Goal: Task Accomplishment & Management: Use online tool/utility

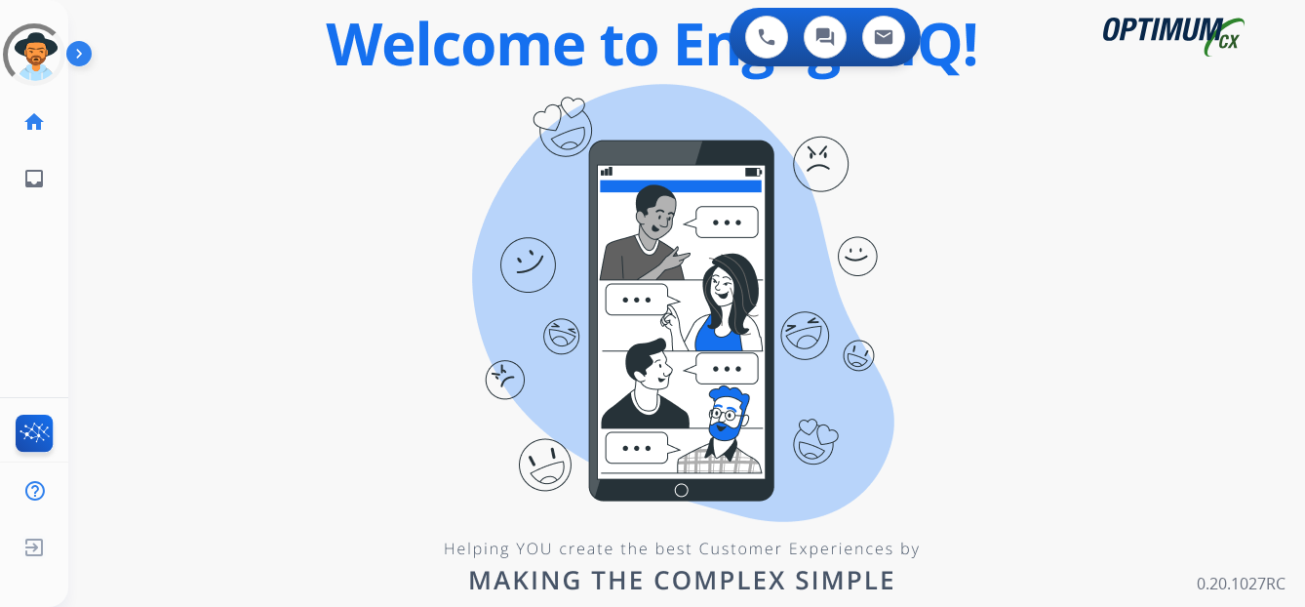
click at [56, 382] on div "Unidentified Untracked Edit Avatar Agent: Unidentified Routing Profile: Unident…" at bounding box center [34, 303] width 68 height 607
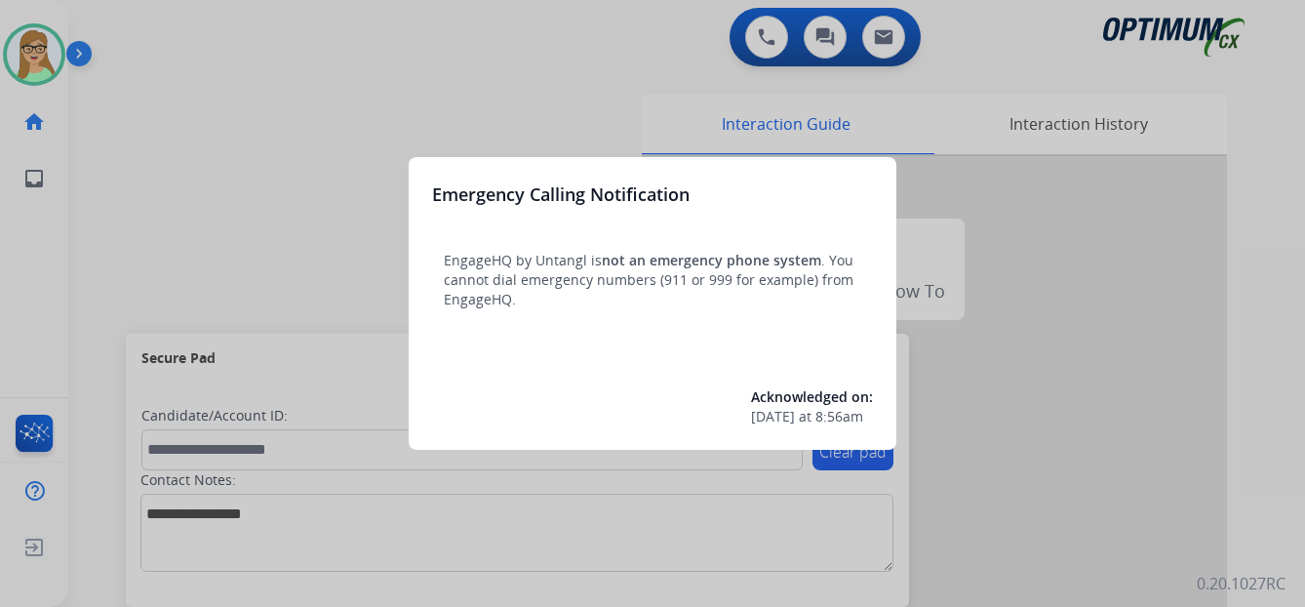
click at [83, 54] on div at bounding box center [652, 303] width 1305 height 607
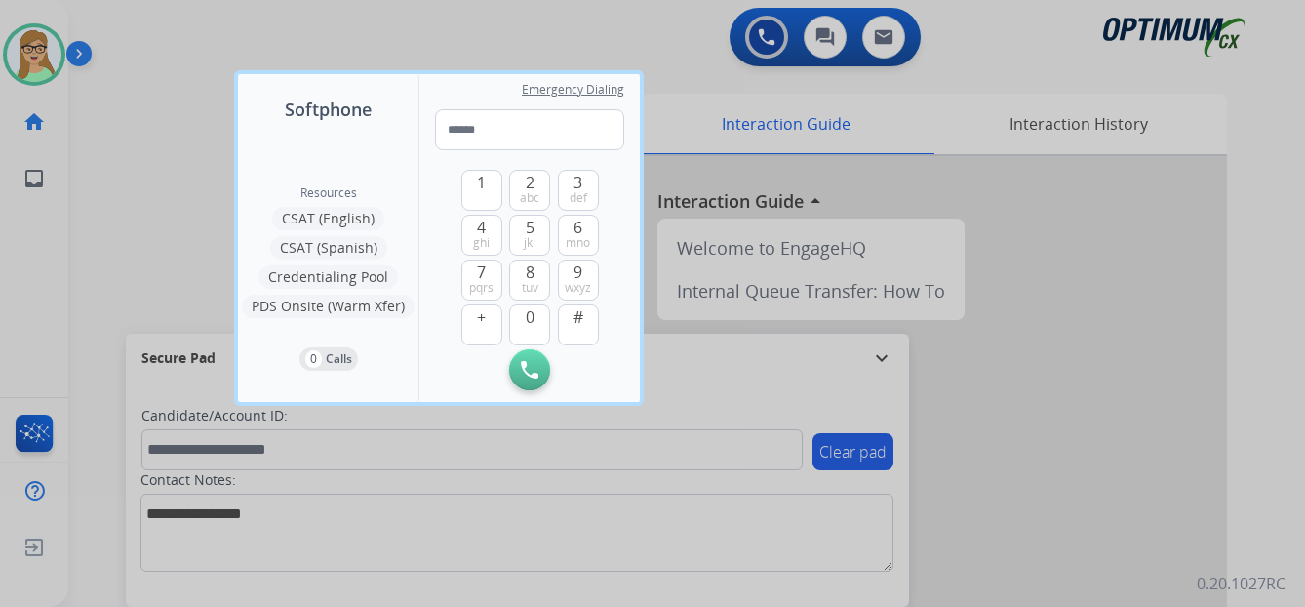
click at [131, 173] on div at bounding box center [652, 303] width 1305 height 607
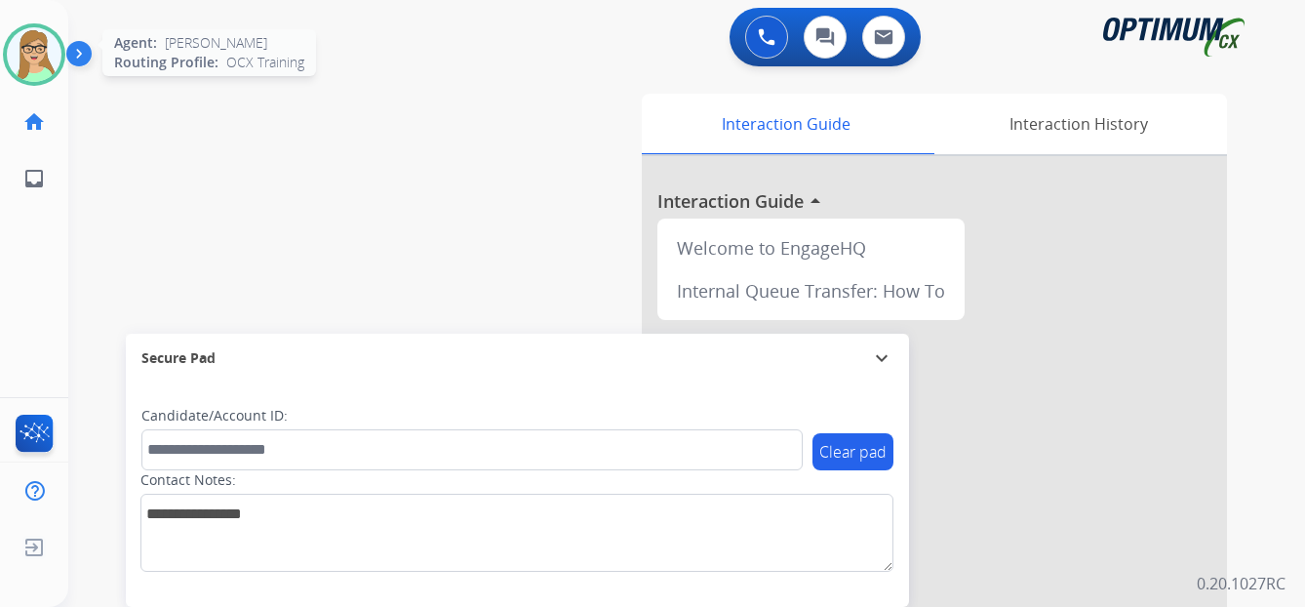
click at [48, 52] on img at bounding box center [34, 54] width 55 height 55
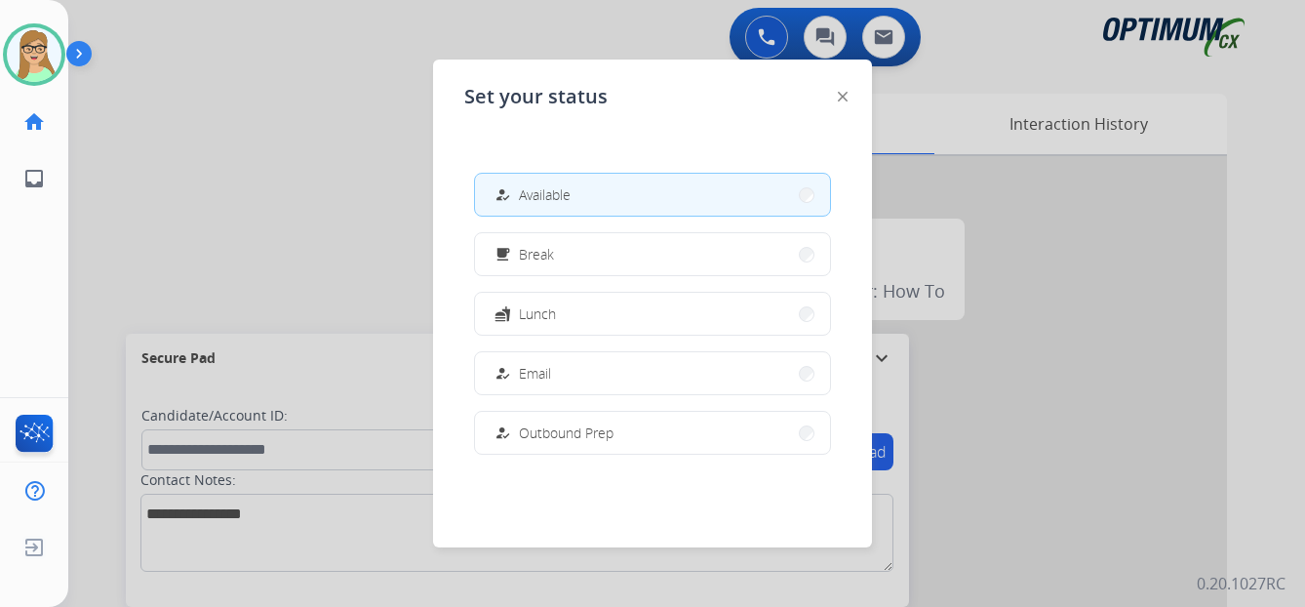
click at [534, 197] on span "Available" at bounding box center [545, 194] width 52 height 20
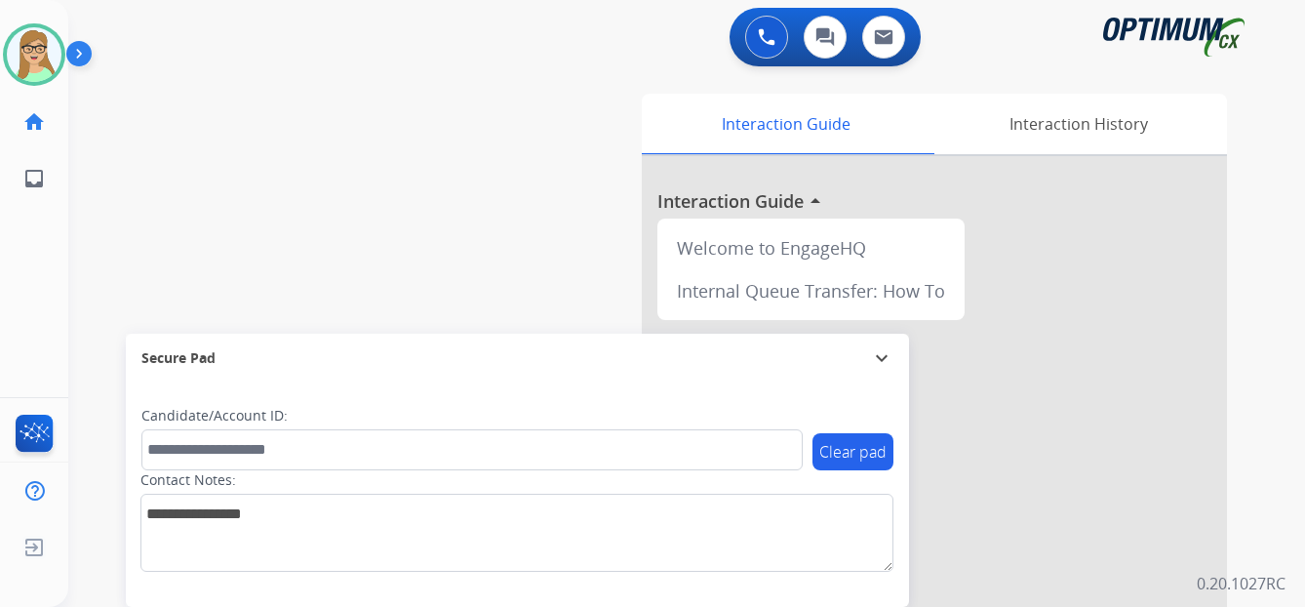
click at [53, 294] on div "Patricia Available Edit Avatar Agent: Patricia Routing Profile: OCX Training ho…" at bounding box center [34, 303] width 68 height 607
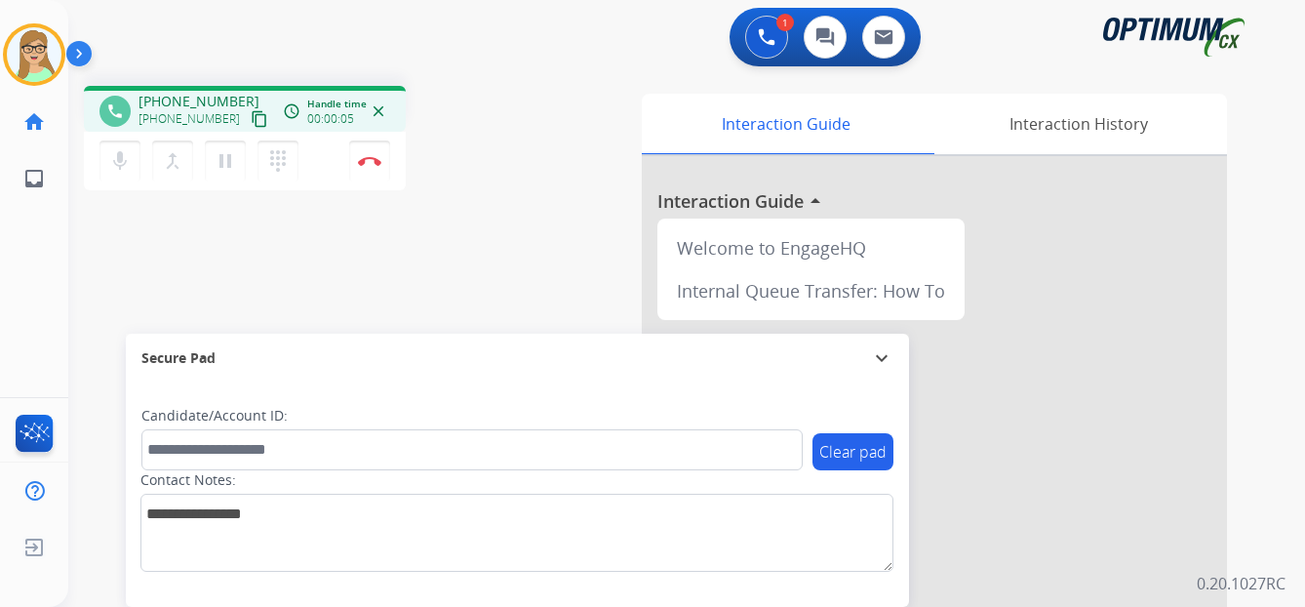
click at [26, 331] on div "Patricia Busy Edit Avatar Agent: Patricia Routing Profile: OCX Training home Ho…" at bounding box center [34, 303] width 68 height 607
click at [251, 119] on mat-icon "content_copy" at bounding box center [260, 119] width 18 height 18
click at [373, 160] on img at bounding box center [369, 161] width 23 height 10
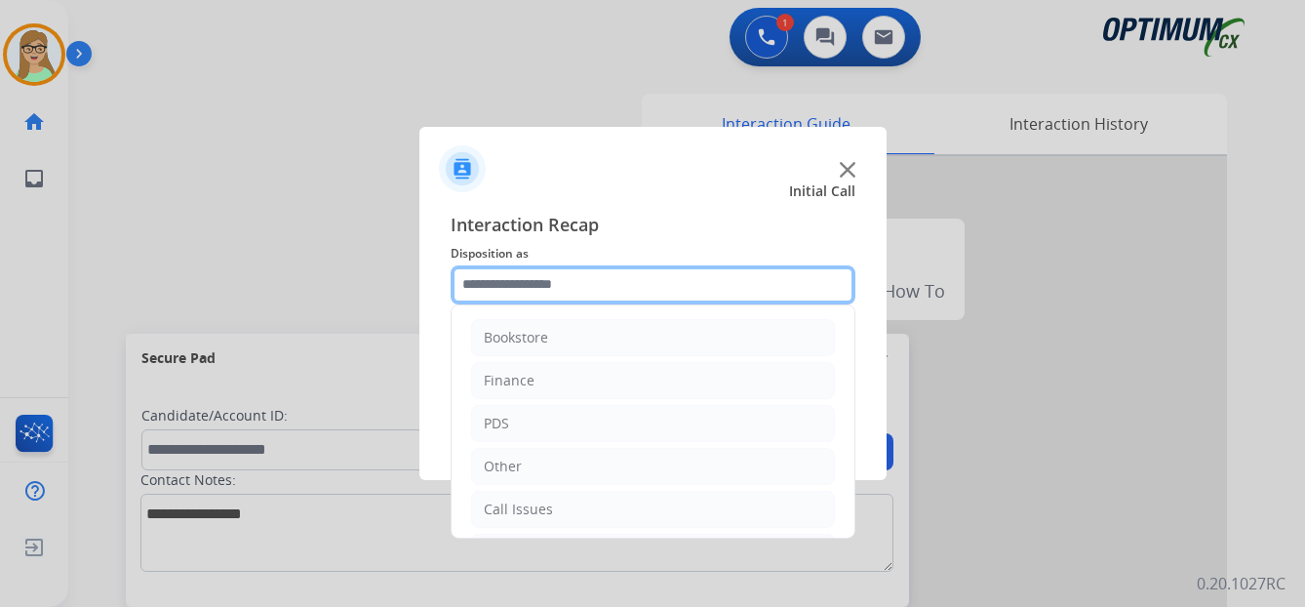
click at [507, 279] on input "text" at bounding box center [652, 284] width 405 height 39
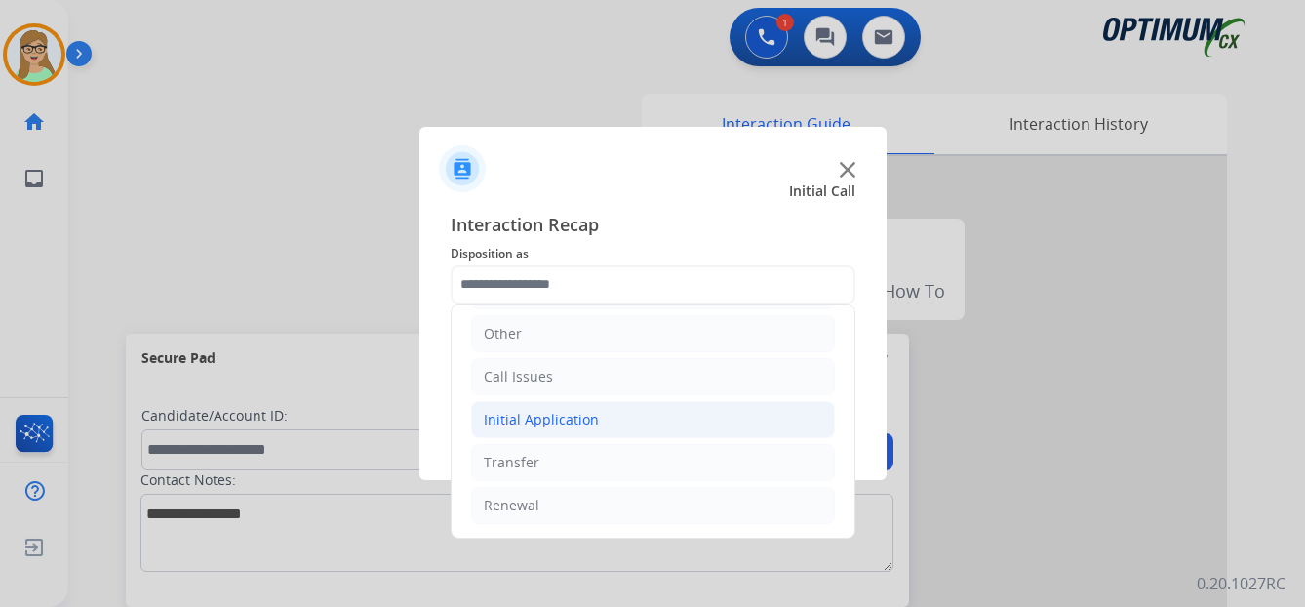
click at [567, 417] on div "Initial Application" at bounding box center [541, 420] width 115 height 20
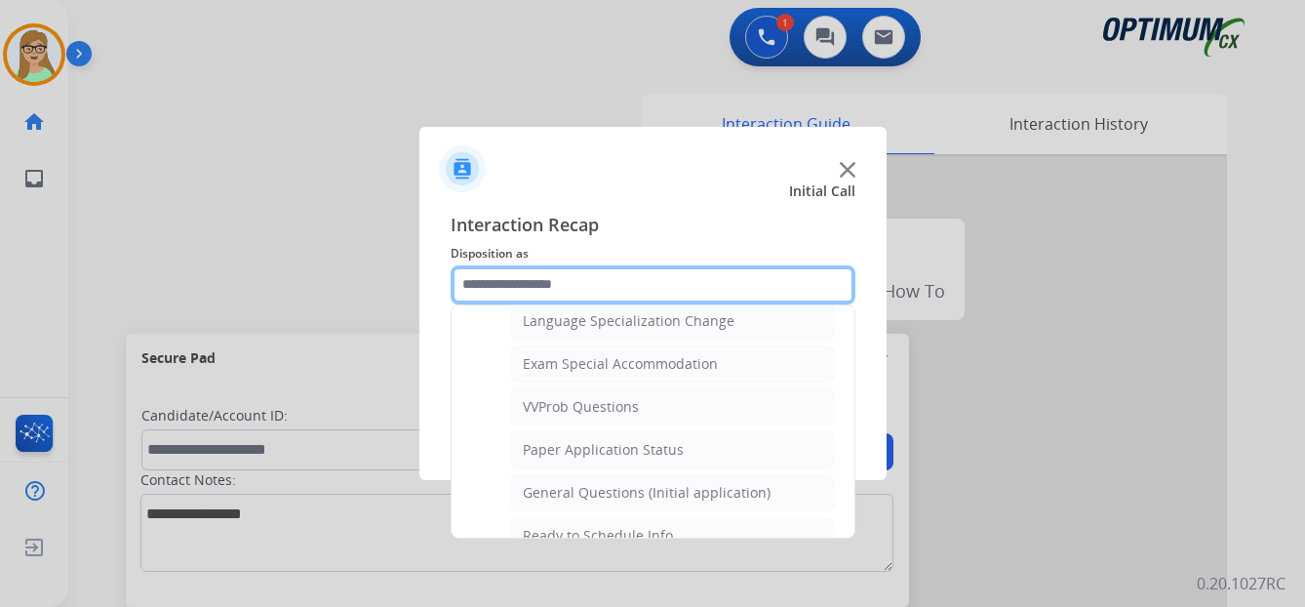
scroll to position [1010, 0]
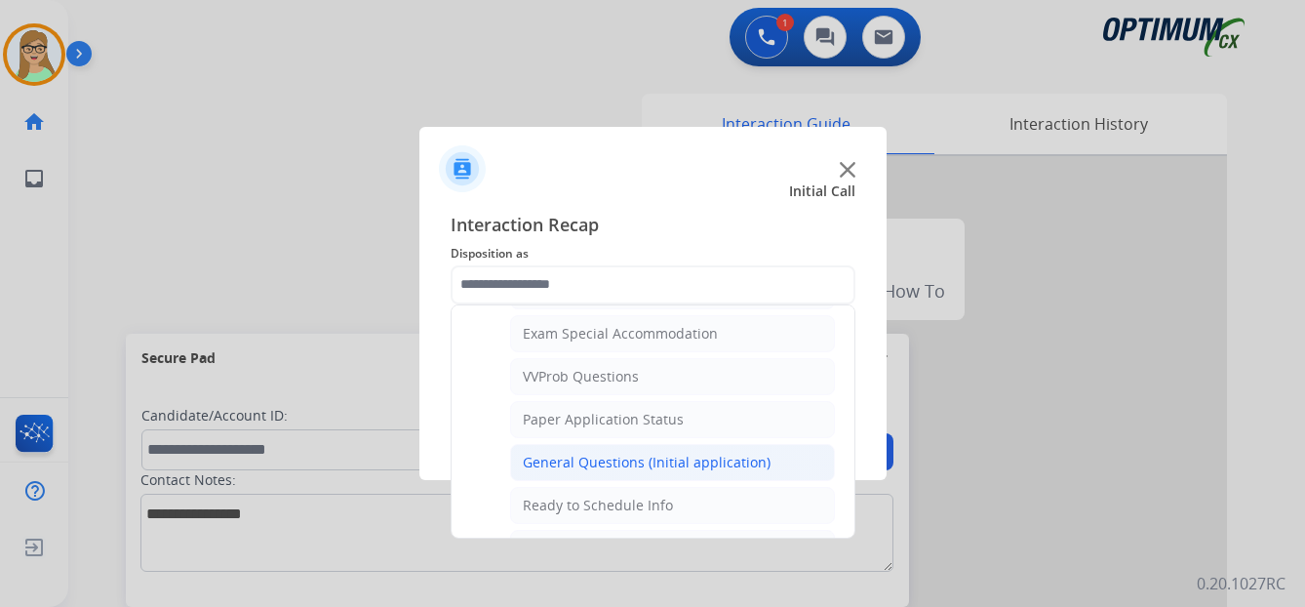
click at [534, 458] on div "General Questions (Initial application)" at bounding box center [647, 462] width 248 height 20
type input "**********"
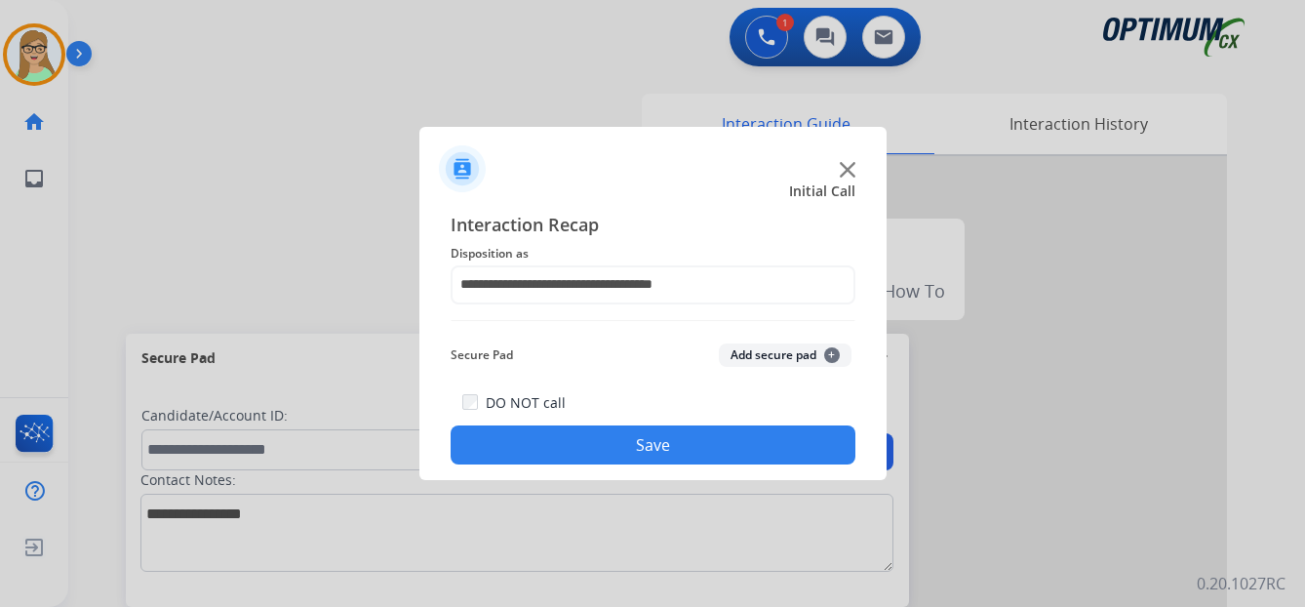
drag, startPoint x: 533, startPoint y: 447, endPoint x: 364, endPoint y: 443, distance: 169.7
click at [533, 447] on button "Save" at bounding box center [652, 444] width 405 height 39
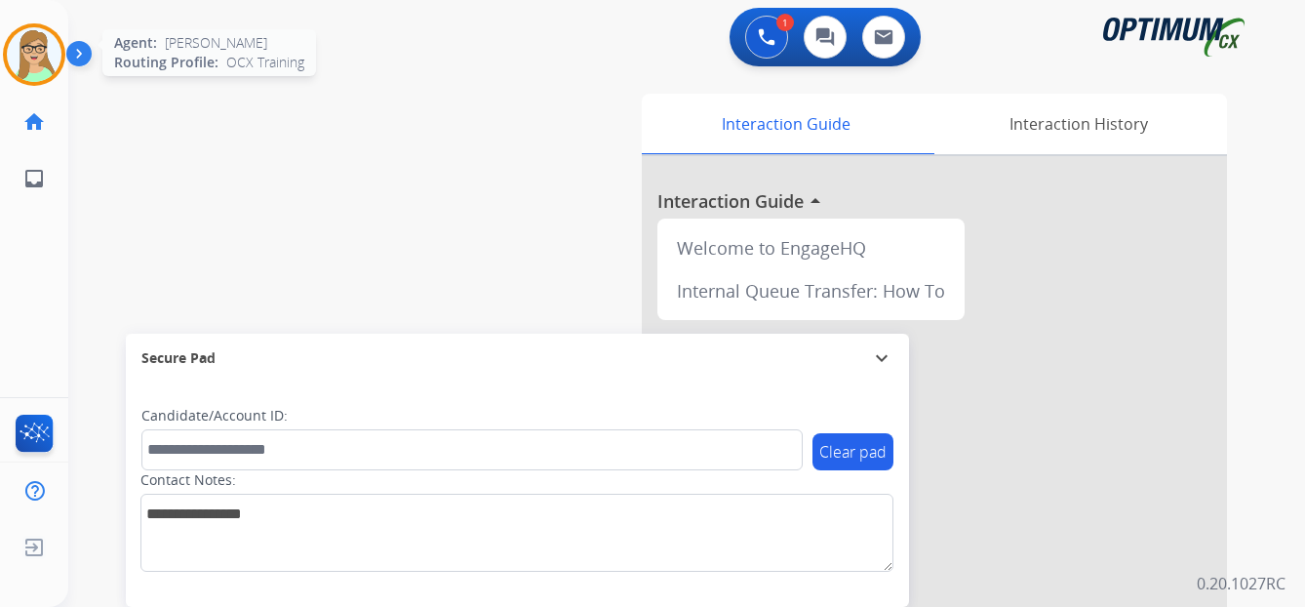
click at [35, 67] on img at bounding box center [34, 54] width 55 height 55
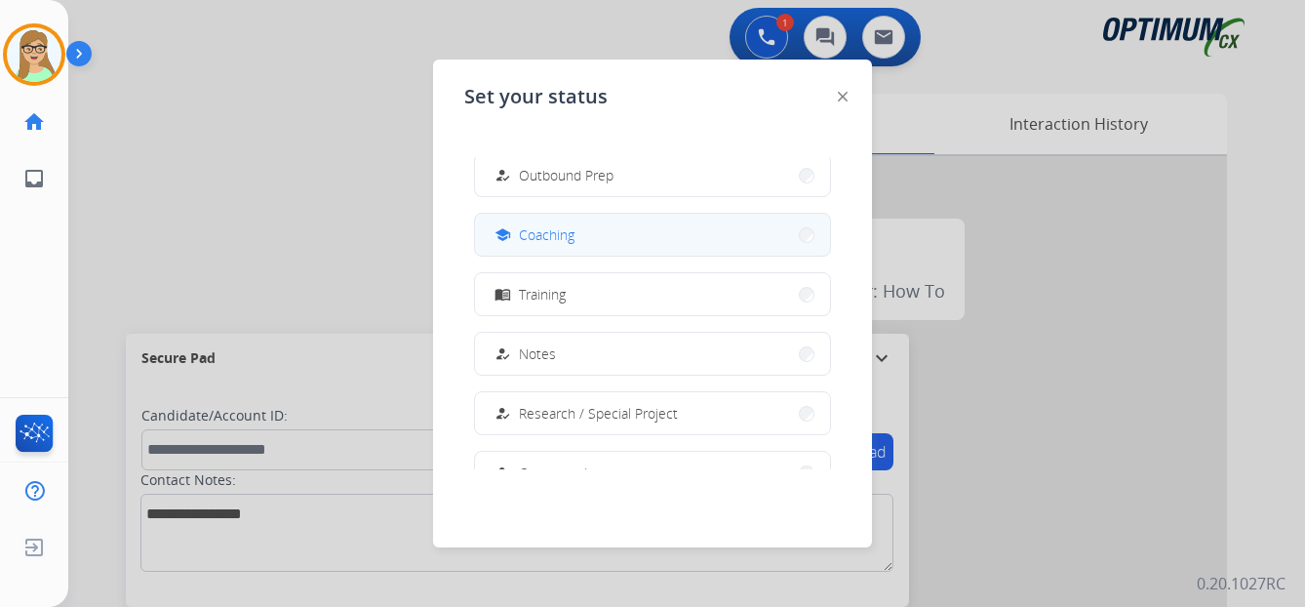
scroll to position [293, 0]
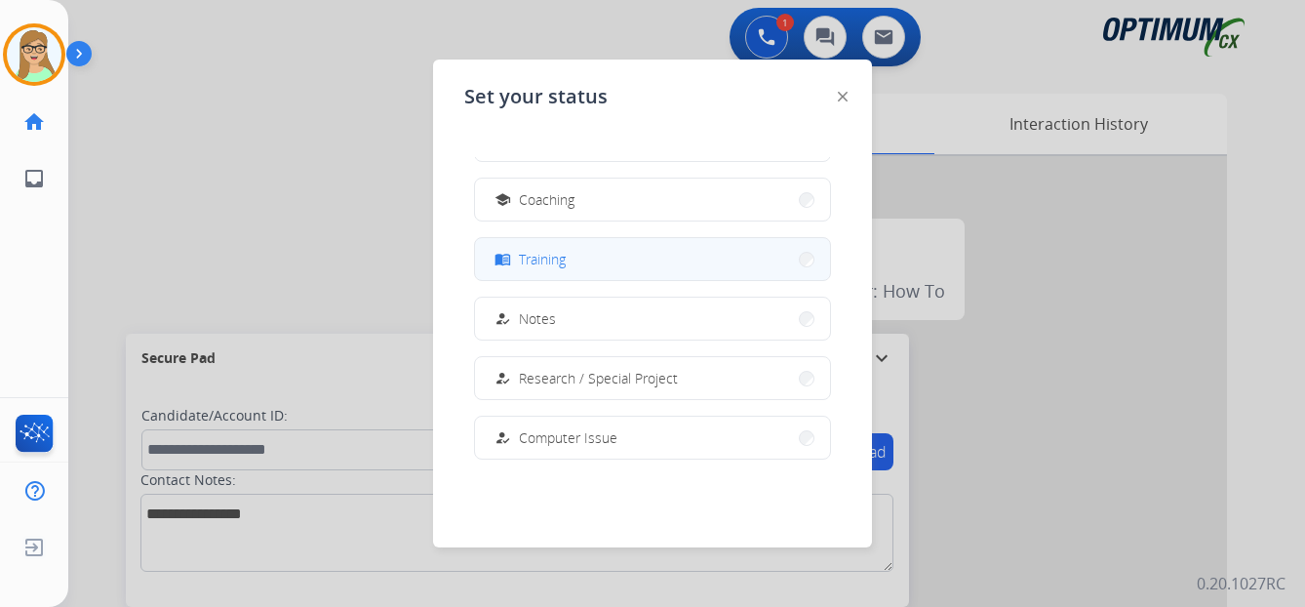
click at [545, 258] on span "Training" at bounding box center [542, 259] width 47 height 20
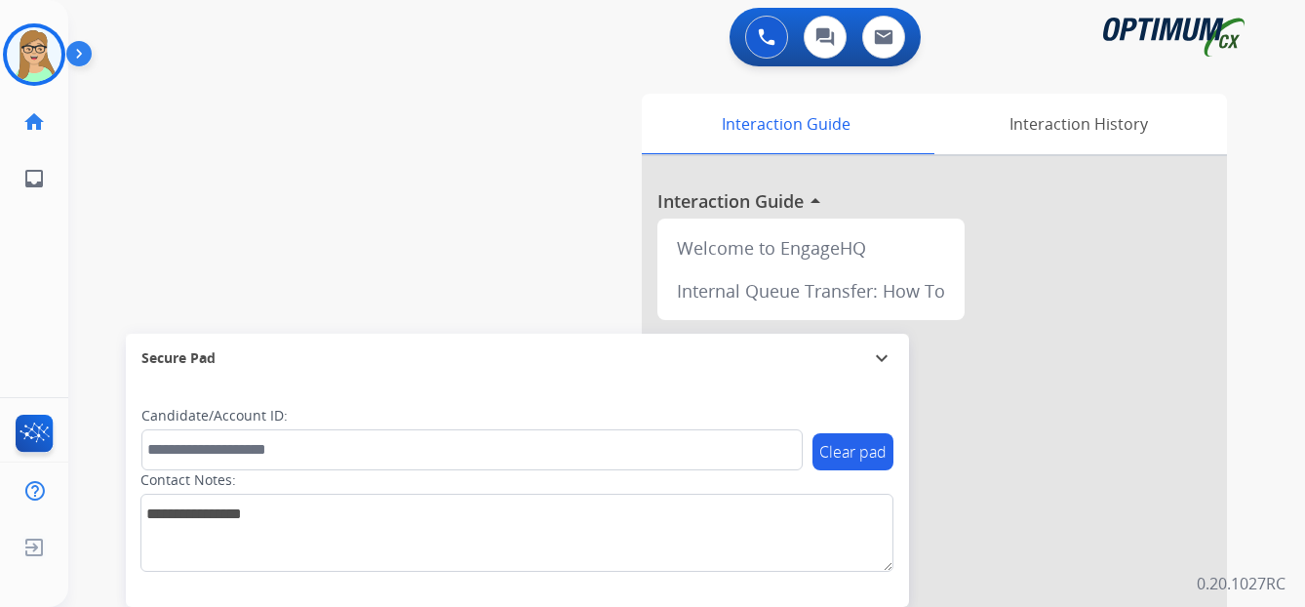
click at [35, 13] on div "Patricia Training Edit Avatar Agent: Patricia Routing Profile: OCX Training hom…" at bounding box center [34, 103] width 68 height 207
click at [60, 55] on img at bounding box center [34, 54] width 55 height 55
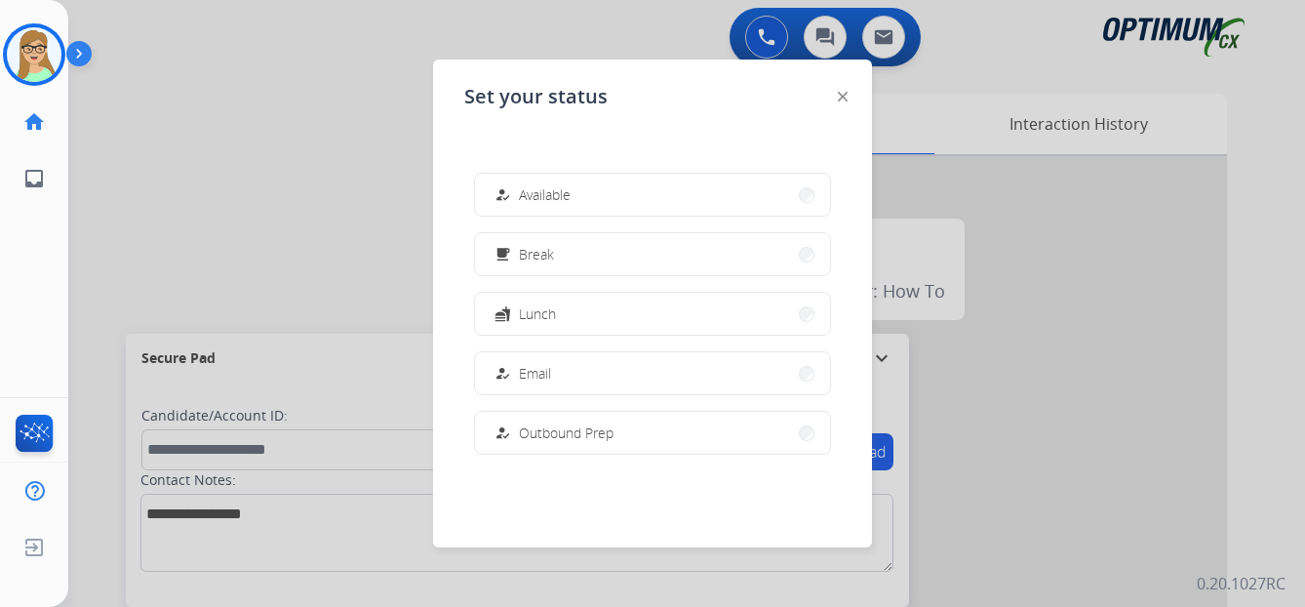
click at [534, 255] on span "Break" at bounding box center [536, 254] width 35 height 20
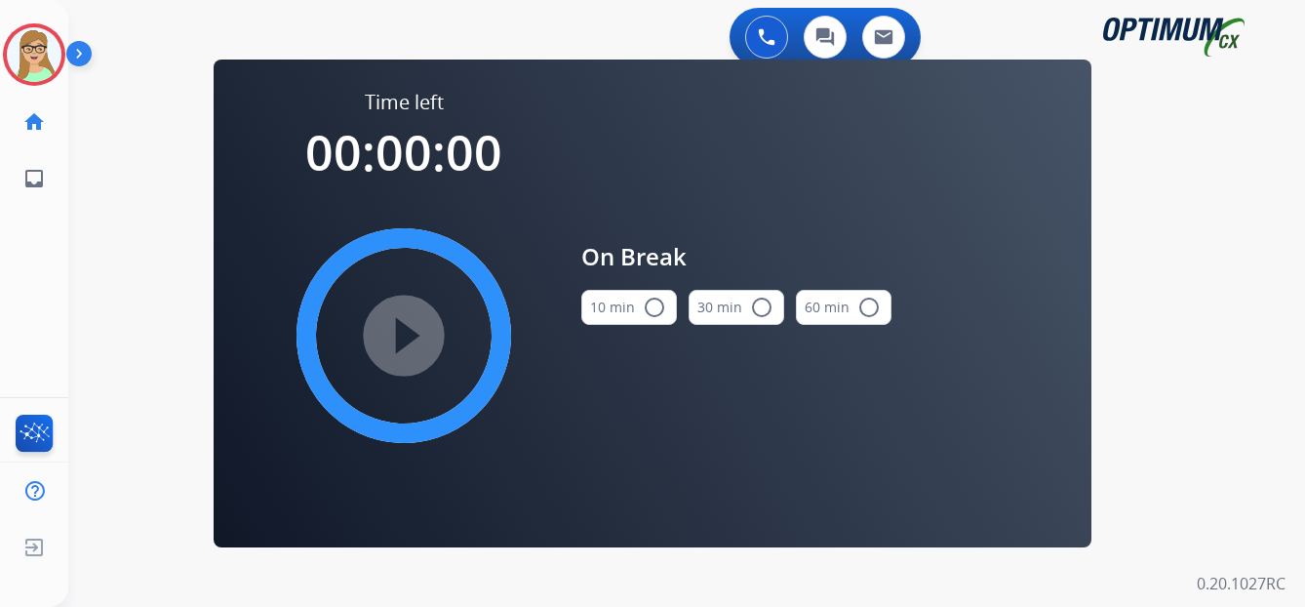
drag, startPoint x: 660, startPoint y: 305, endPoint x: 644, endPoint y: 304, distance: 16.6
click at [658, 304] on mat-icon "radio_button_unchecked" at bounding box center [654, 306] width 23 height 23
click at [396, 327] on mat-icon "play_circle_filled" at bounding box center [403, 335] width 23 height 23
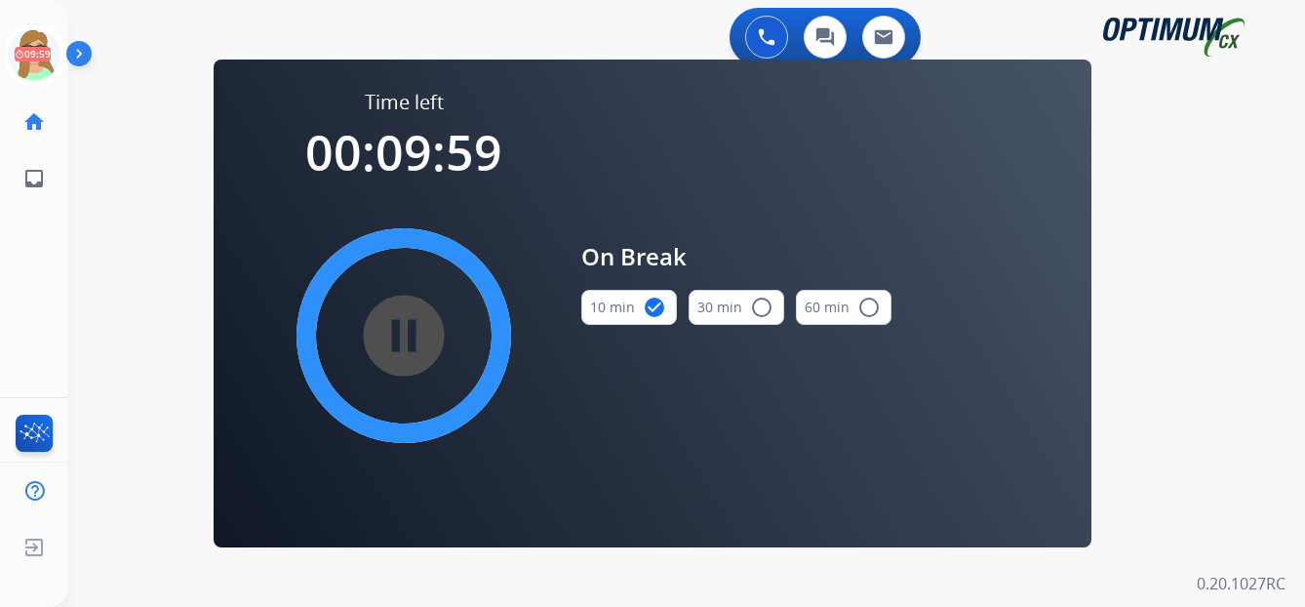
click at [756, 592] on div "0 Voice Interactions 0 Chat Interactions 0 Email Interactions swap_horiz Break …" at bounding box center [686, 303] width 1236 height 607
click at [1154, 472] on div "0 Voice Interactions 0 Chat Interactions 0 Email Interactions swap_horiz Break …" at bounding box center [686, 303] width 1236 height 607
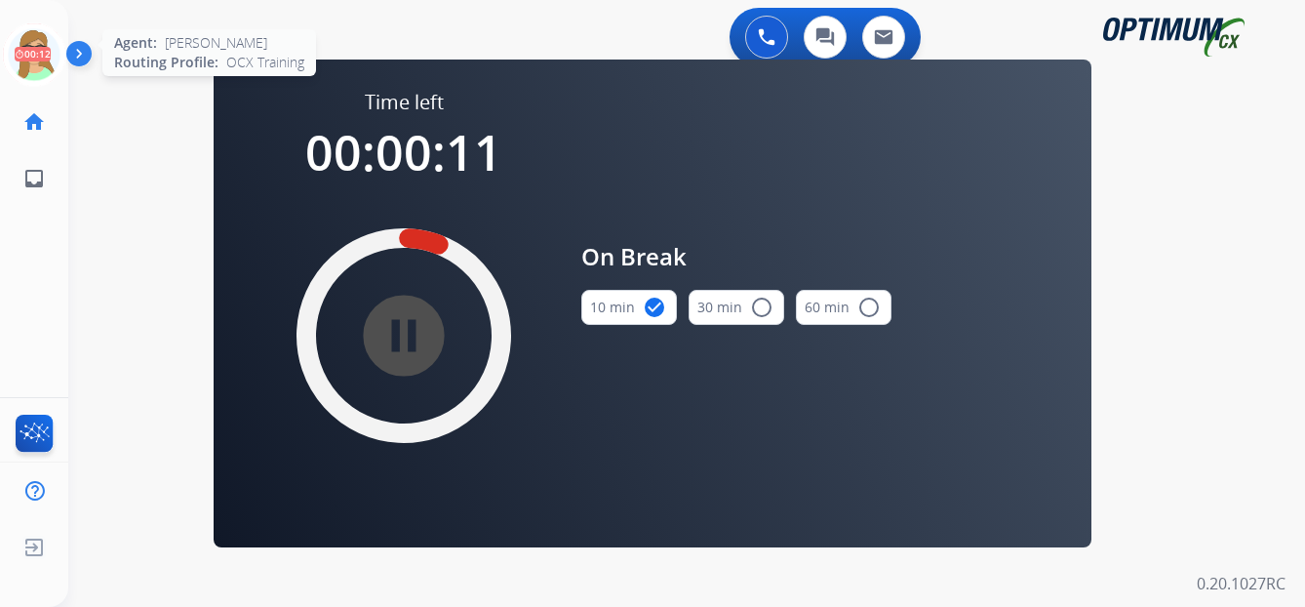
click at [39, 61] on icon at bounding box center [34, 54] width 63 height 63
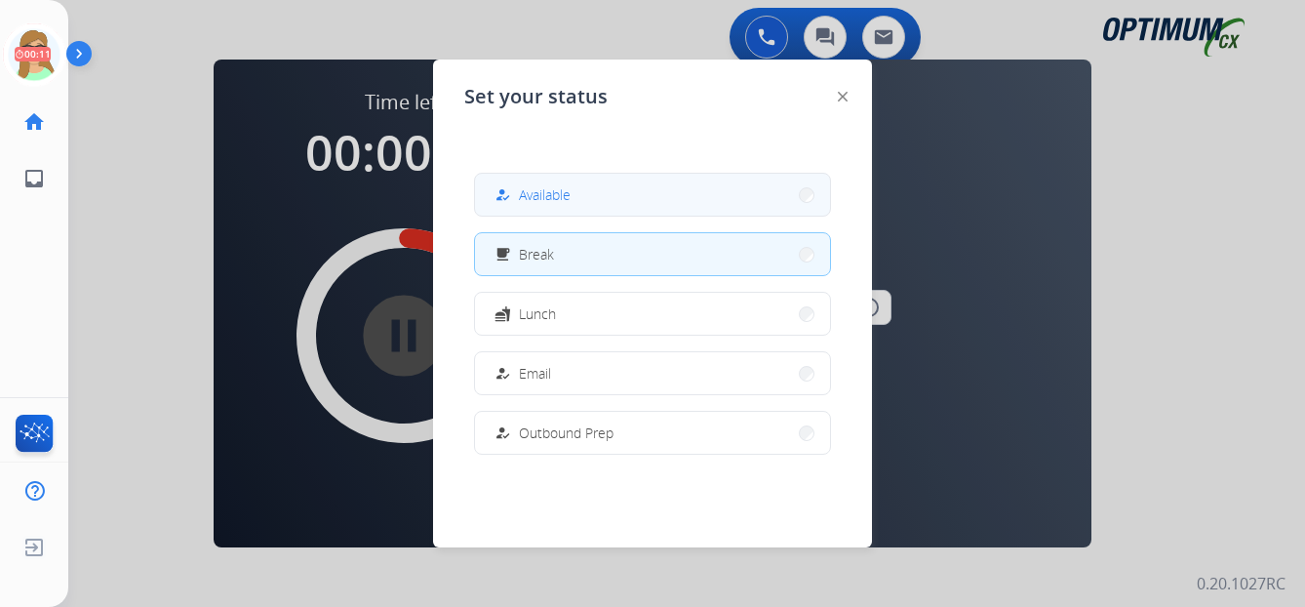
click at [555, 190] on span "Available" at bounding box center [545, 194] width 52 height 20
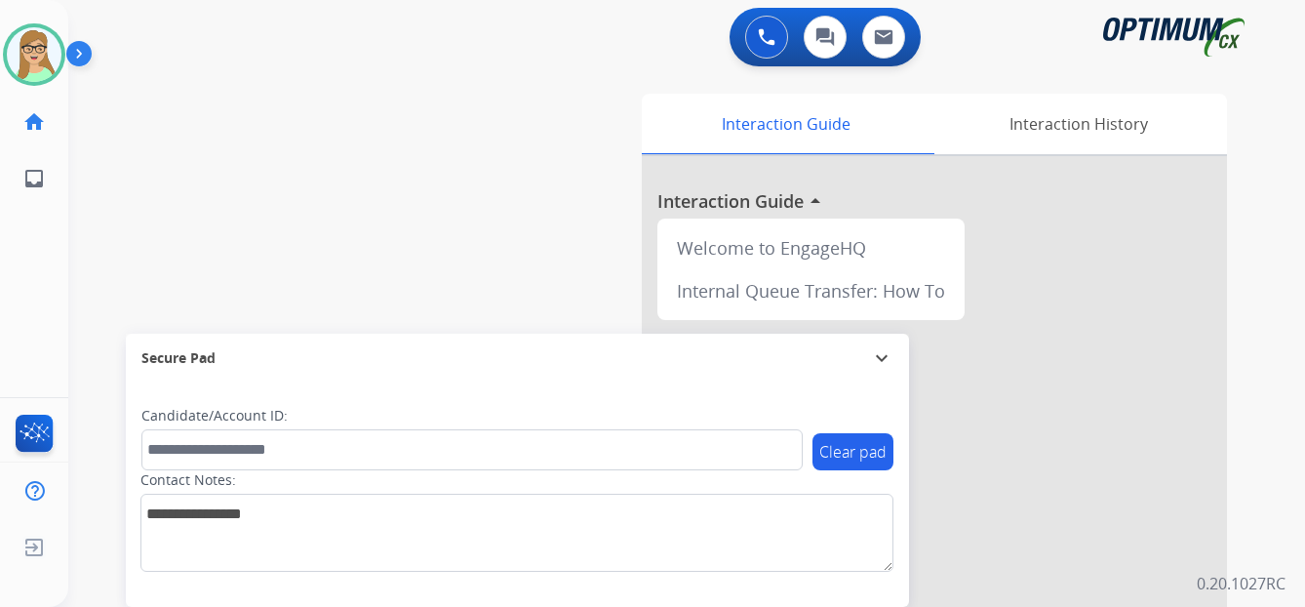
click at [24, 268] on div "Patricia Available Edit Avatar Agent: Patricia Routing Profile: OCX Training ho…" at bounding box center [34, 303] width 68 height 607
click at [81, 52] on img at bounding box center [82, 57] width 33 height 37
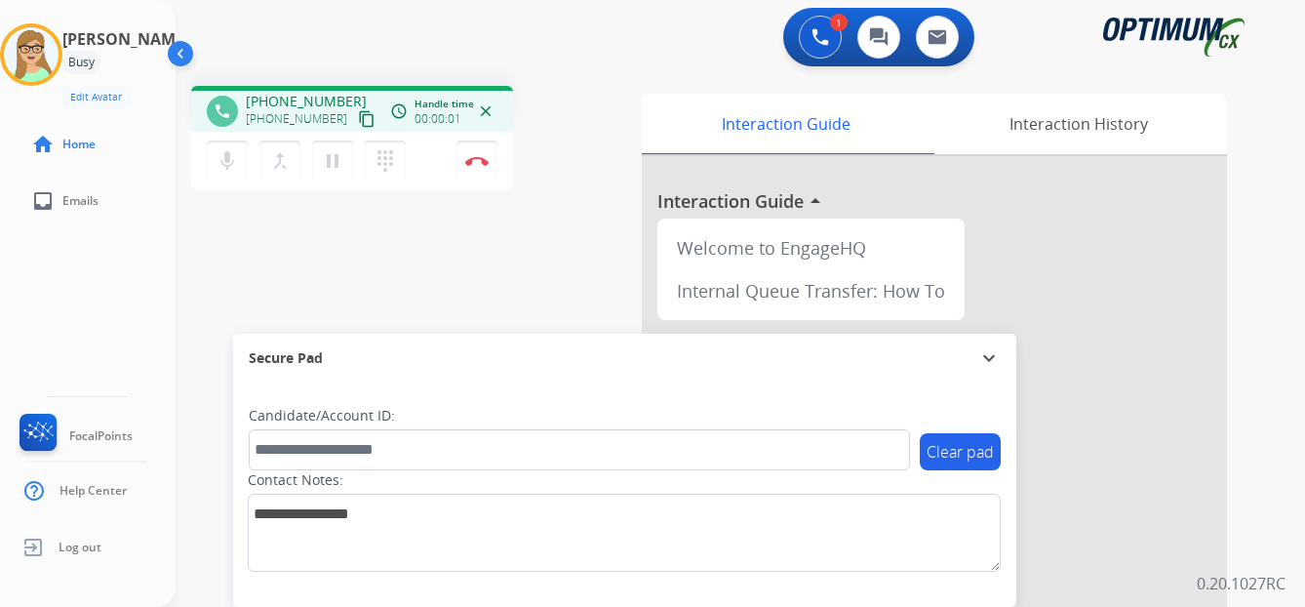
click at [358, 122] on mat-icon "content_copy" at bounding box center [367, 119] width 18 height 18
click at [479, 162] on img at bounding box center [476, 161] width 23 height 10
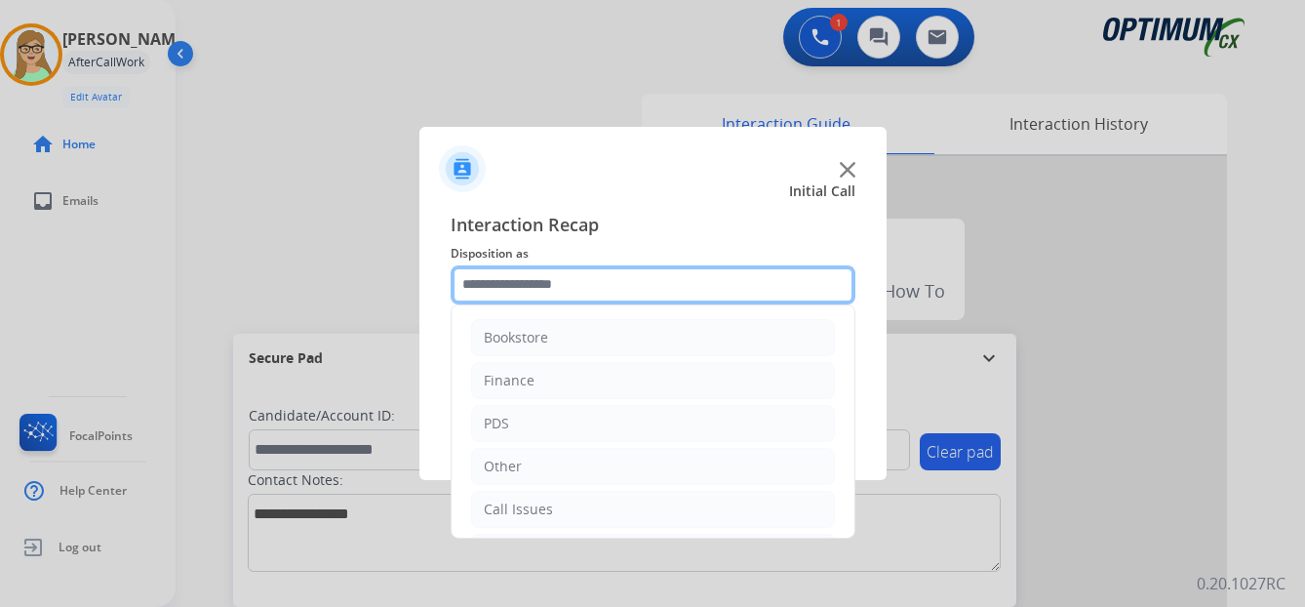
click at [526, 295] on input "text" at bounding box center [652, 284] width 405 height 39
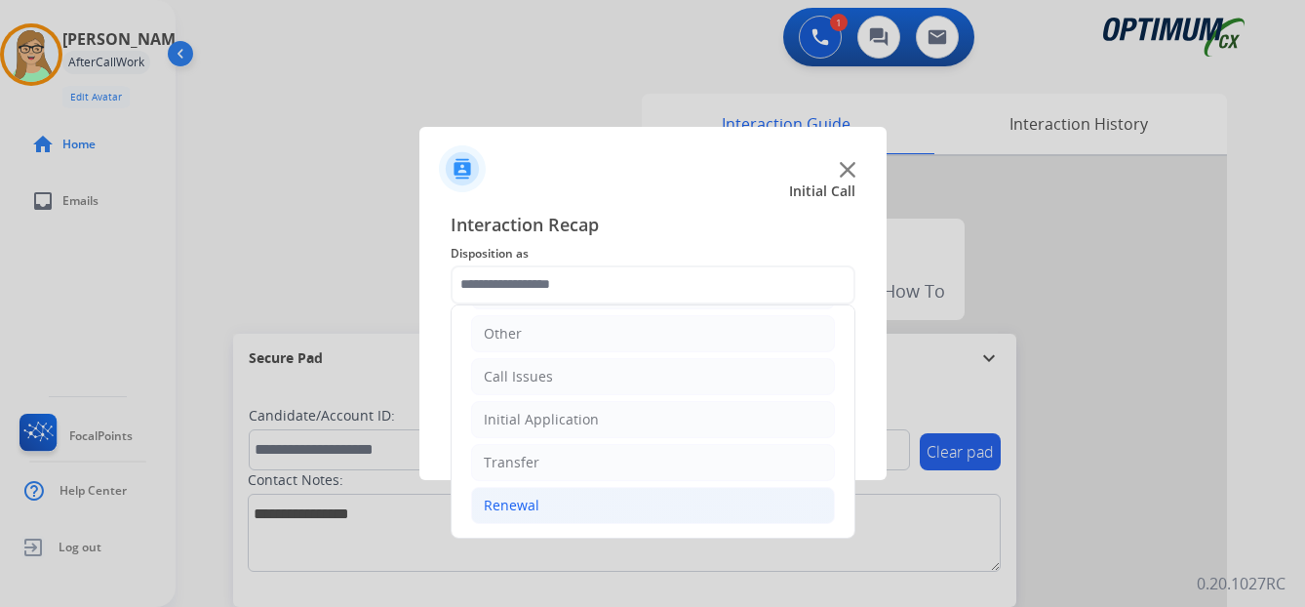
click at [515, 500] on div "Renewal" at bounding box center [512, 505] width 56 height 20
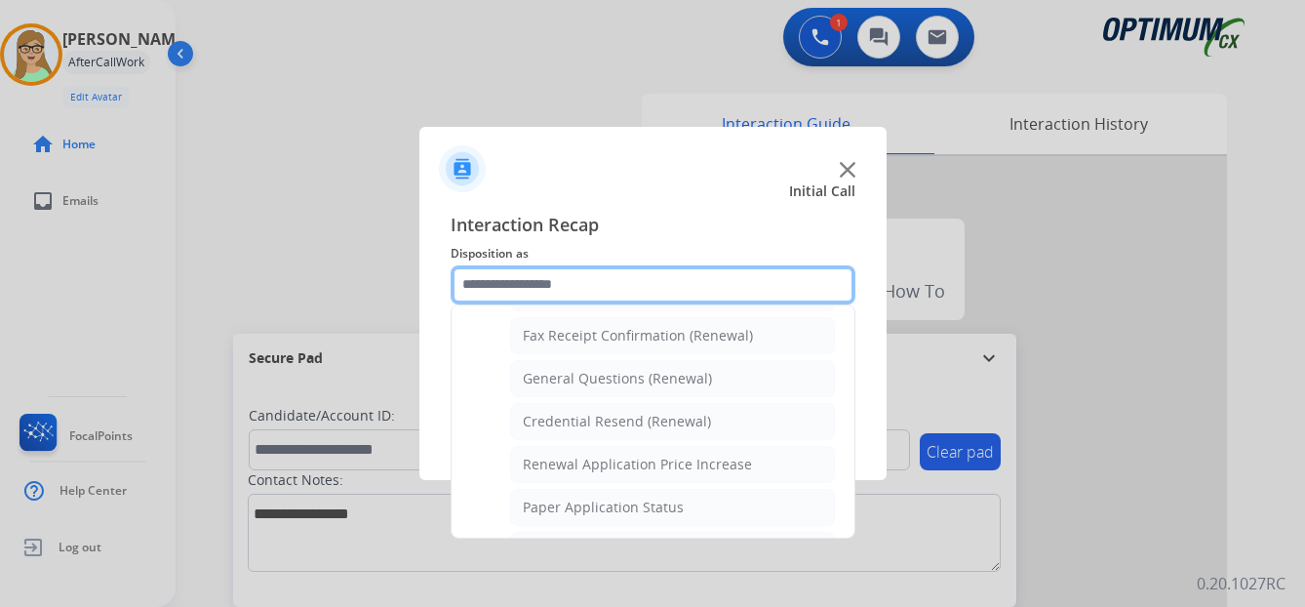
scroll to position [523, 0]
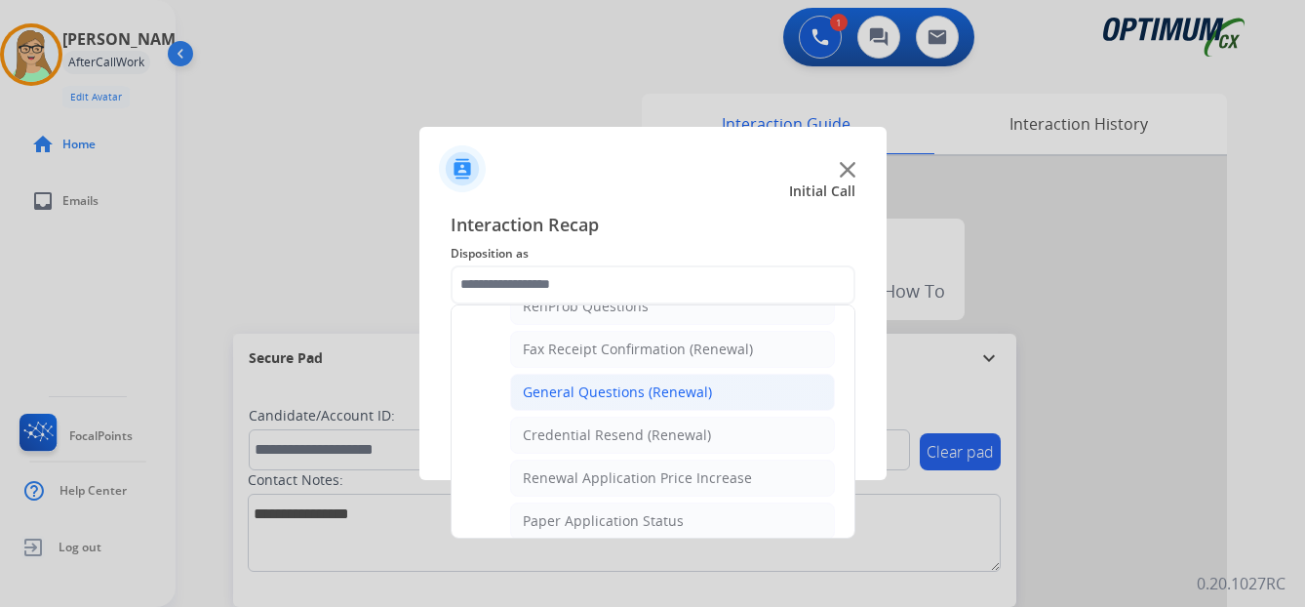
click at [580, 392] on div "General Questions (Renewal)" at bounding box center [617, 392] width 189 height 20
type input "**********"
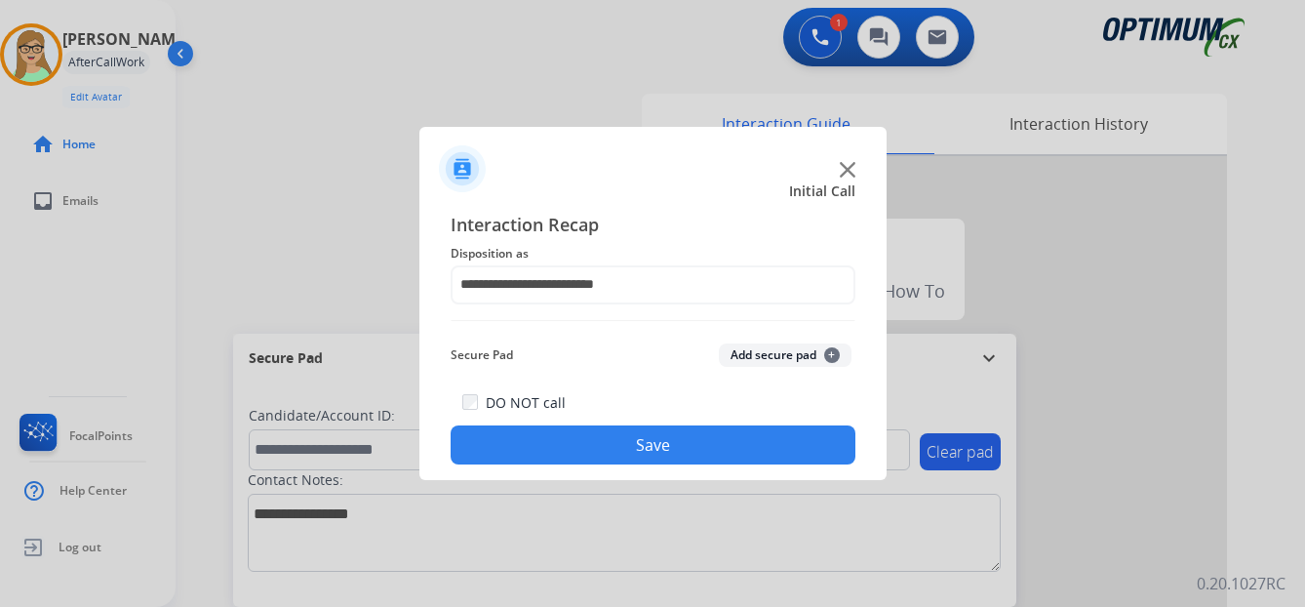
click at [573, 448] on button "Save" at bounding box center [652, 444] width 405 height 39
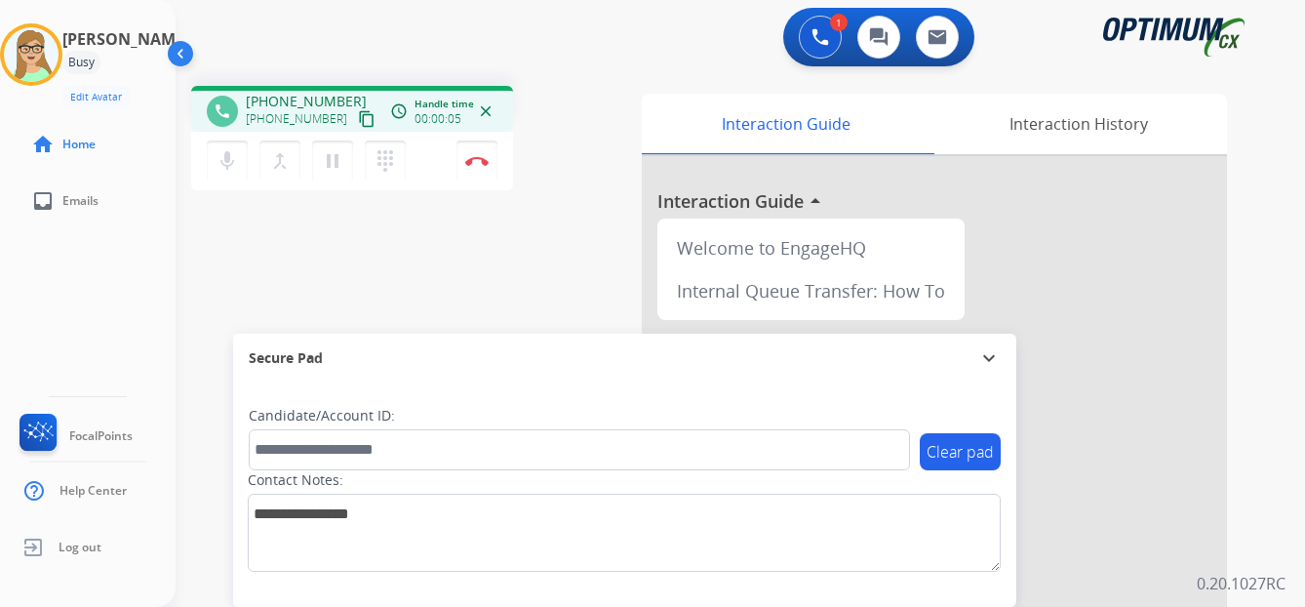
drag, startPoint x: 345, startPoint y: 123, endPoint x: 1, endPoint y: 227, distance: 359.7
click at [358, 123] on mat-icon "content_copy" at bounding box center [367, 119] width 18 height 18
click at [479, 155] on button "Disconnect" at bounding box center [476, 160] width 41 height 41
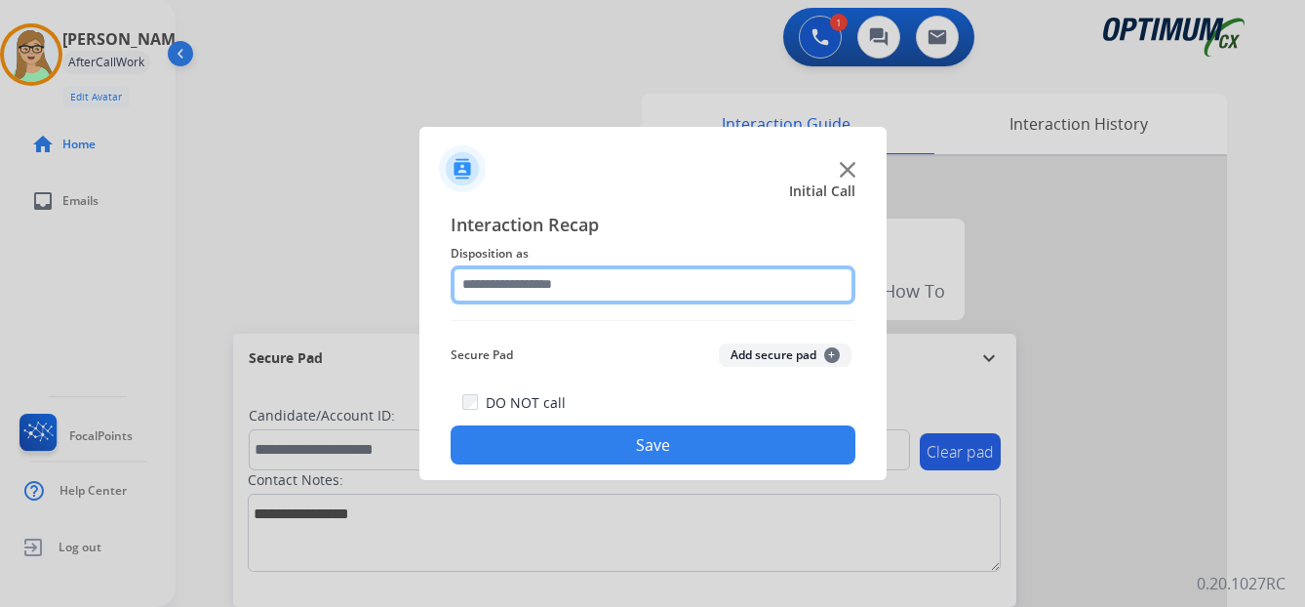
click at [517, 292] on input "text" at bounding box center [652, 284] width 405 height 39
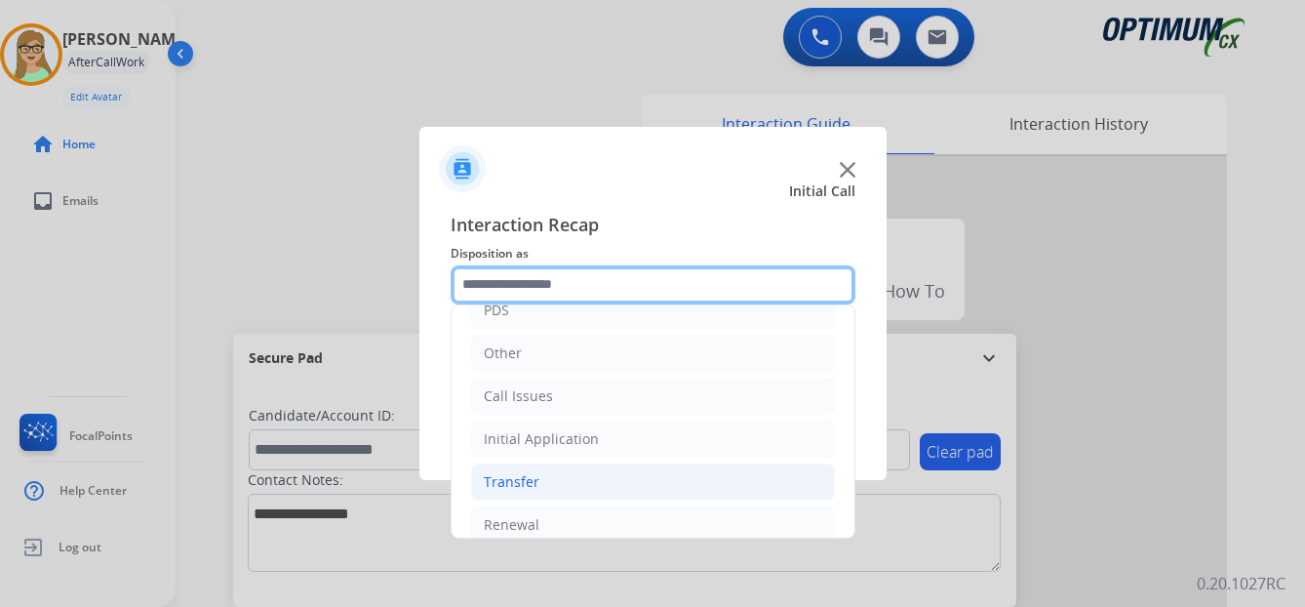
scroll to position [133, 0]
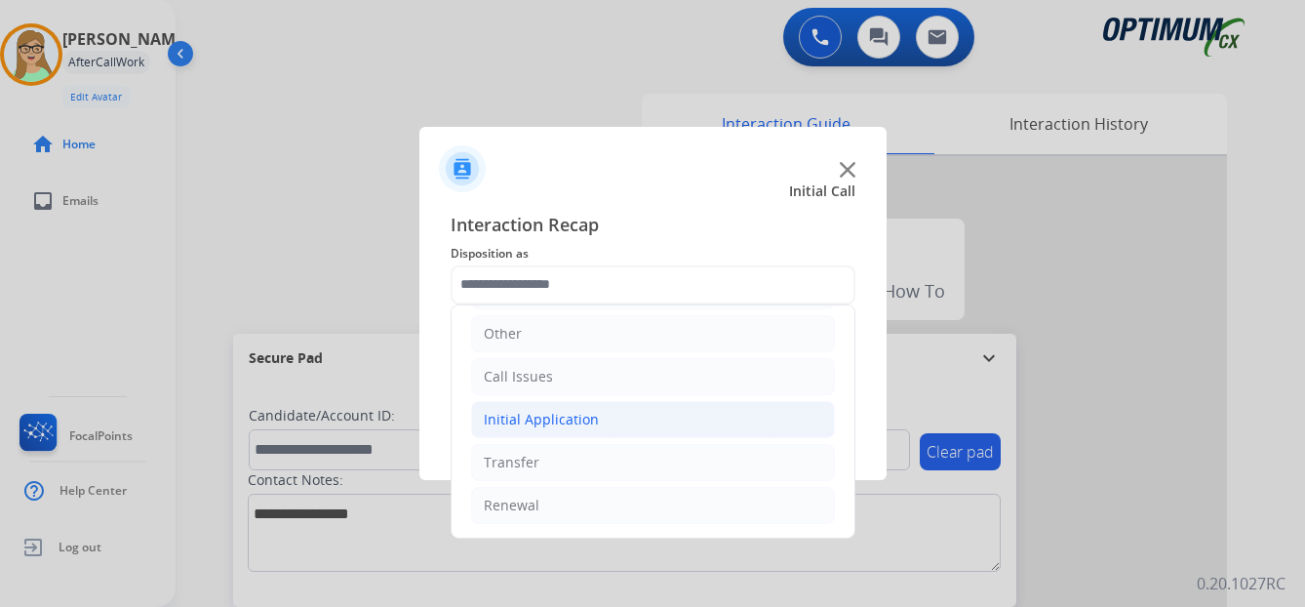
click at [544, 419] on div "Initial Application" at bounding box center [541, 420] width 115 height 20
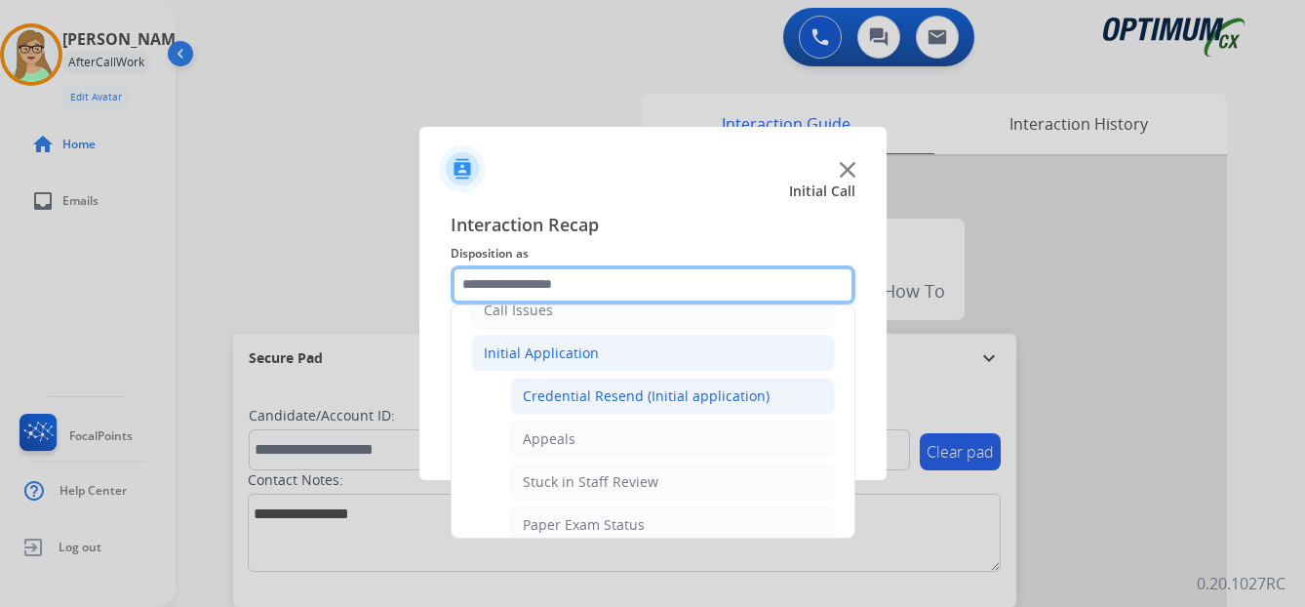
scroll to position [230, 0]
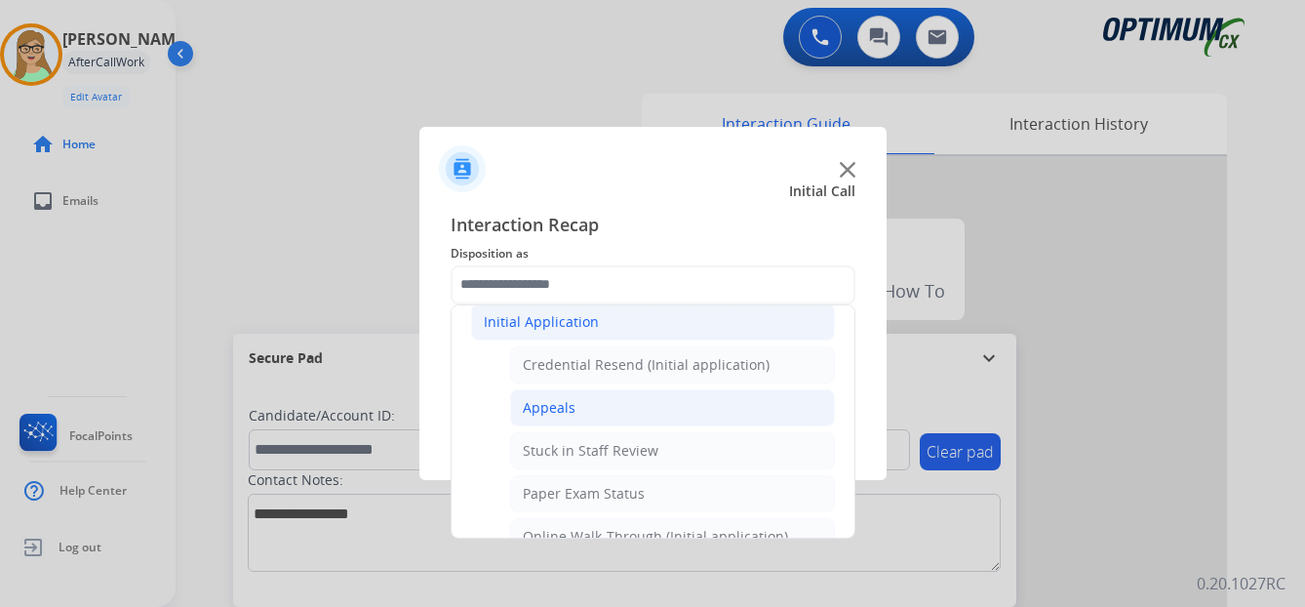
click at [547, 404] on div "Appeals" at bounding box center [549, 408] width 53 height 20
type input "*******"
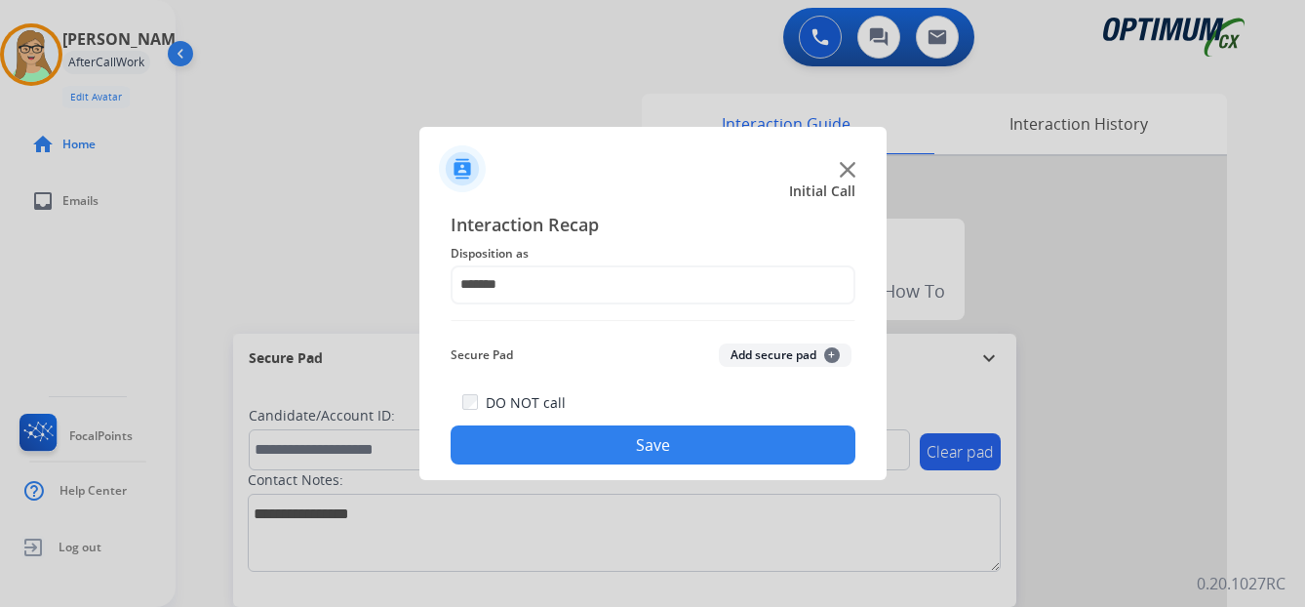
click at [535, 457] on button "Save" at bounding box center [652, 444] width 405 height 39
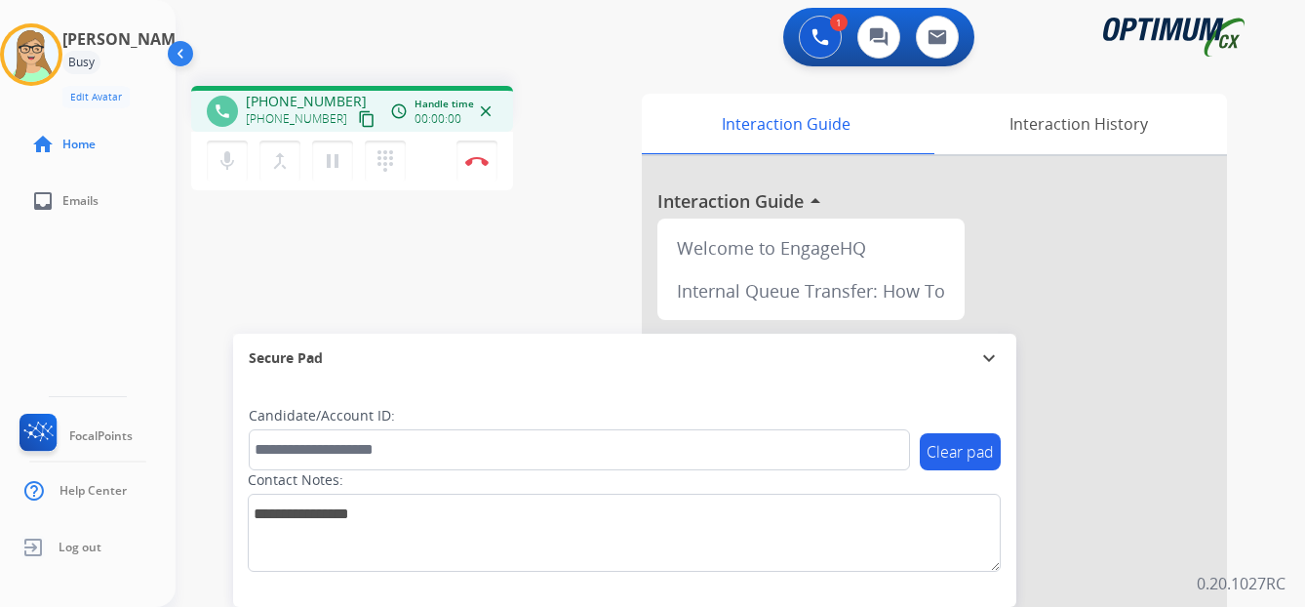
click at [358, 122] on mat-icon "content_copy" at bounding box center [367, 119] width 18 height 18
click at [481, 161] on img at bounding box center [476, 161] width 23 height 10
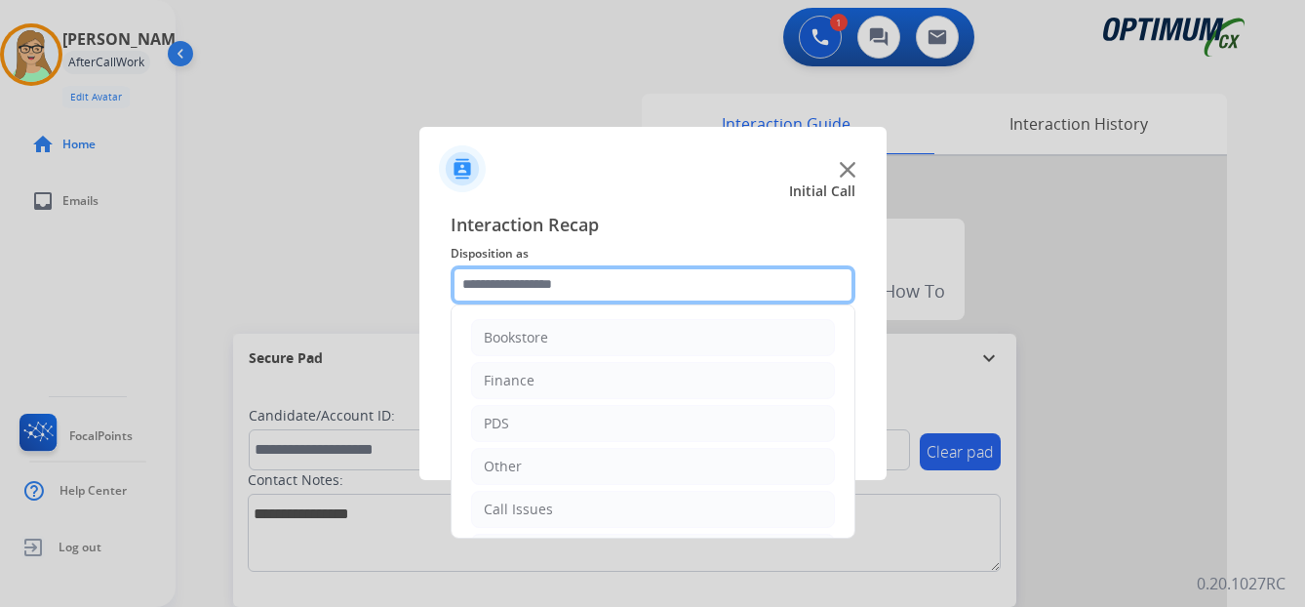
click at [534, 277] on input "text" at bounding box center [652, 284] width 405 height 39
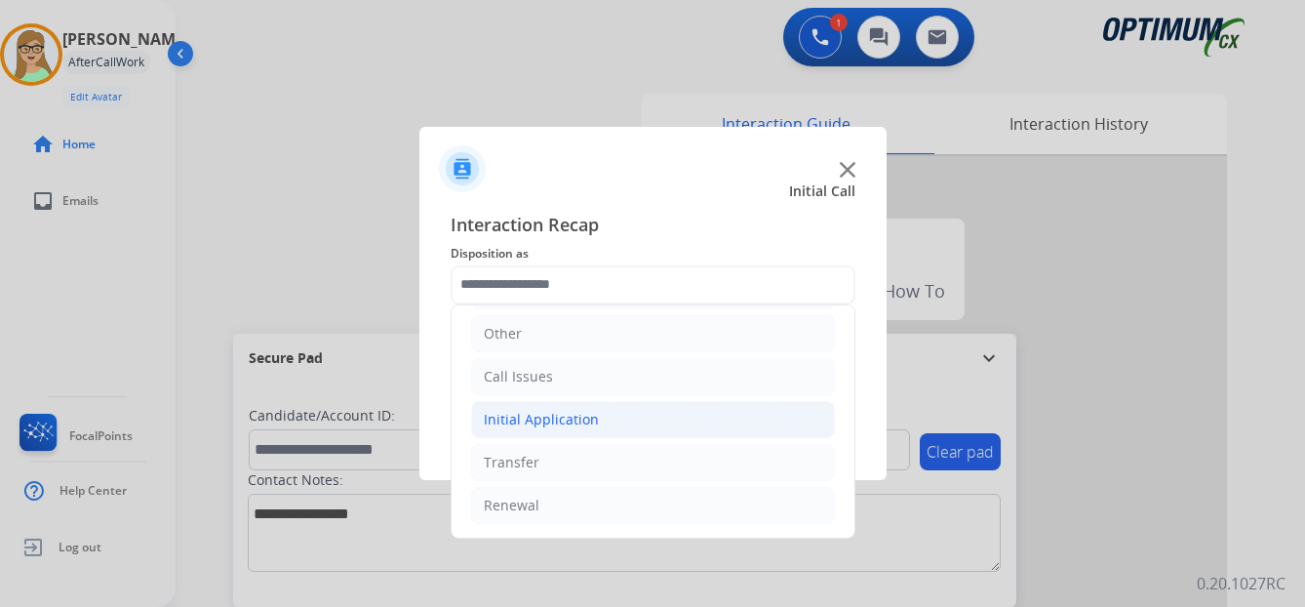
click at [572, 420] on div "Initial Application" at bounding box center [541, 420] width 115 height 20
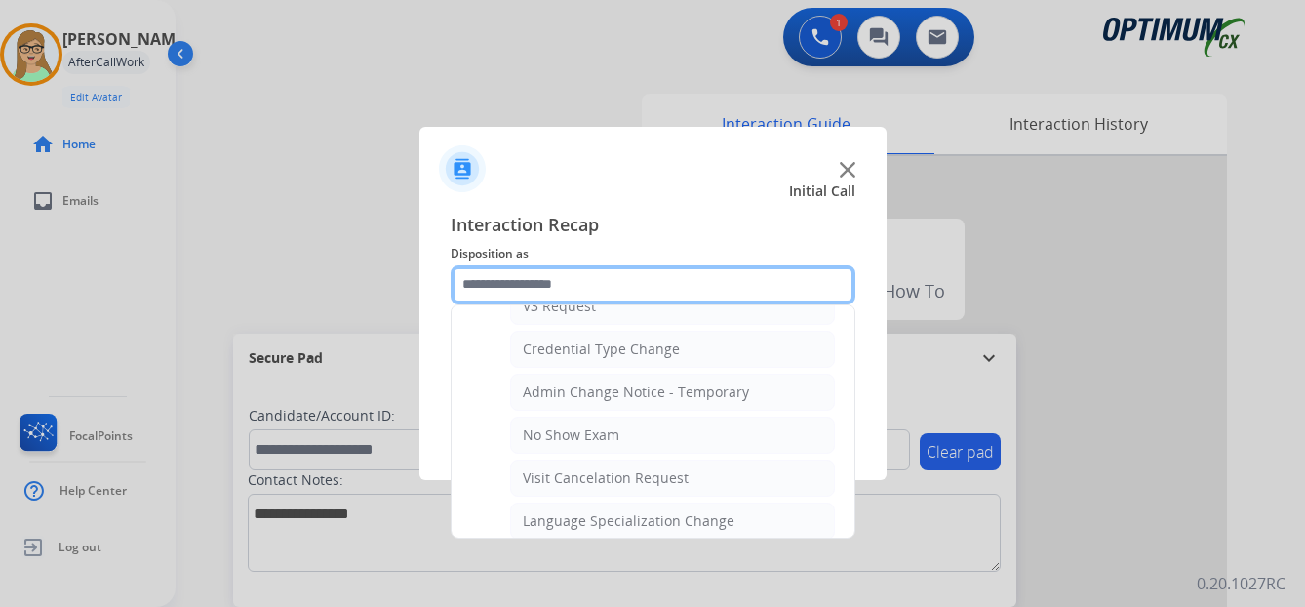
scroll to position [815, 0]
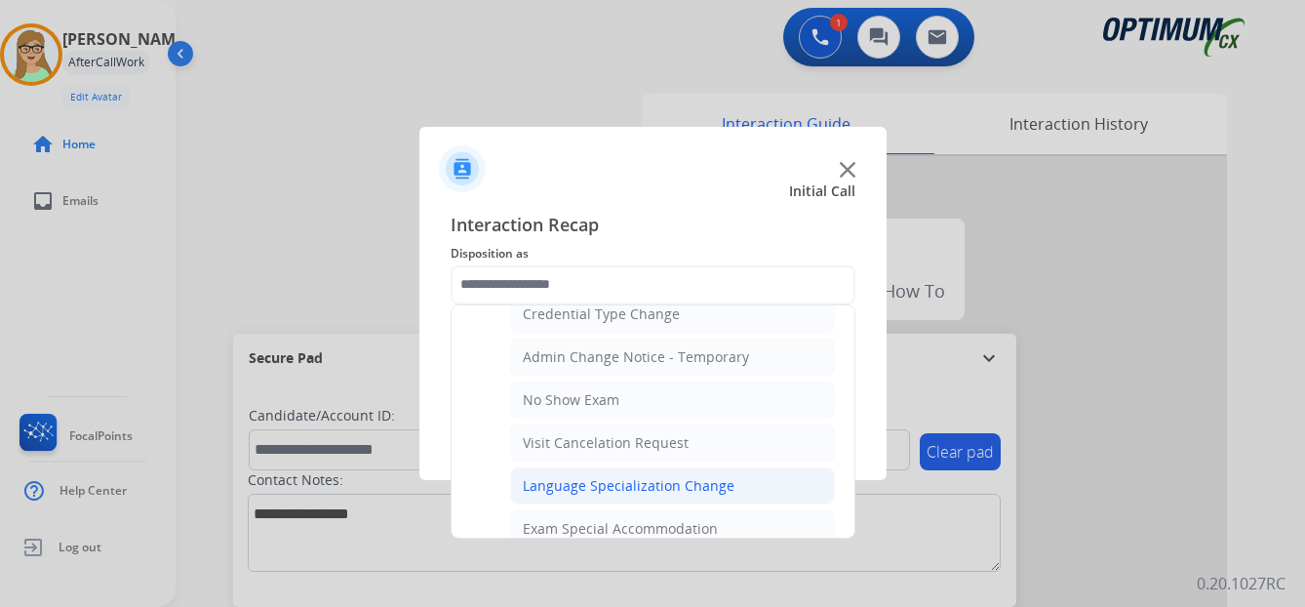
click at [590, 489] on div "Language Specialization Change" at bounding box center [629, 486] width 212 height 20
type input "**********"
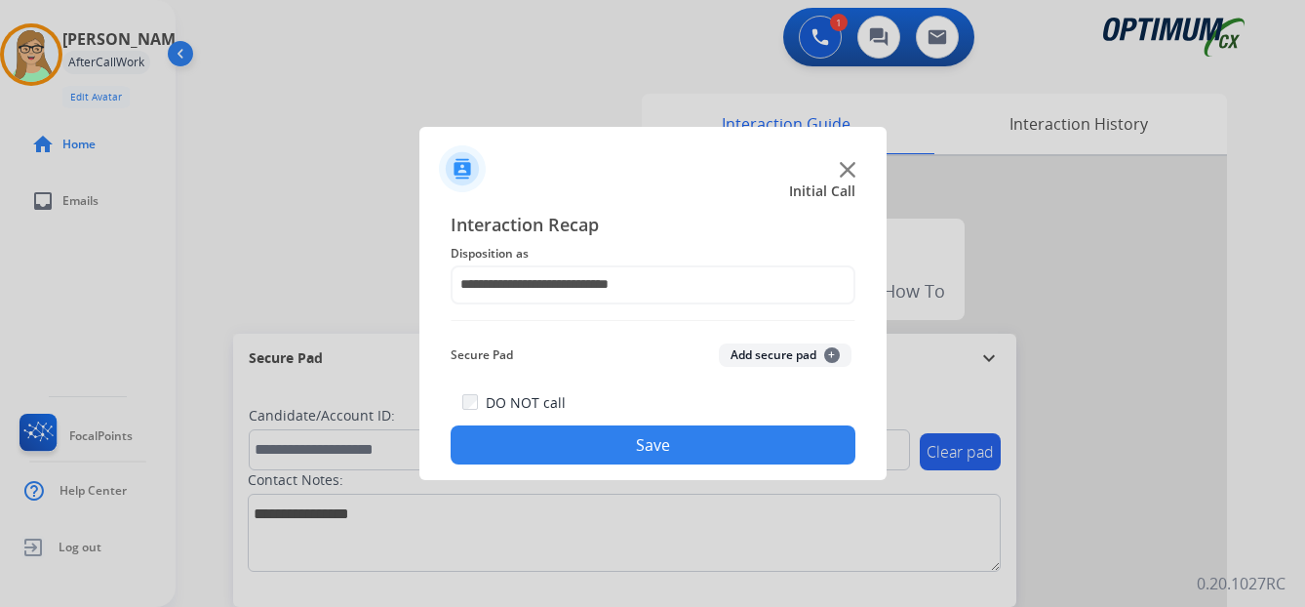
drag, startPoint x: 587, startPoint y: 450, endPoint x: 300, endPoint y: 398, distance: 291.5
click at [584, 450] on button "Save" at bounding box center [652, 444] width 405 height 39
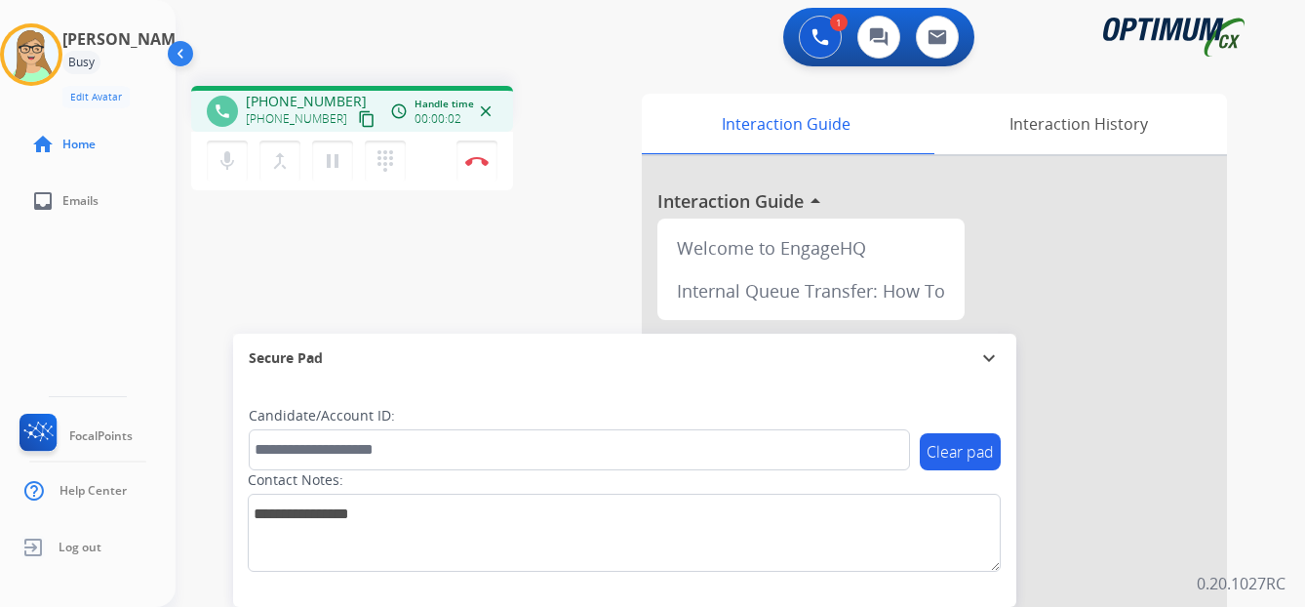
click at [358, 118] on mat-icon "content_copy" at bounding box center [367, 119] width 18 height 18
click at [476, 158] on img at bounding box center [476, 161] width 23 height 10
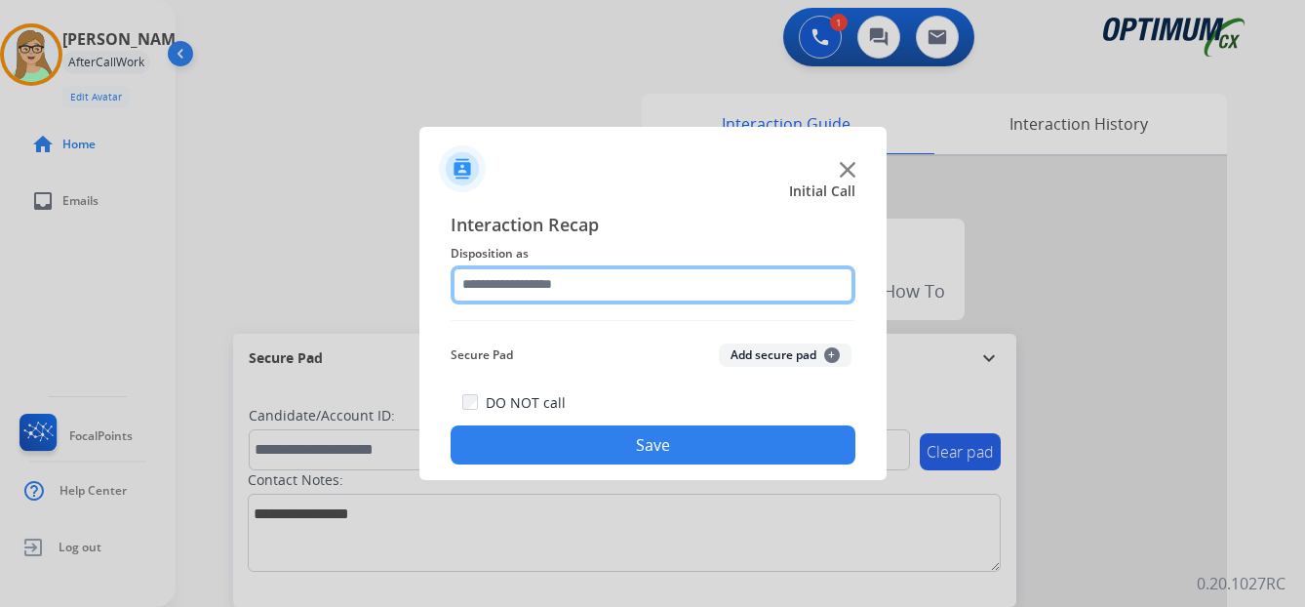
click at [526, 283] on input "text" at bounding box center [652, 284] width 405 height 39
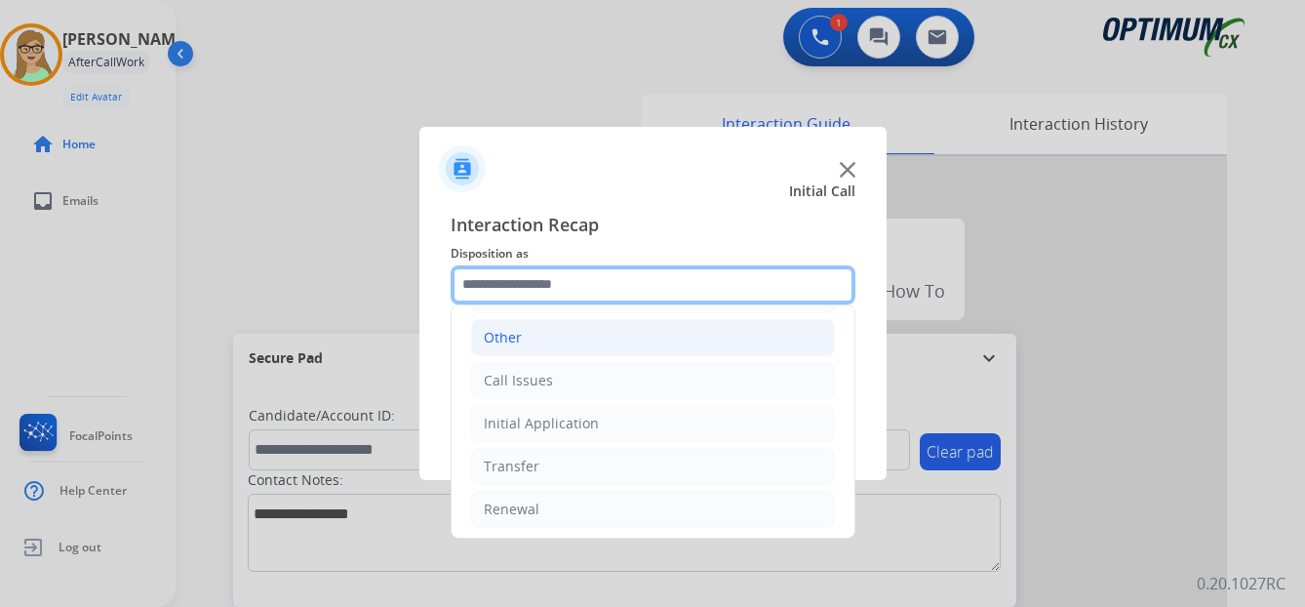
scroll to position [133, 0]
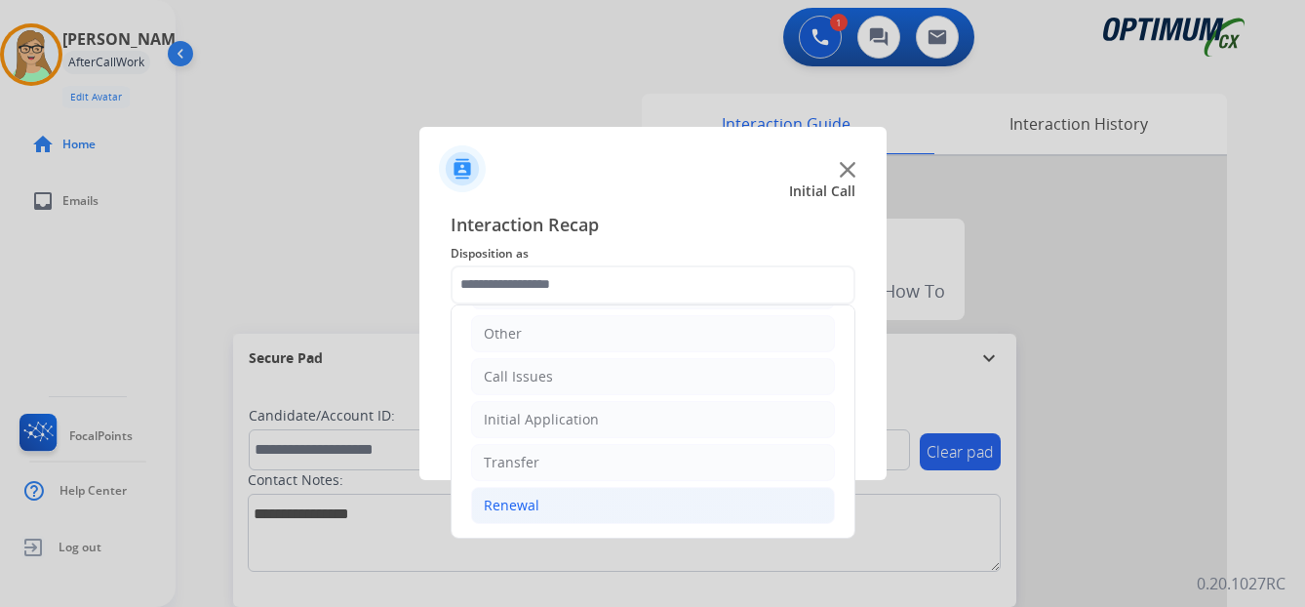
click at [524, 503] on div "Renewal" at bounding box center [512, 505] width 56 height 20
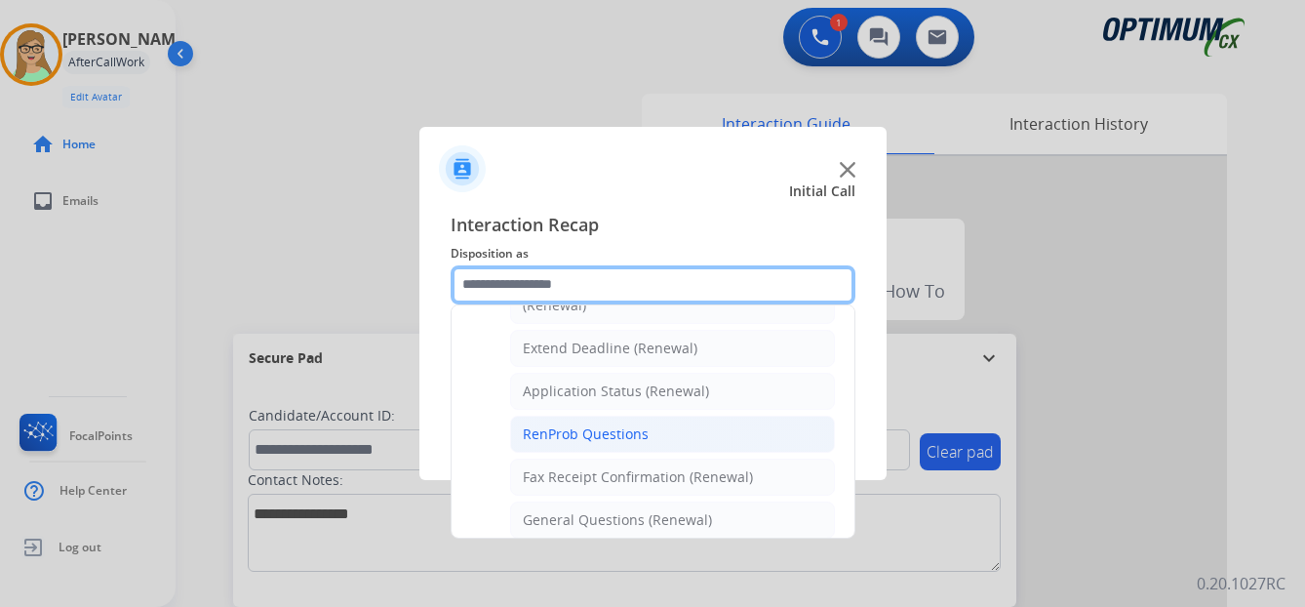
scroll to position [425, 0]
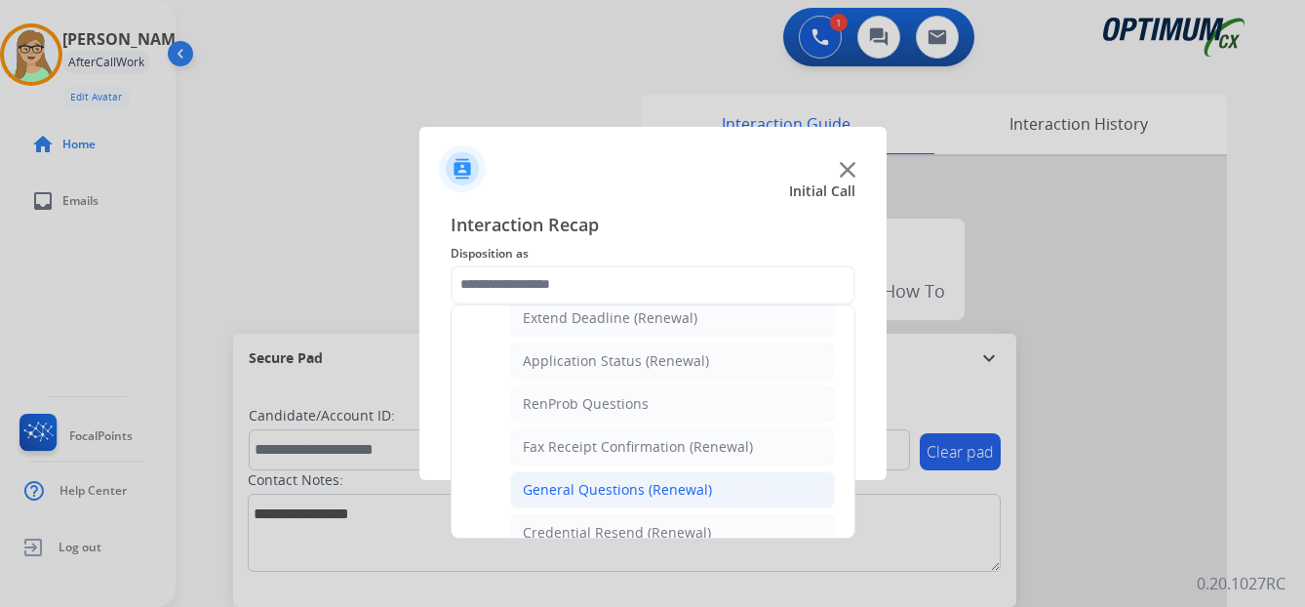
click at [596, 490] on div "General Questions (Renewal)" at bounding box center [617, 490] width 189 height 20
type input "**********"
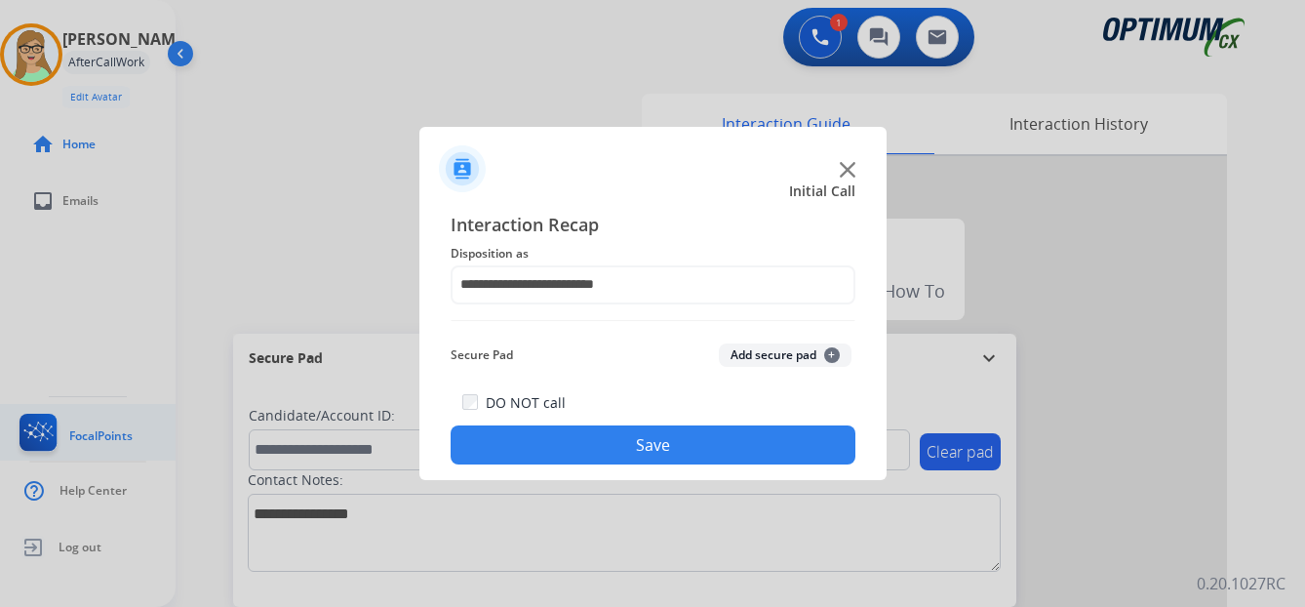
drag, startPoint x: 577, startPoint y: 442, endPoint x: 38, endPoint y: 438, distance: 539.2
click at [559, 445] on button "Save" at bounding box center [652, 444] width 405 height 39
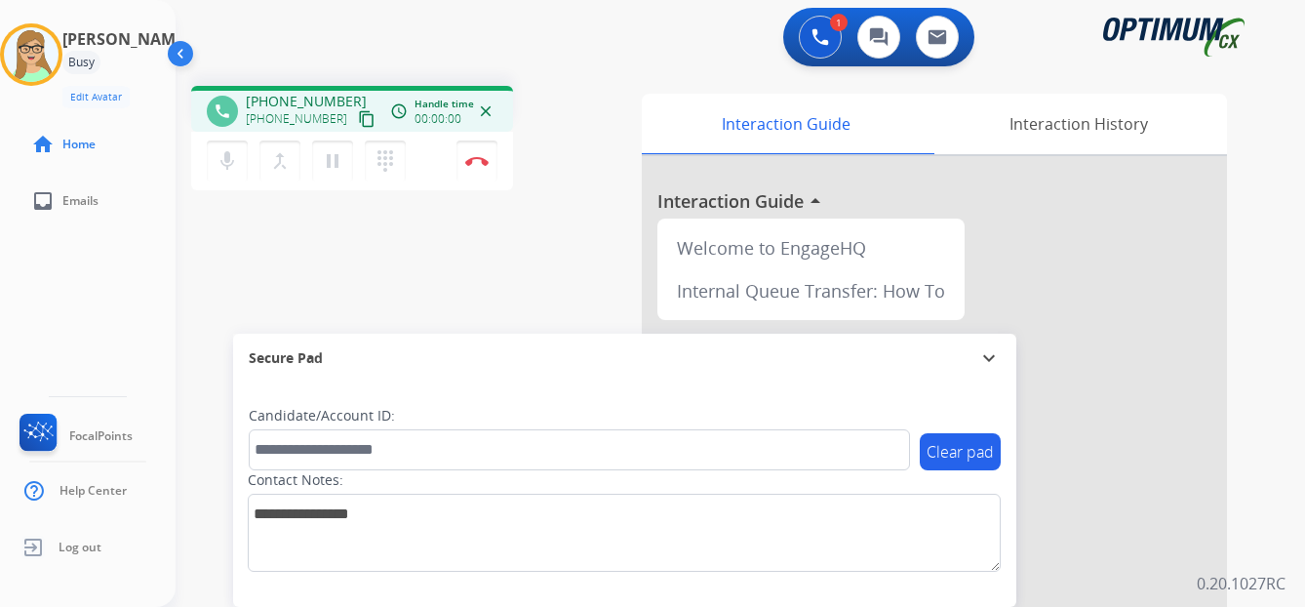
drag, startPoint x: 343, startPoint y: 123, endPoint x: 333, endPoint y: 124, distance: 10.8
click at [358, 122] on mat-icon "content_copy" at bounding box center [367, 119] width 18 height 18
click at [476, 158] on img at bounding box center [476, 161] width 23 height 10
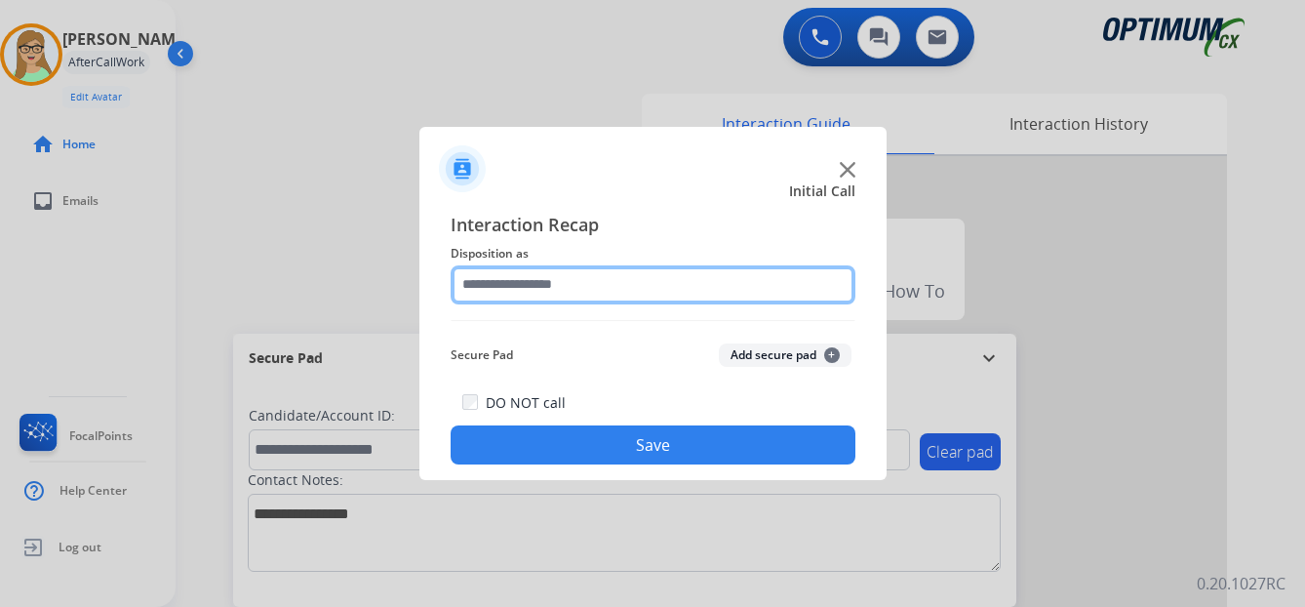
click at [532, 280] on input "text" at bounding box center [652, 284] width 405 height 39
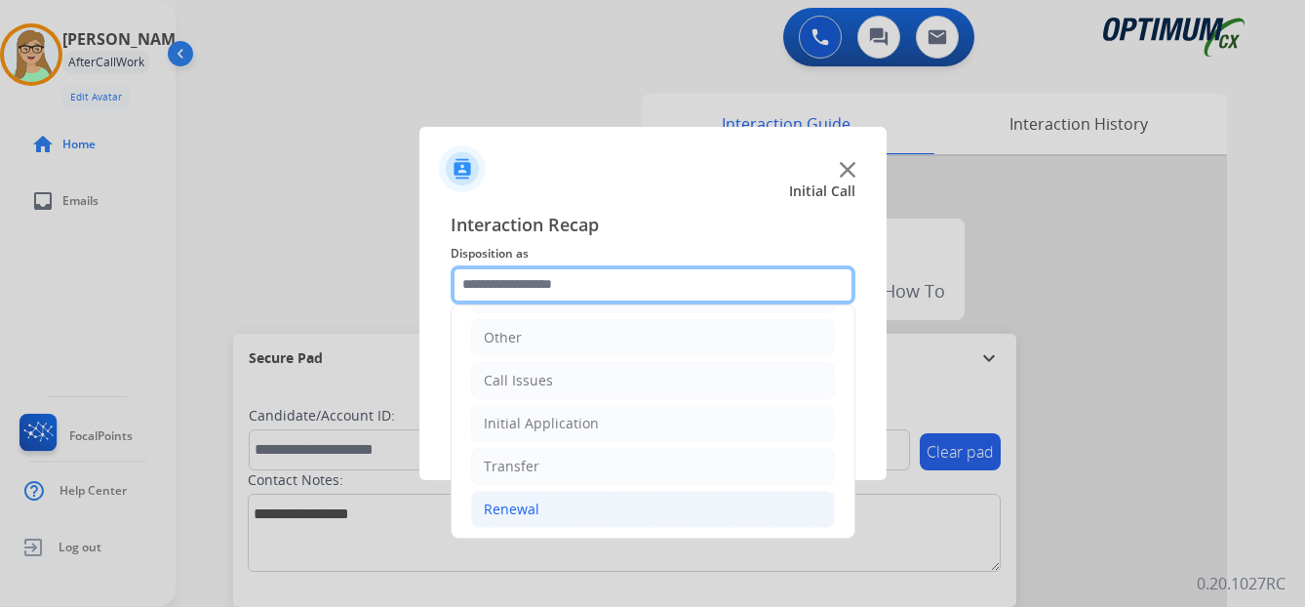
scroll to position [133, 0]
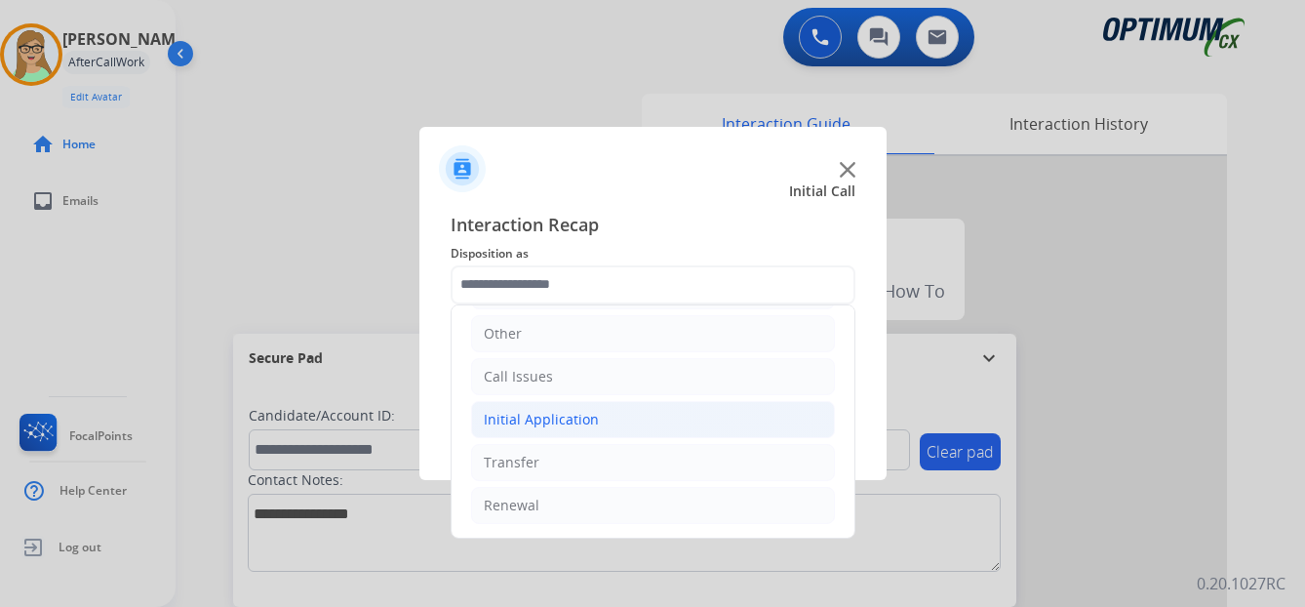
click at [539, 421] on div "Initial Application" at bounding box center [541, 420] width 115 height 20
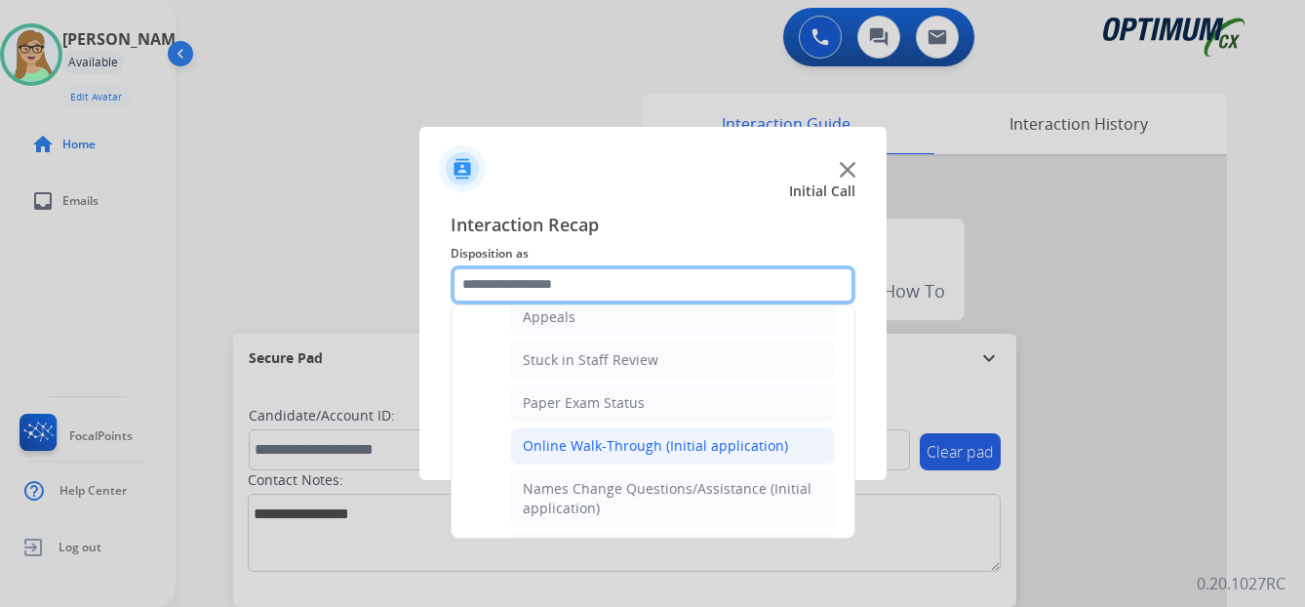
scroll to position [328, 0]
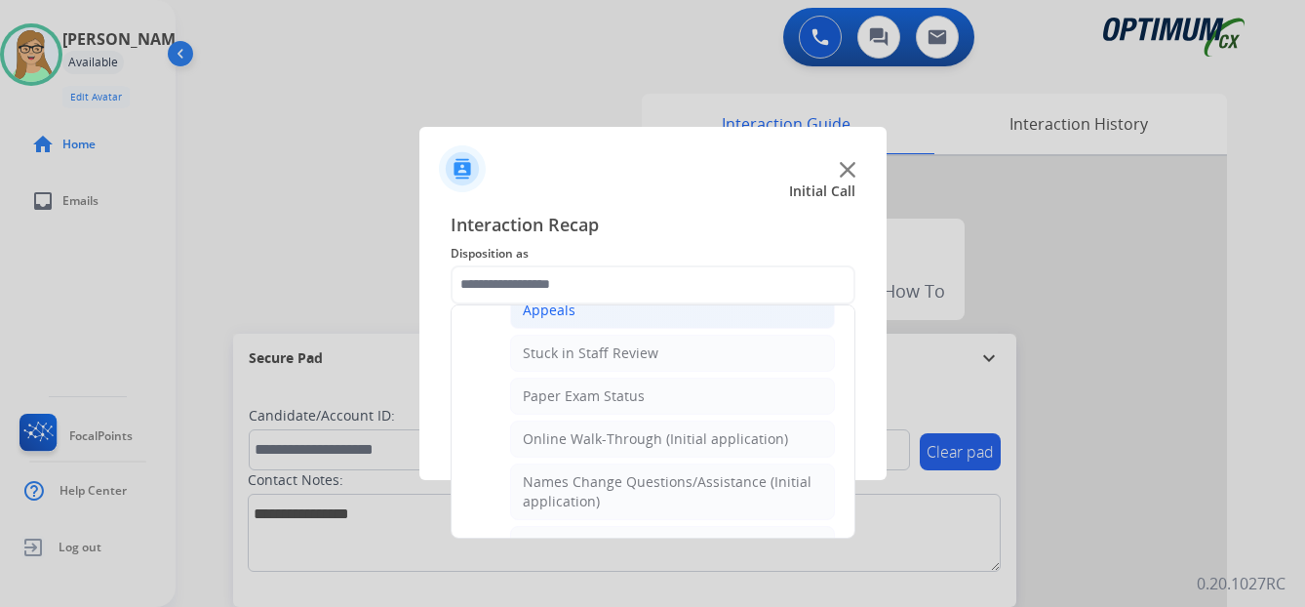
click at [544, 313] on div "Appeals" at bounding box center [549, 310] width 53 height 20
type input "*******"
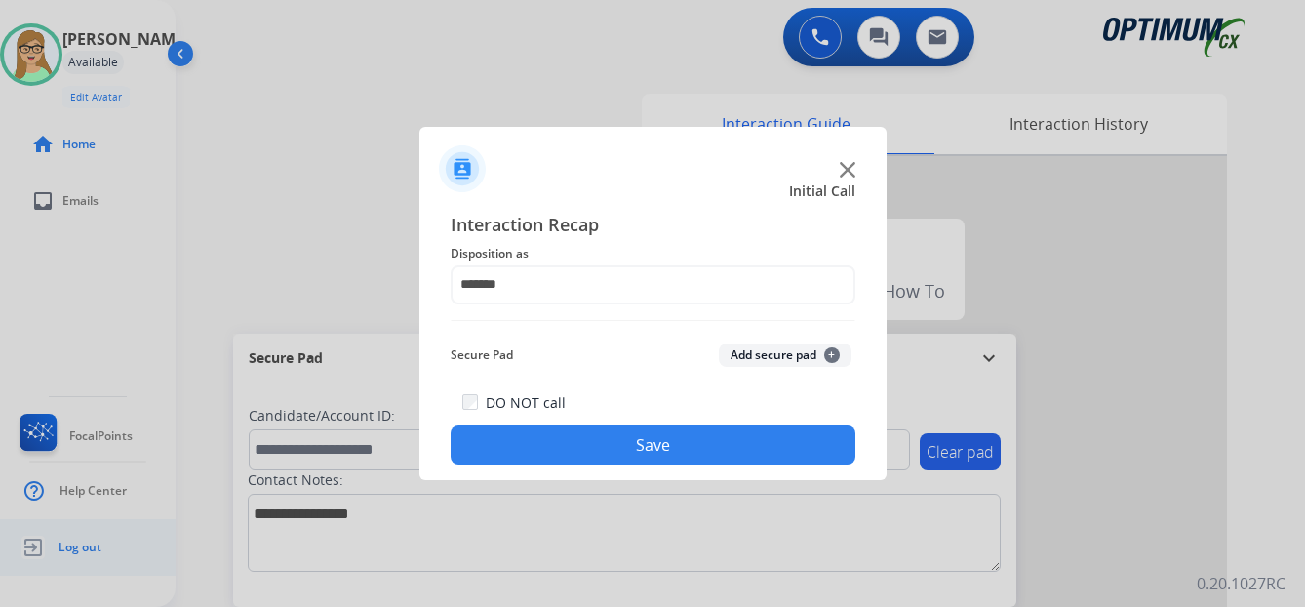
drag, startPoint x: 525, startPoint y: 433, endPoint x: 0, endPoint y: 535, distance: 534.5
click at [524, 433] on button "Save" at bounding box center [652, 444] width 405 height 39
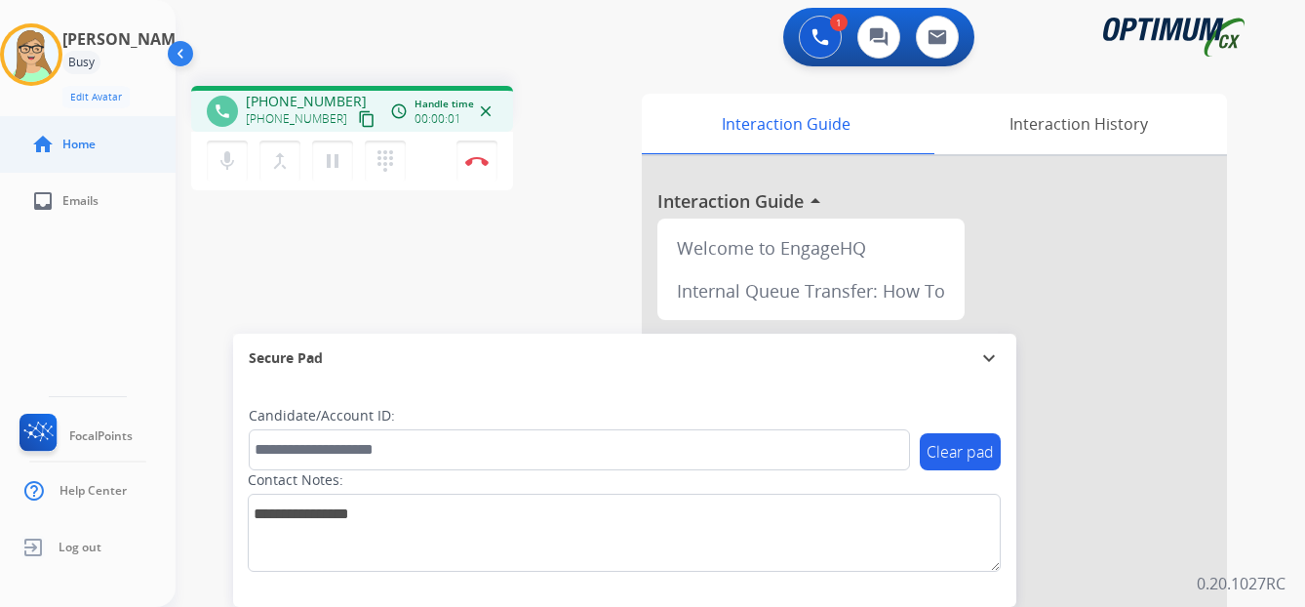
drag, startPoint x: 349, startPoint y: 122, endPoint x: 1, endPoint y: 165, distance: 350.7
click at [358, 122] on mat-icon "content_copy" at bounding box center [367, 119] width 18 height 18
click at [1097, 117] on div "Interaction History" at bounding box center [1077, 124] width 297 height 60
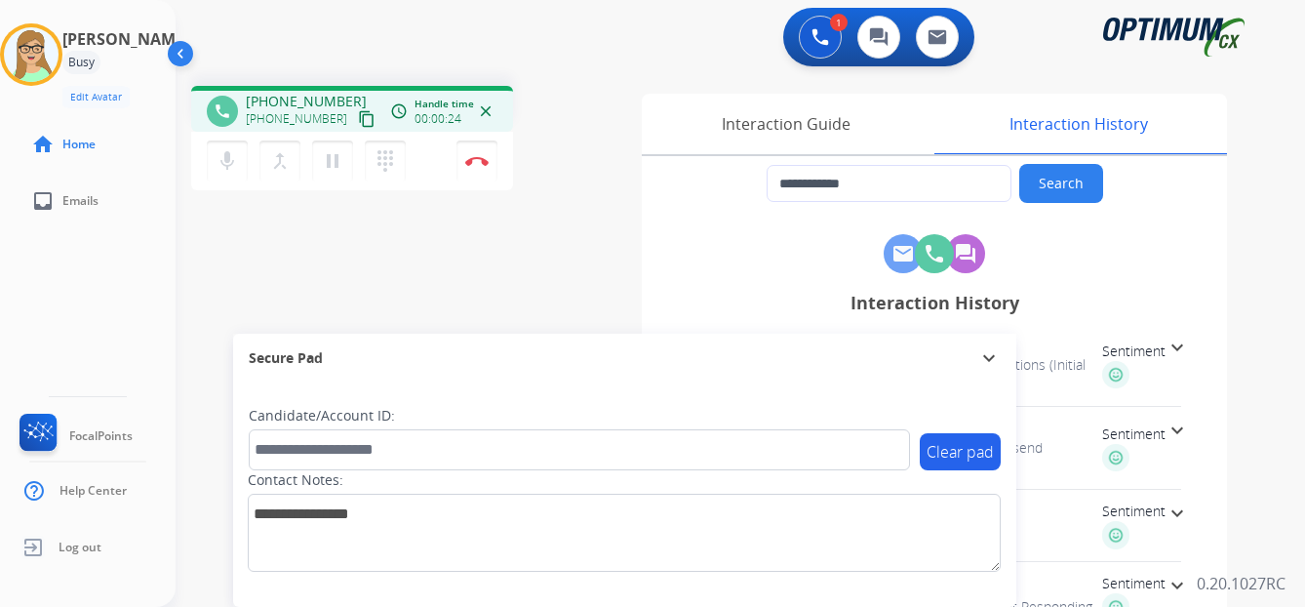
click at [1141, 360] on span "Sentiment" at bounding box center [1133, 351] width 63 height 20
click at [481, 156] on img at bounding box center [476, 161] width 23 height 10
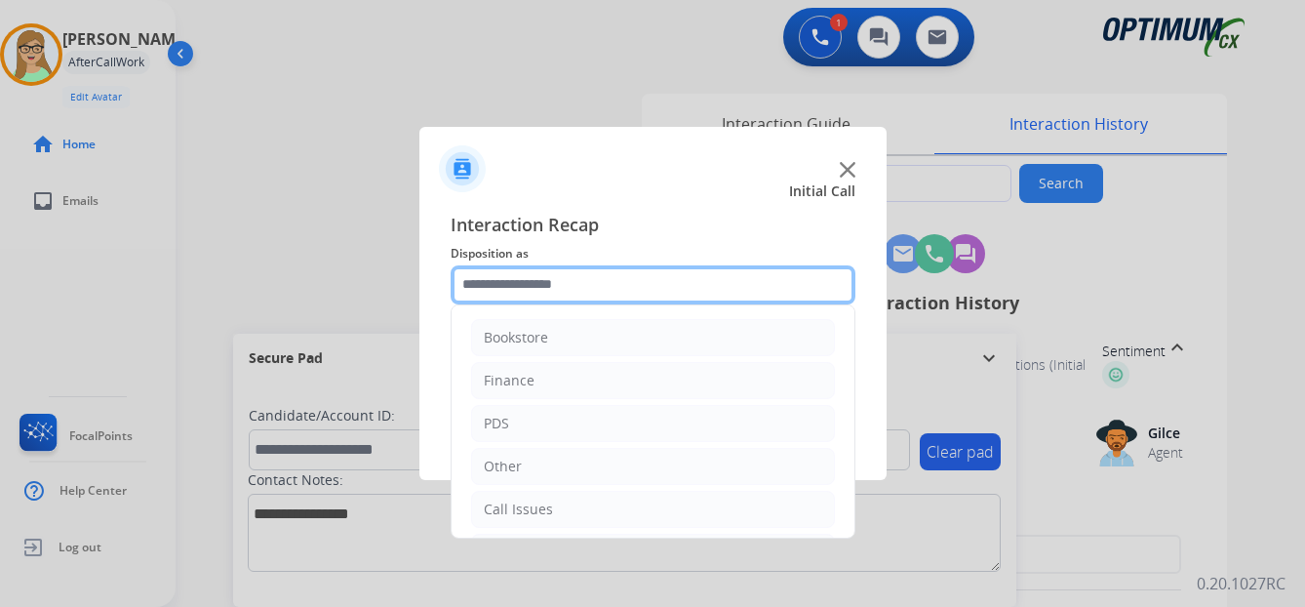
click at [531, 290] on input "text" at bounding box center [652, 284] width 405 height 39
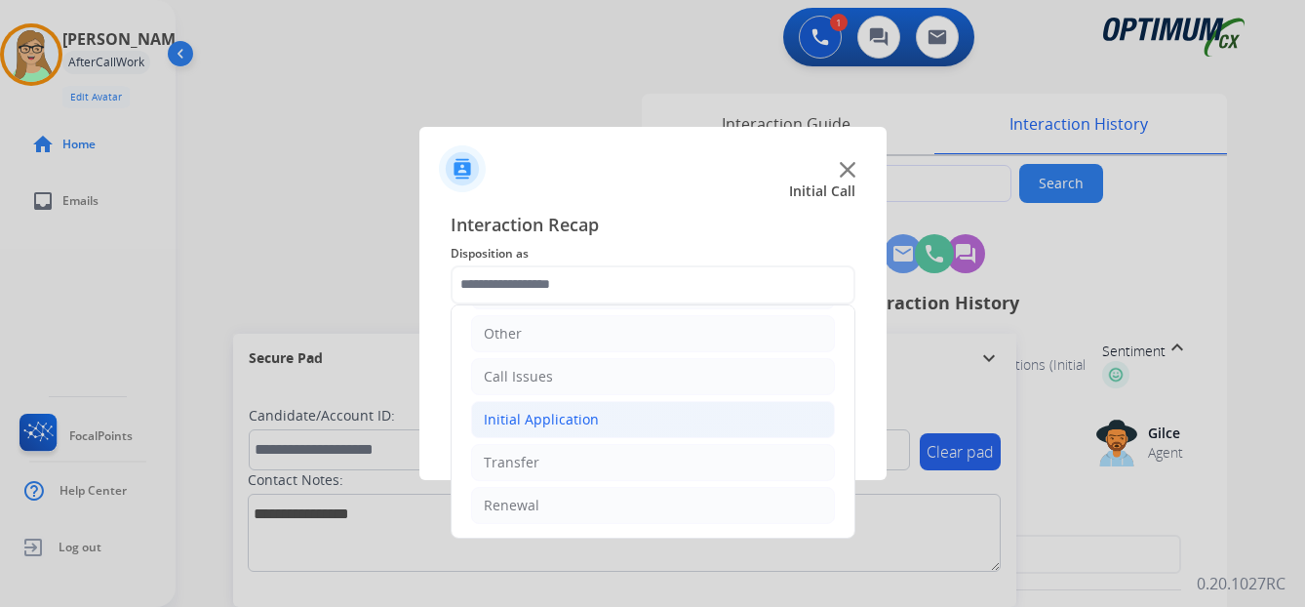
click at [555, 412] on div "Initial Application" at bounding box center [541, 420] width 115 height 20
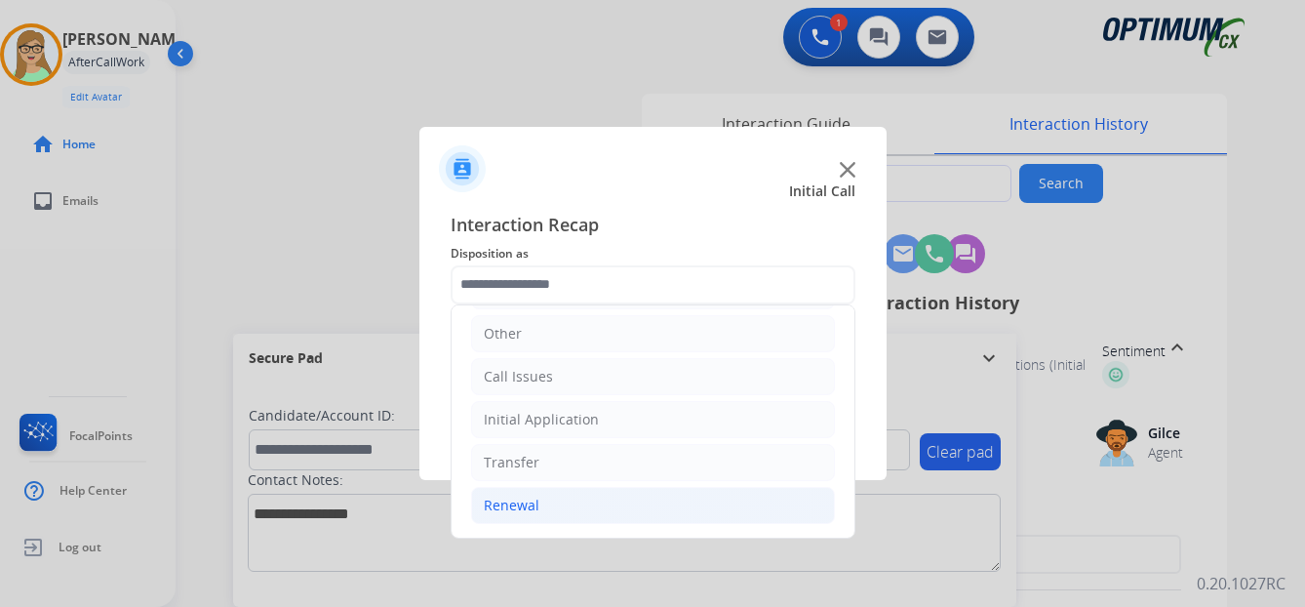
click at [523, 502] on div "Renewal" at bounding box center [512, 505] width 56 height 20
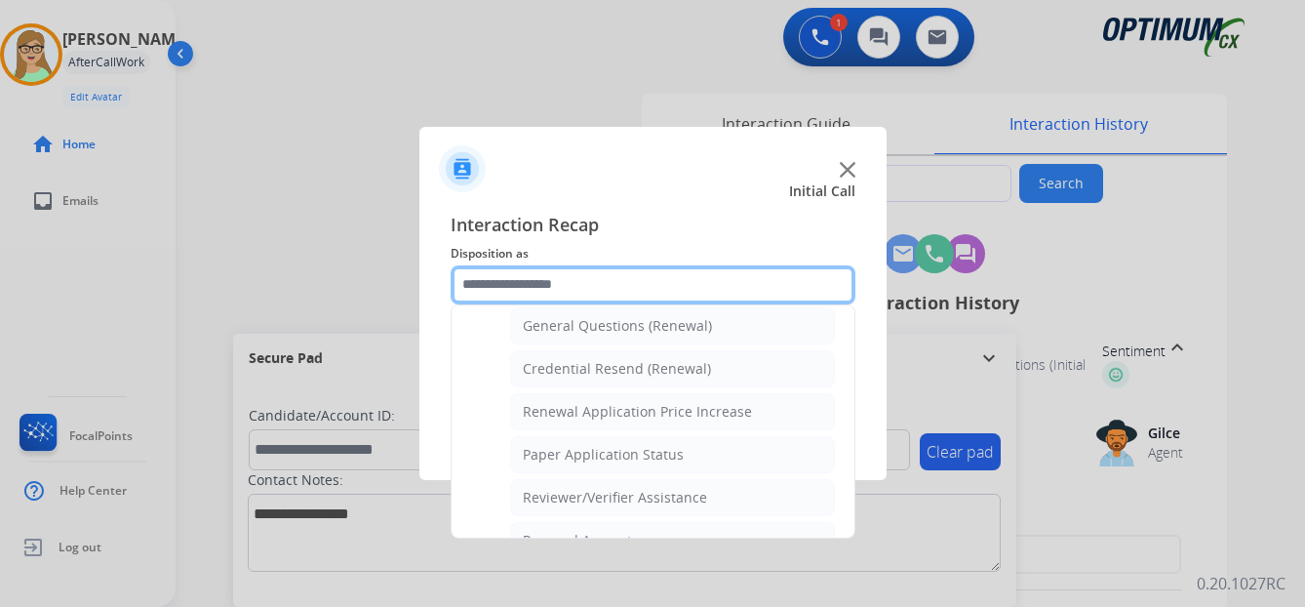
scroll to position [558, 0]
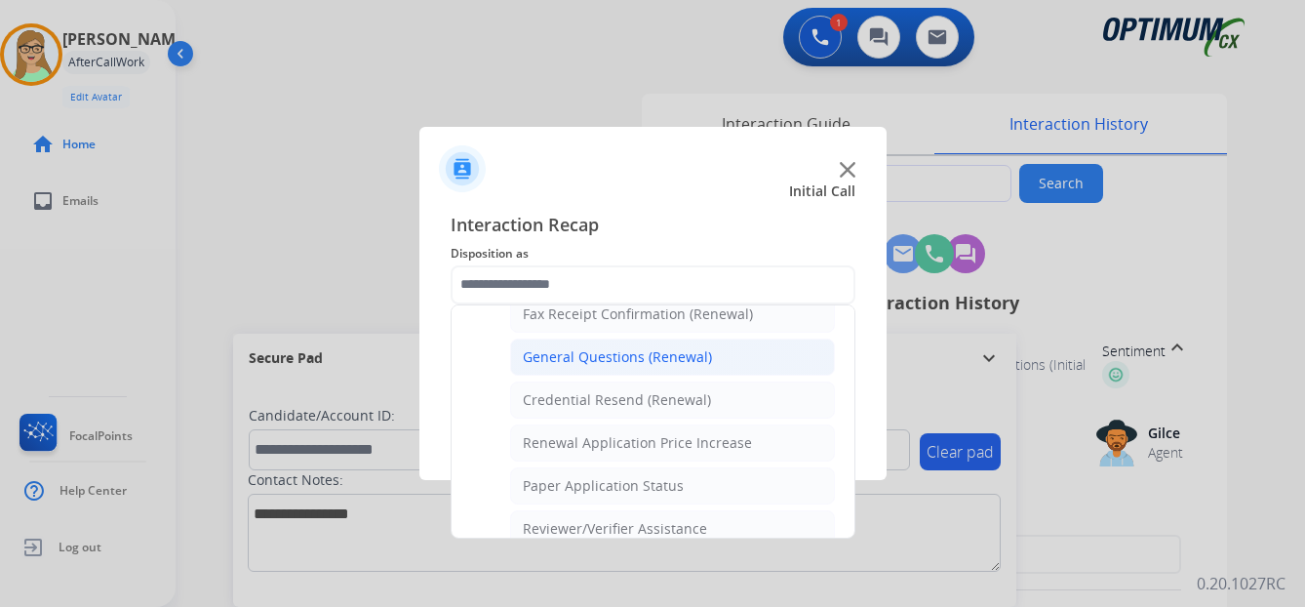
click at [589, 354] on div "General Questions (Renewal)" at bounding box center [617, 357] width 189 height 20
type input "**********"
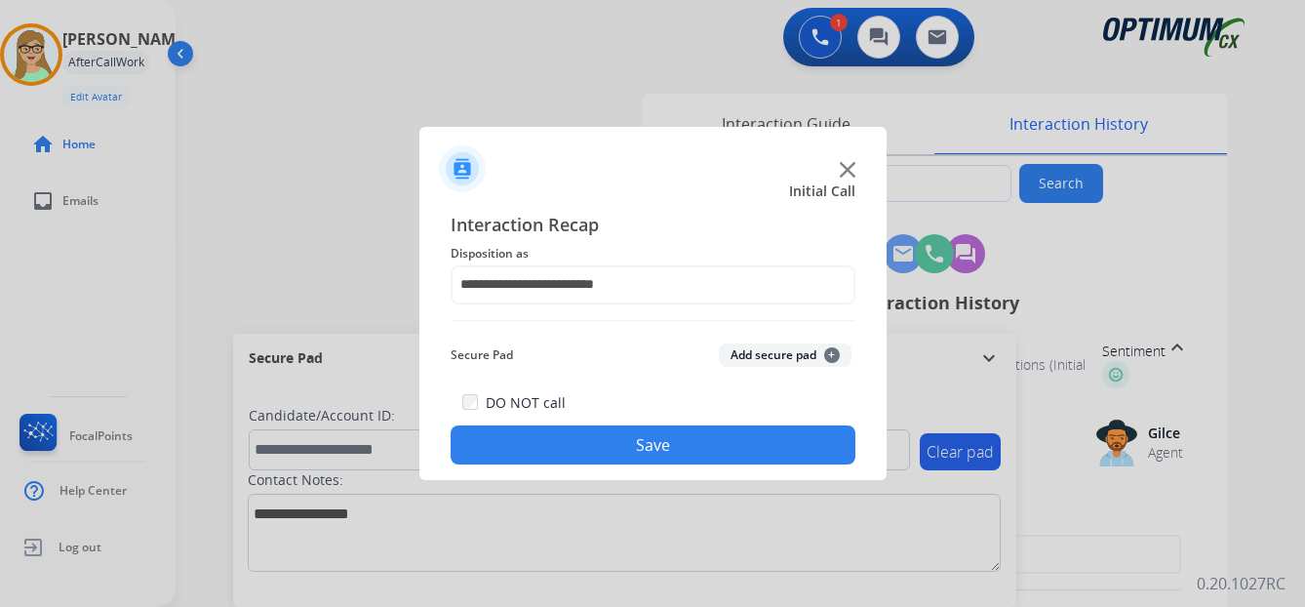
click at [529, 444] on button "Save" at bounding box center [652, 444] width 405 height 39
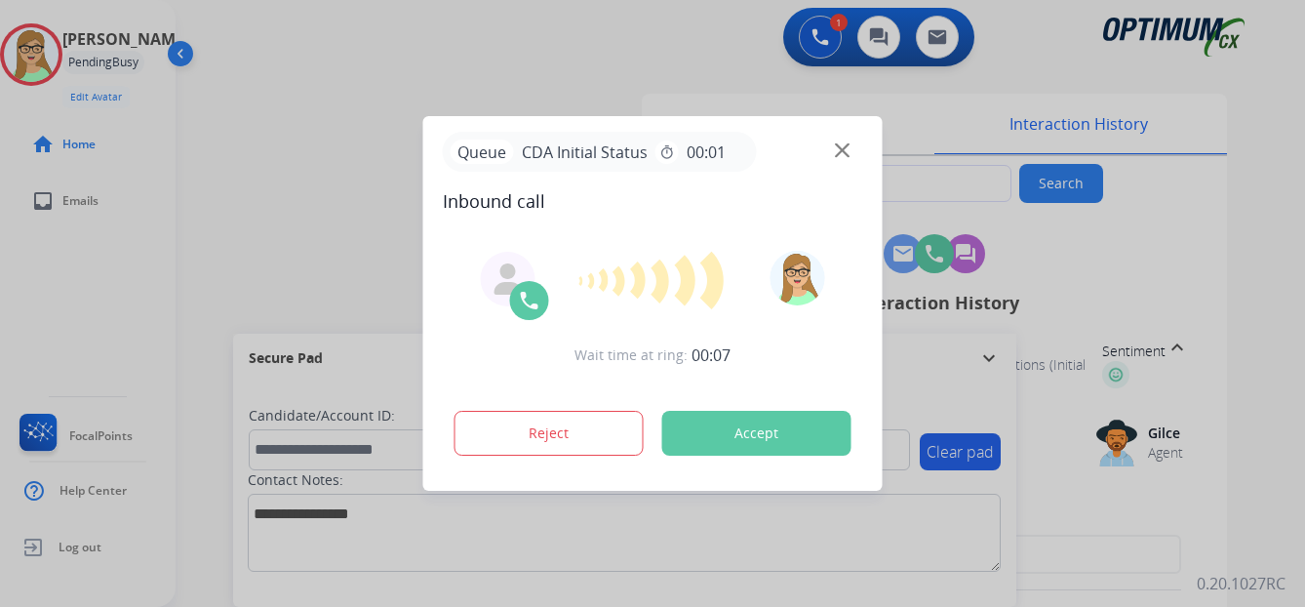
type input "**********"
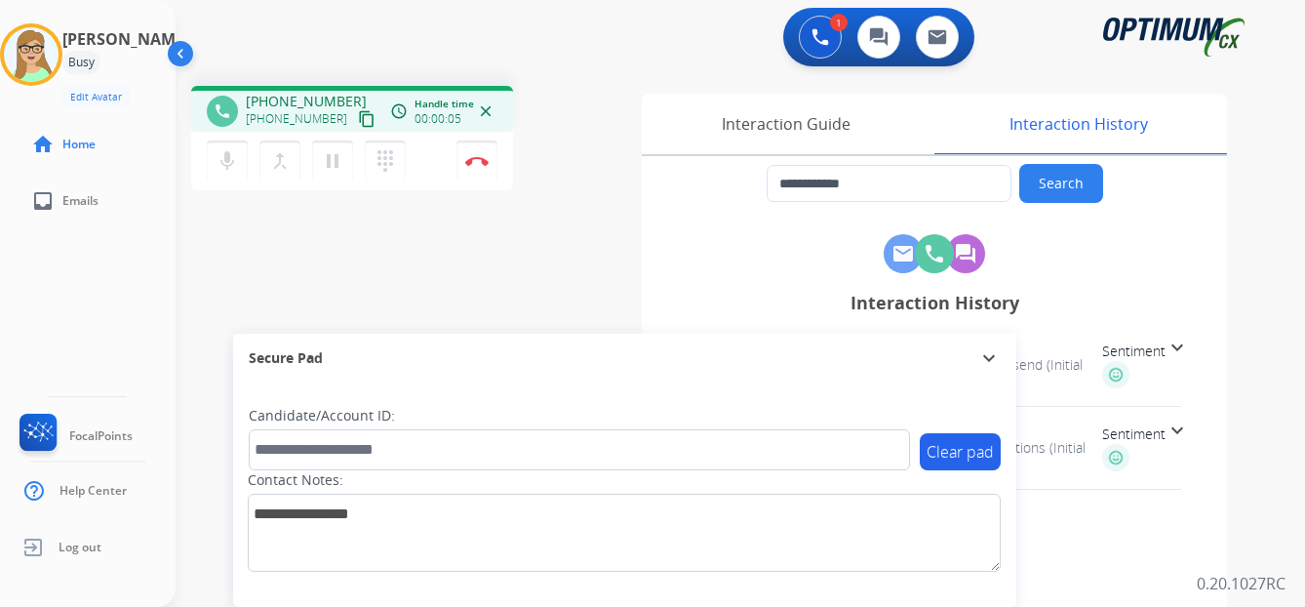
drag, startPoint x: 347, startPoint y: 120, endPoint x: 280, endPoint y: 138, distance: 69.8
click at [358, 120] on mat-icon "content_copy" at bounding box center [367, 119] width 18 height 18
click at [483, 147] on button "Disconnect" at bounding box center [476, 160] width 41 height 41
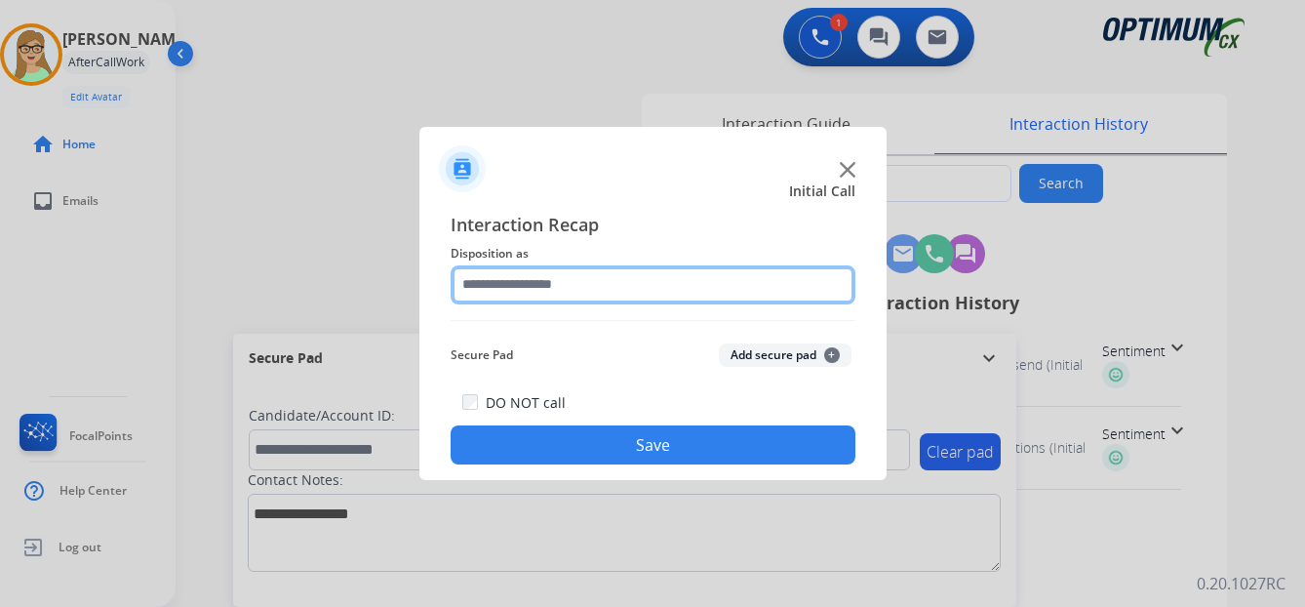
click at [512, 289] on input "text" at bounding box center [652, 284] width 405 height 39
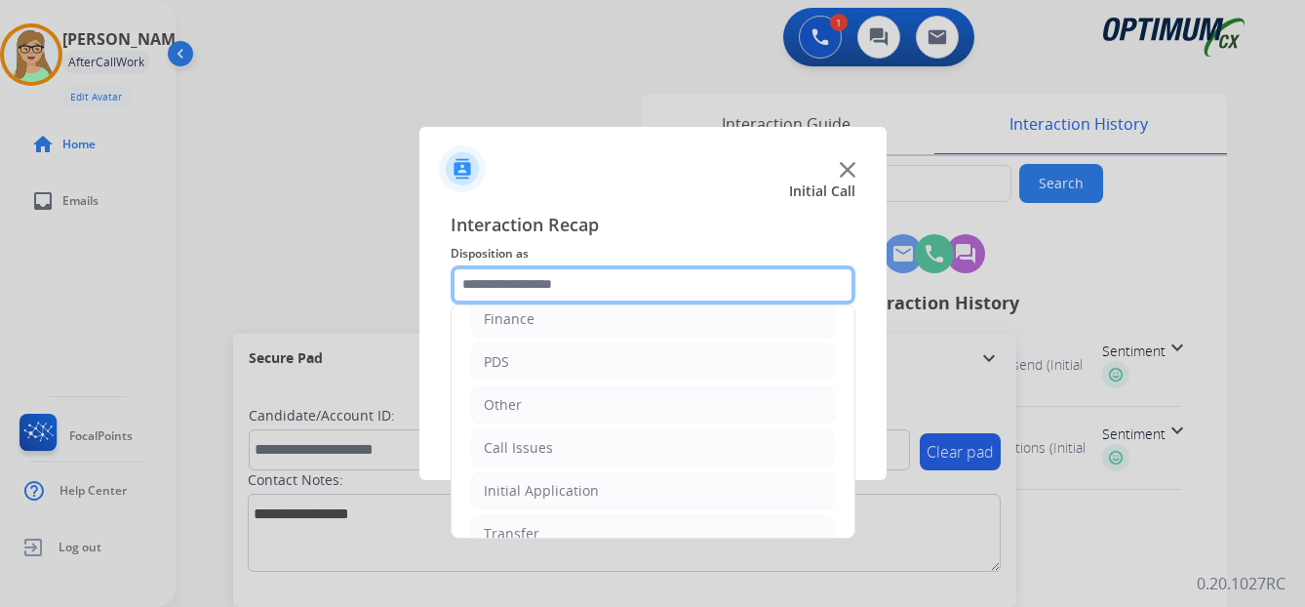
scroll to position [133, 0]
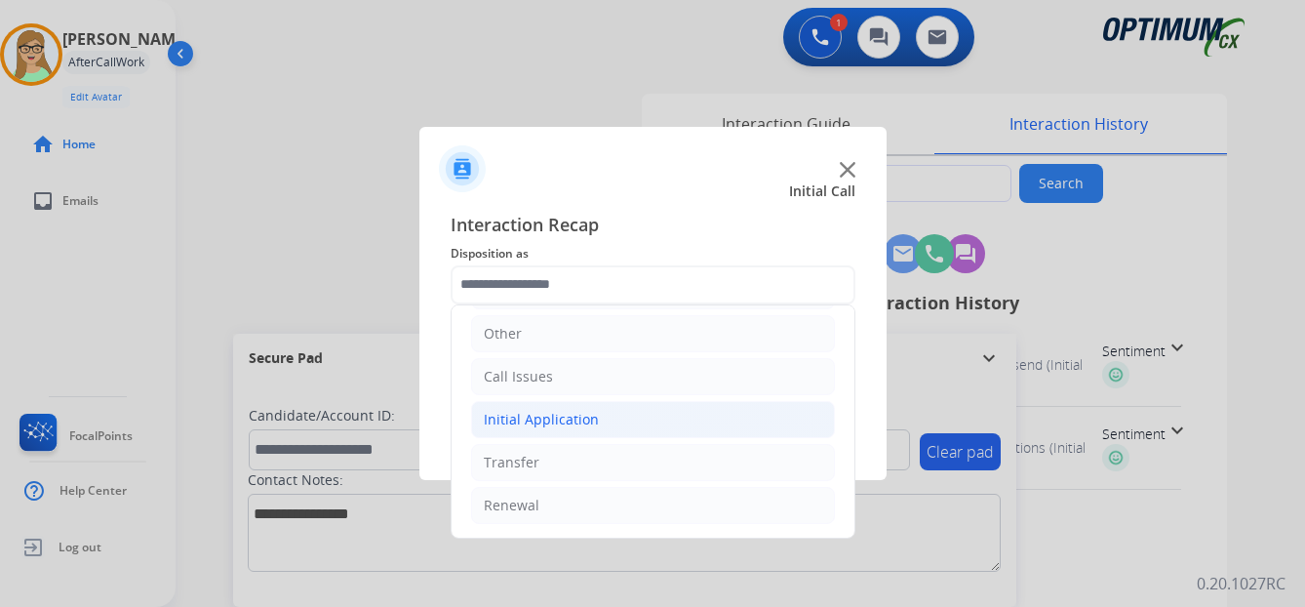
click at [548, 415] on div "Initial Application" at bounding box center [541, 420] width 115 height 20
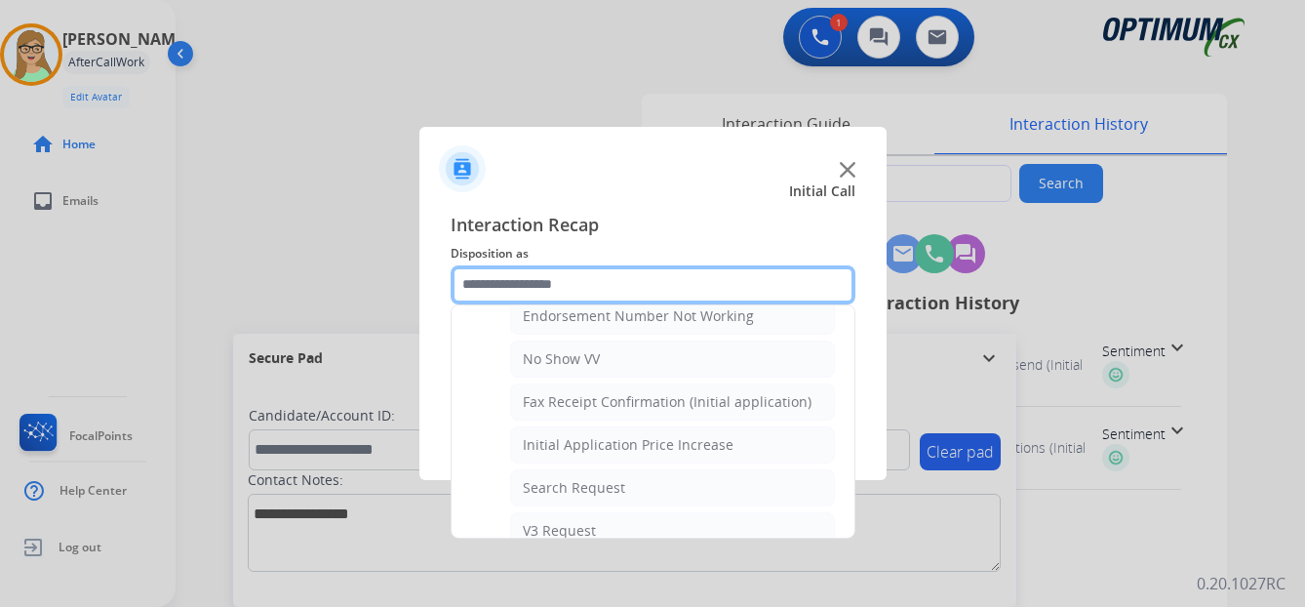
scroll to position [523, 0]
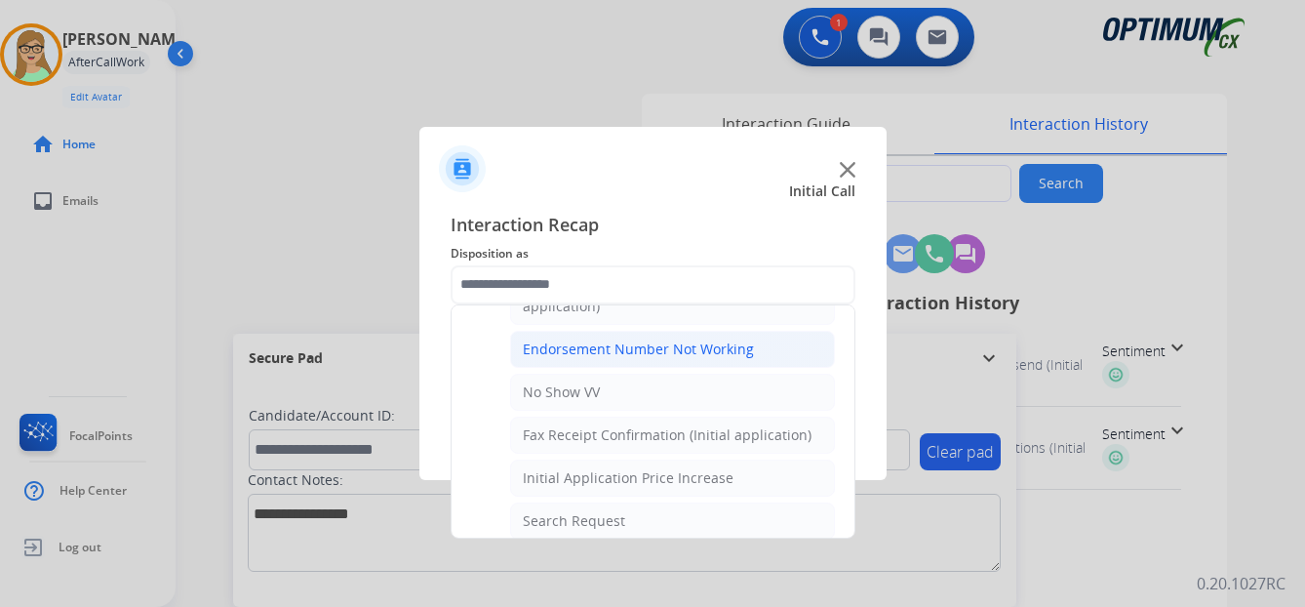
click at [538, 348] on div "Endorsement Number Not Working" at bounding box center [638, 349] width 231 height 20
type input "**********"
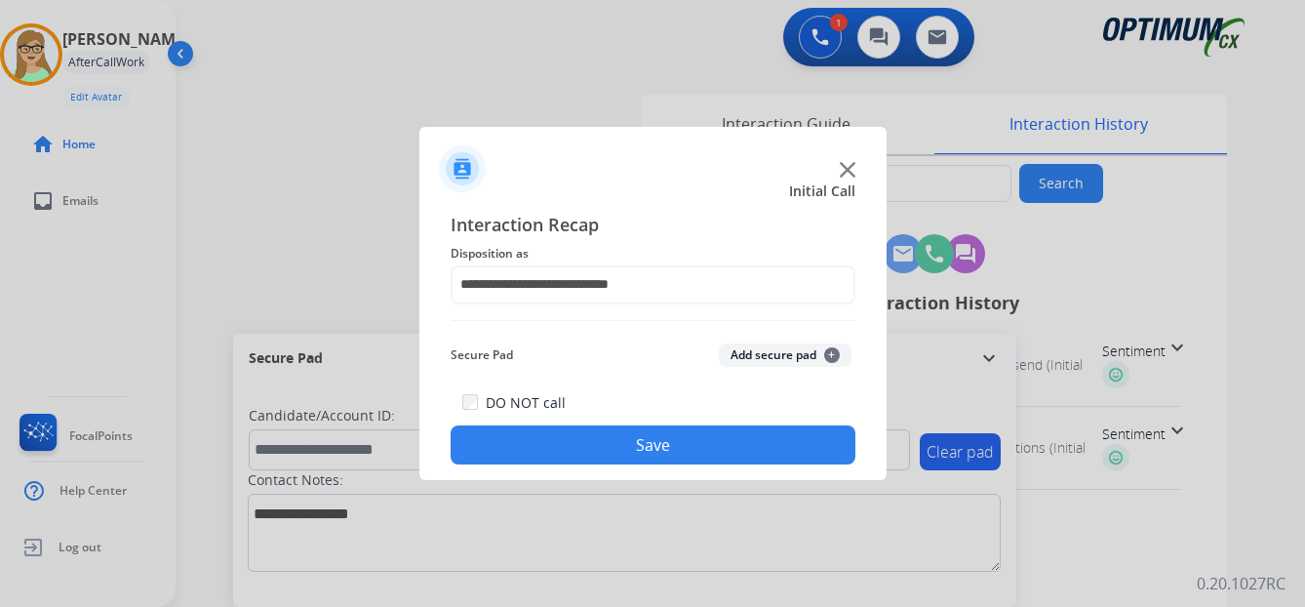
drag, startPoint x: 512, startPoint y: 432, endPoint x: 494, endPoint y: 433, distance: 17.6
click at [511, 432] on button "Save" at bounding box center [652, 444] width 405 height 39
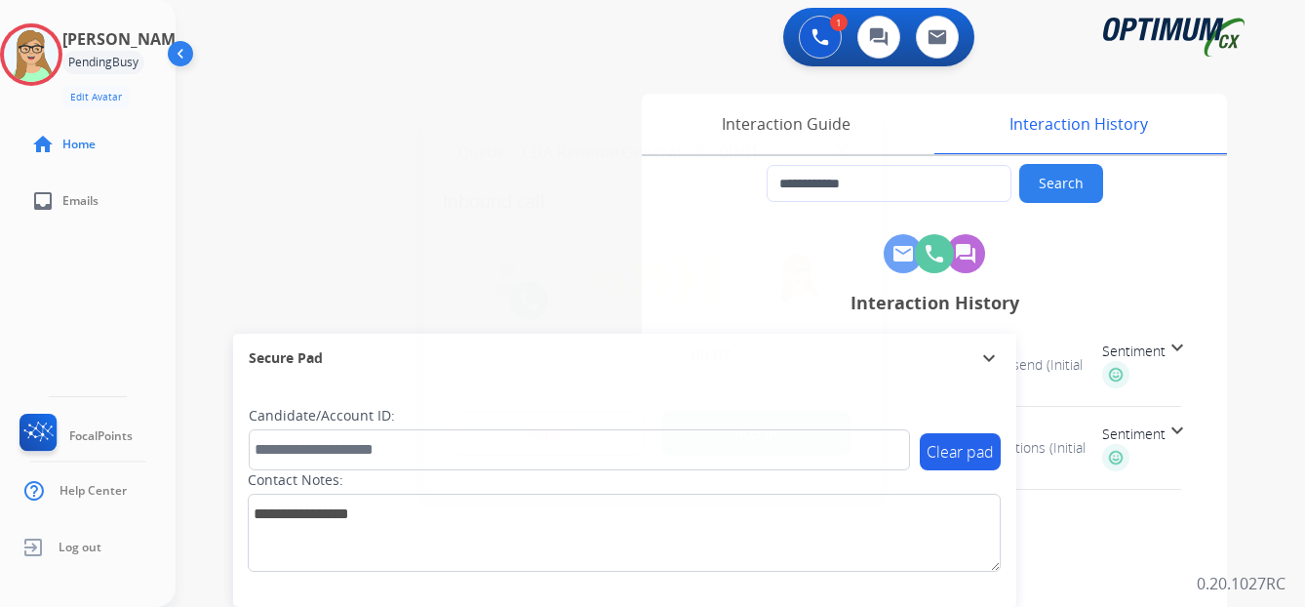
type input "**********"
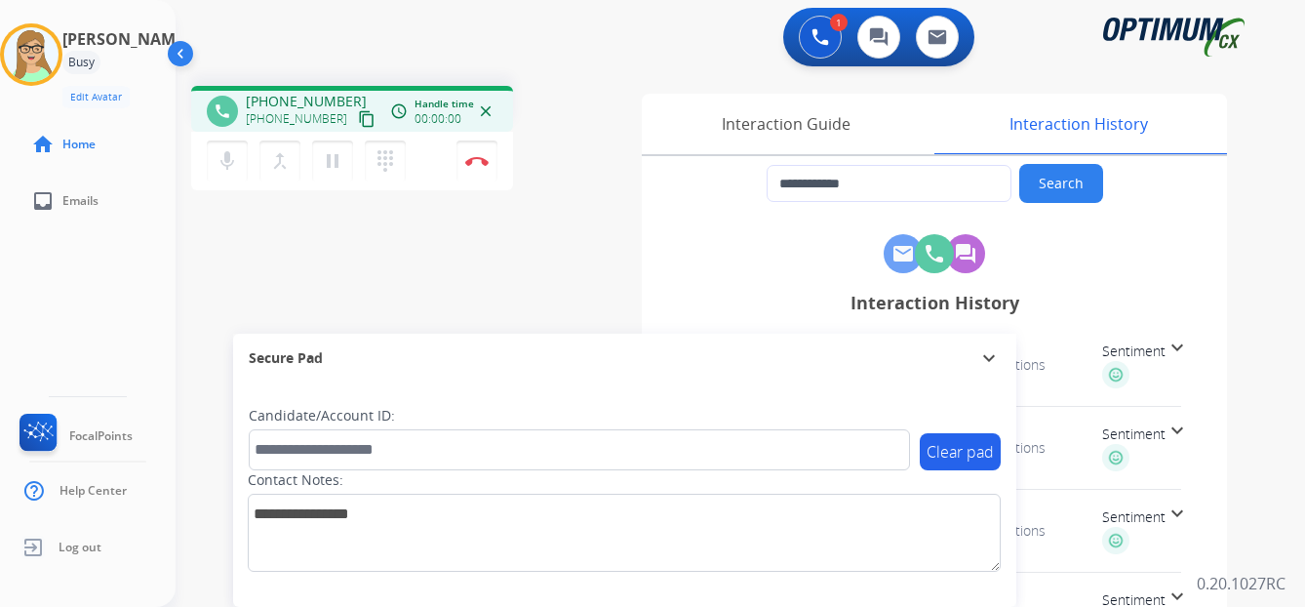
click at [358, 123] on mat-icon "content_copy" at bounding box center [367, 119] width 18 height 18
click at [472, 159] on img at bounding box center [476, 161] width 23 height 10
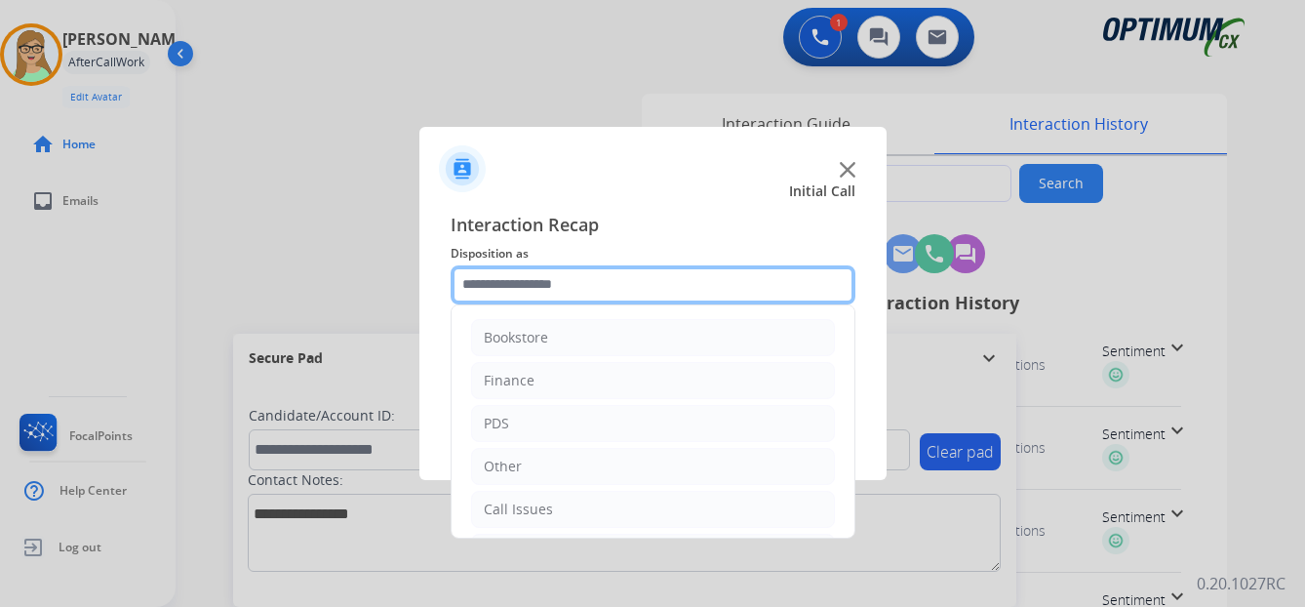
click at [493, 274] on input "text" at bounding box center [652, 284] width 405 height 39
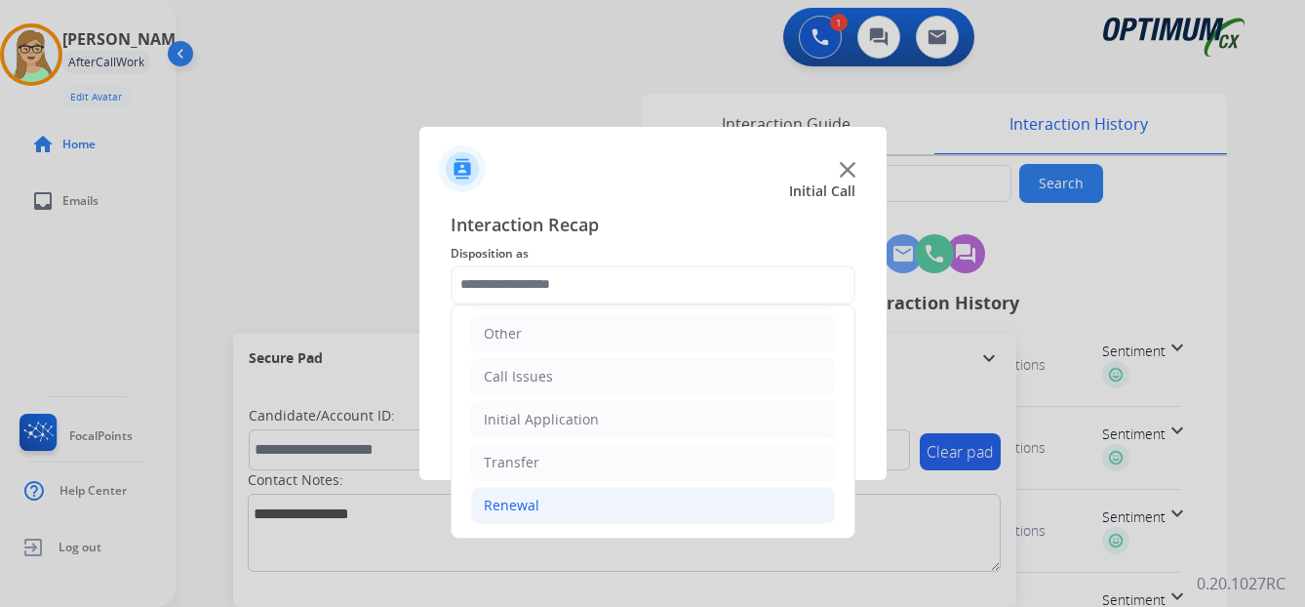
click at [512, 506] on div "Renewal" at bounding box center [512, 505] width 56 height 20
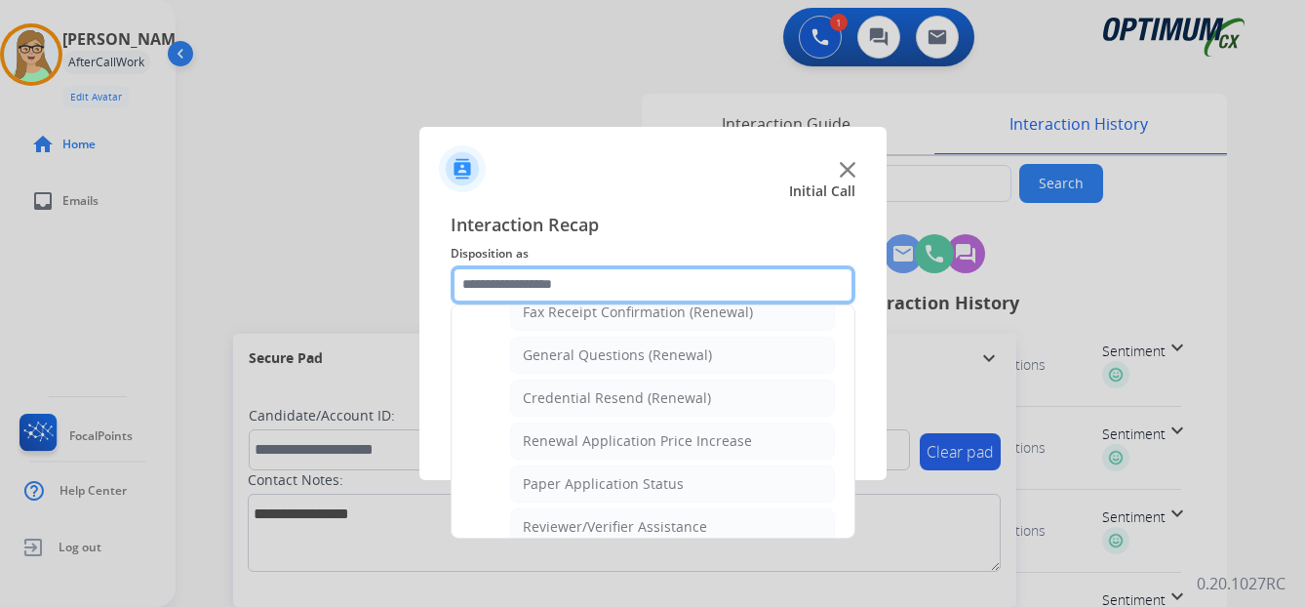
scroll to position [558, 0]
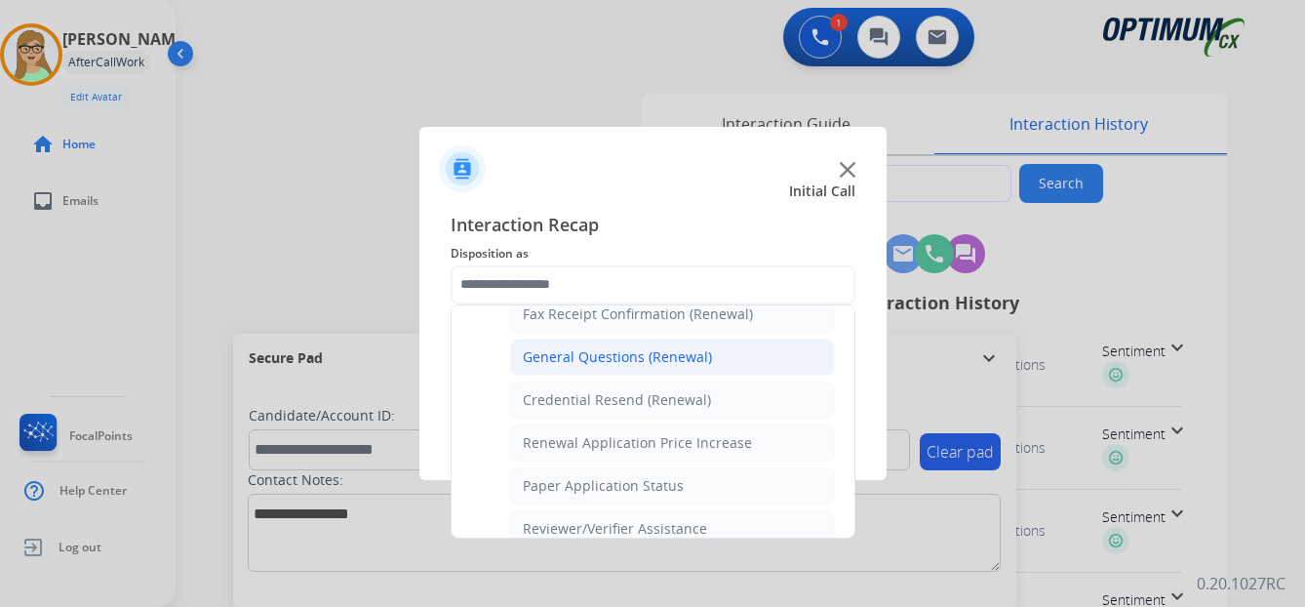
click at [560, 355] on div "General Questions (Renewal)" at bounding box center [617, 357] width 189 height 20
type input "**********"
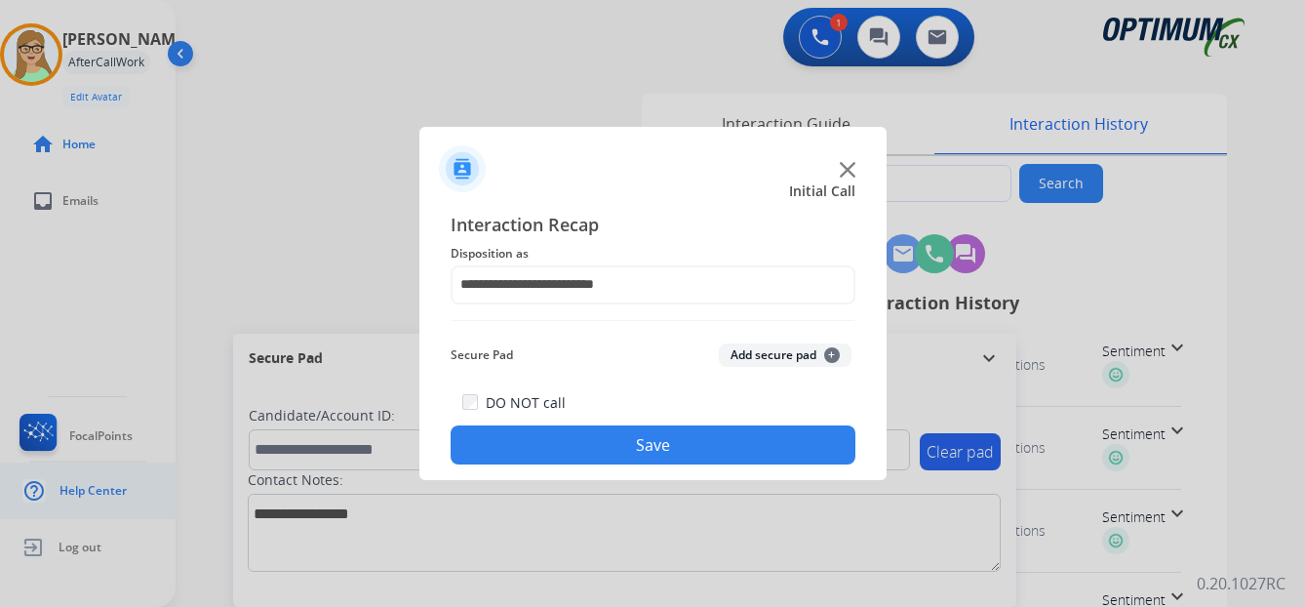
drag, startPoint x: 538, startPoint y: 444, endPoint x: 71, endPoint y: 470, distance: 467.8
click at [530, 445] on button "Save" at bounding box center [652, 444] width 405 height 39
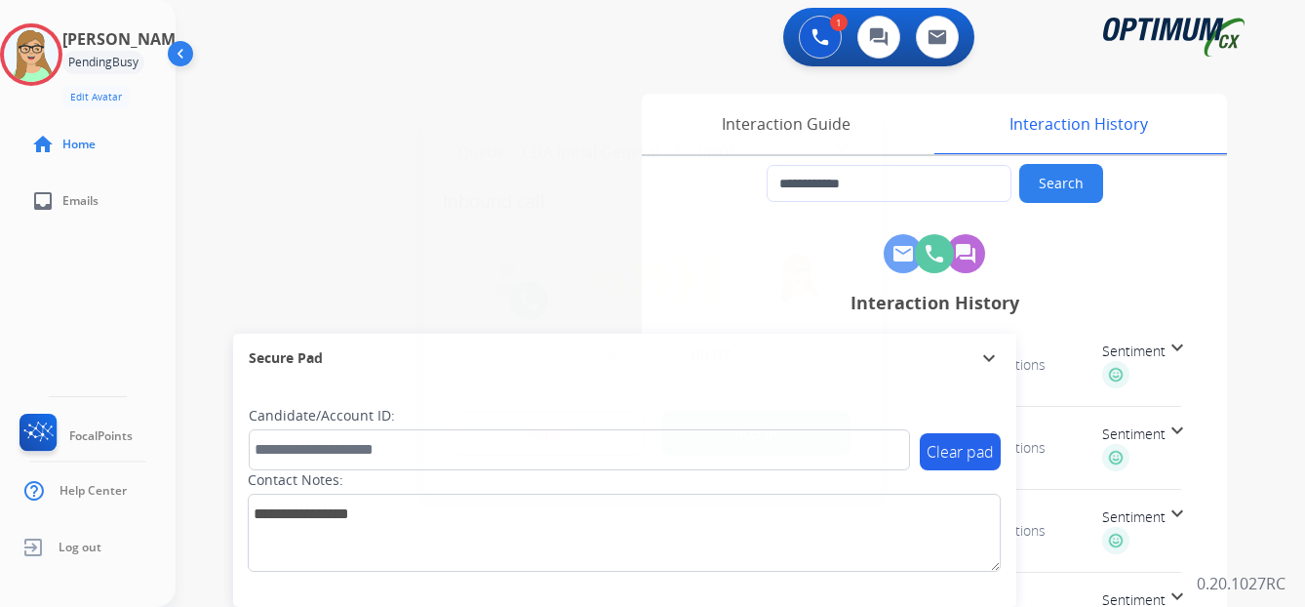
type input "**********"
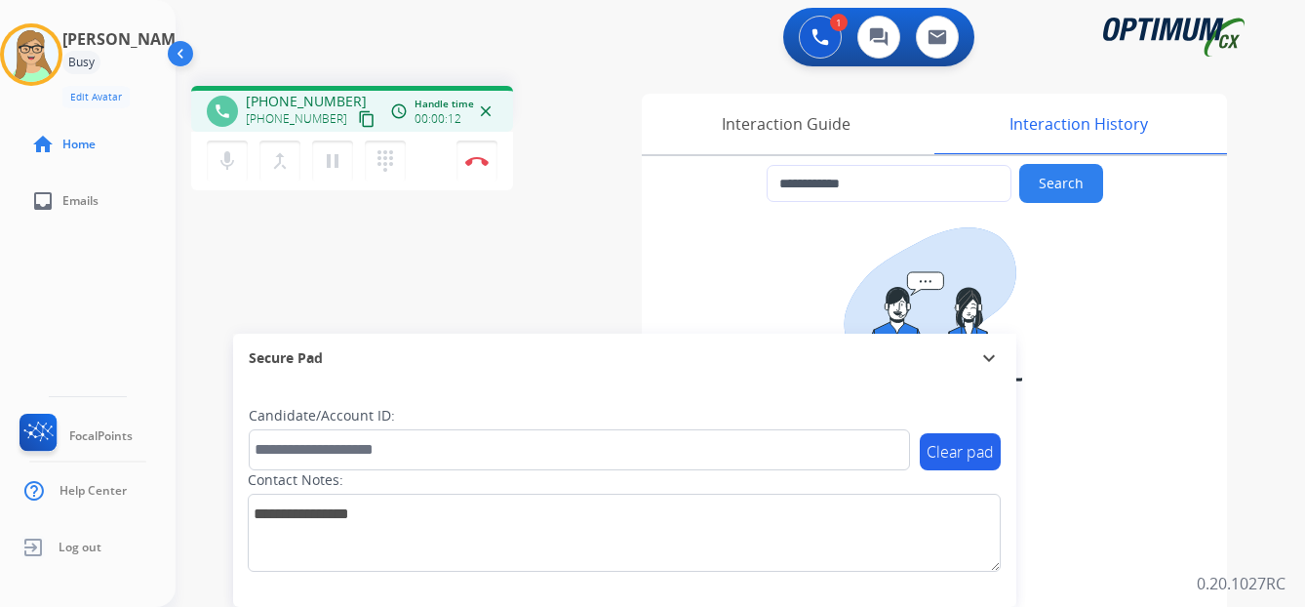
drag, startPoint x: 342, startPoint y: 118, endPoint x: 255, endPoint y: 160, distance: 96.4
click at [358, 119] on mat-icon "content_copy" at bounding box center [367, 119] width 18 height 18
click at [480, 164] on img at bounding box center [476, 161] width 23 height 10
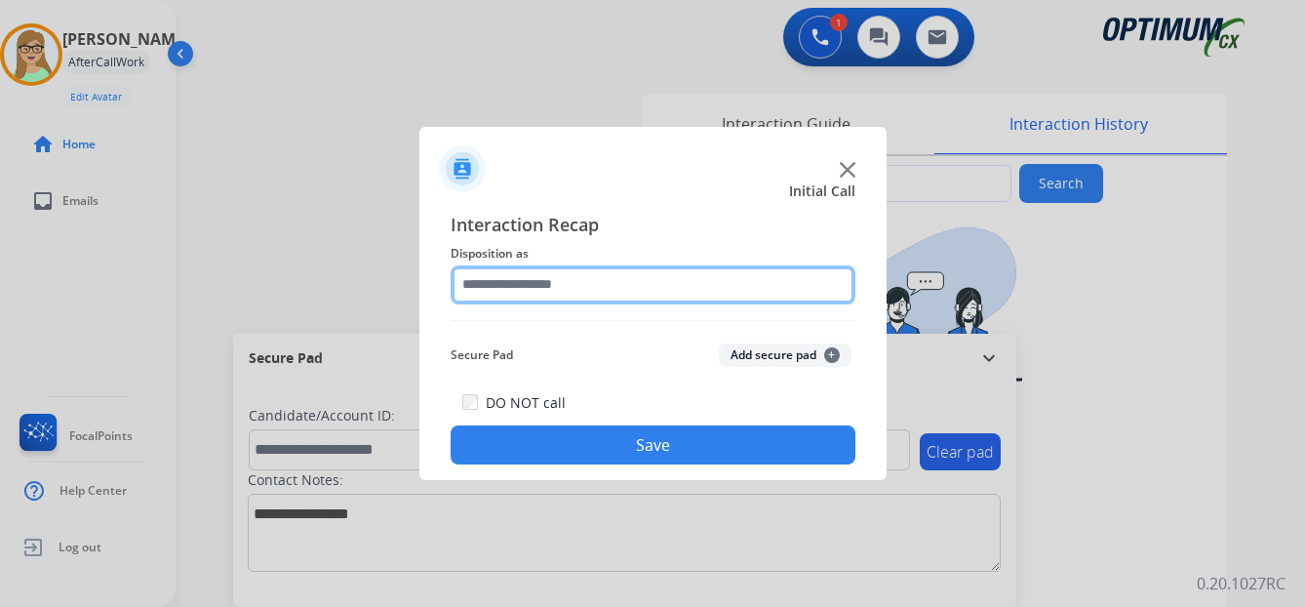
click at [535, 280] on input "text" at bounding box center [652, 284] width 405 height 39
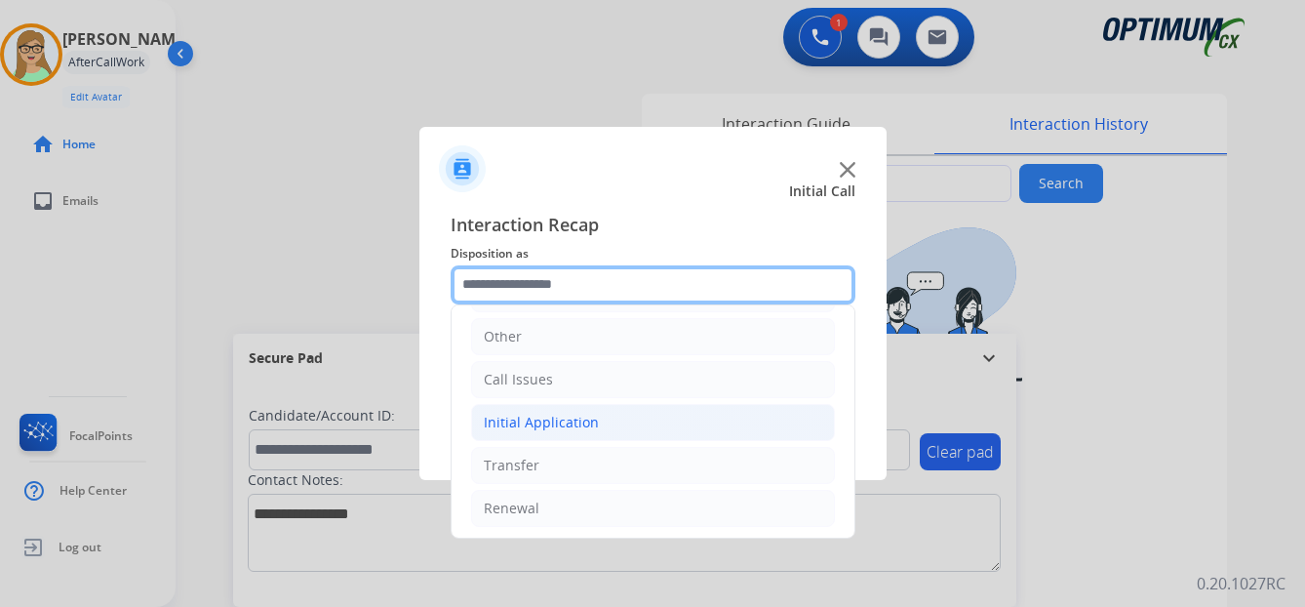
scroll to position [133, 0]
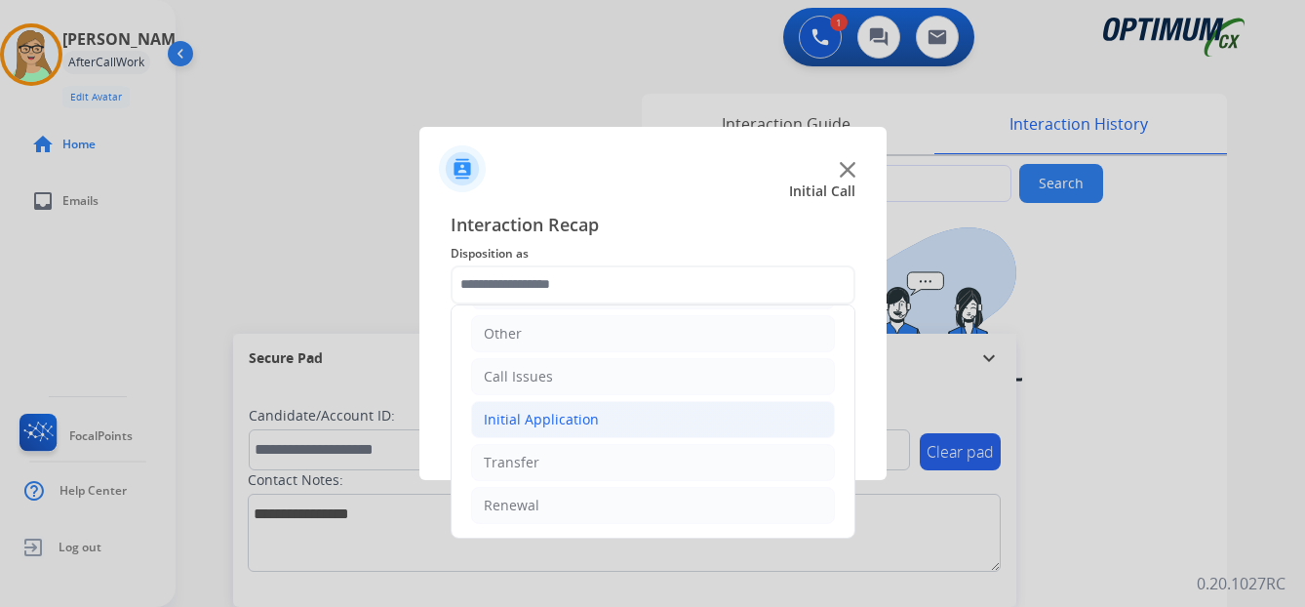
click at [563, 413] on div "Initial Application" at bounding box center [541, 420] width 115 height 20
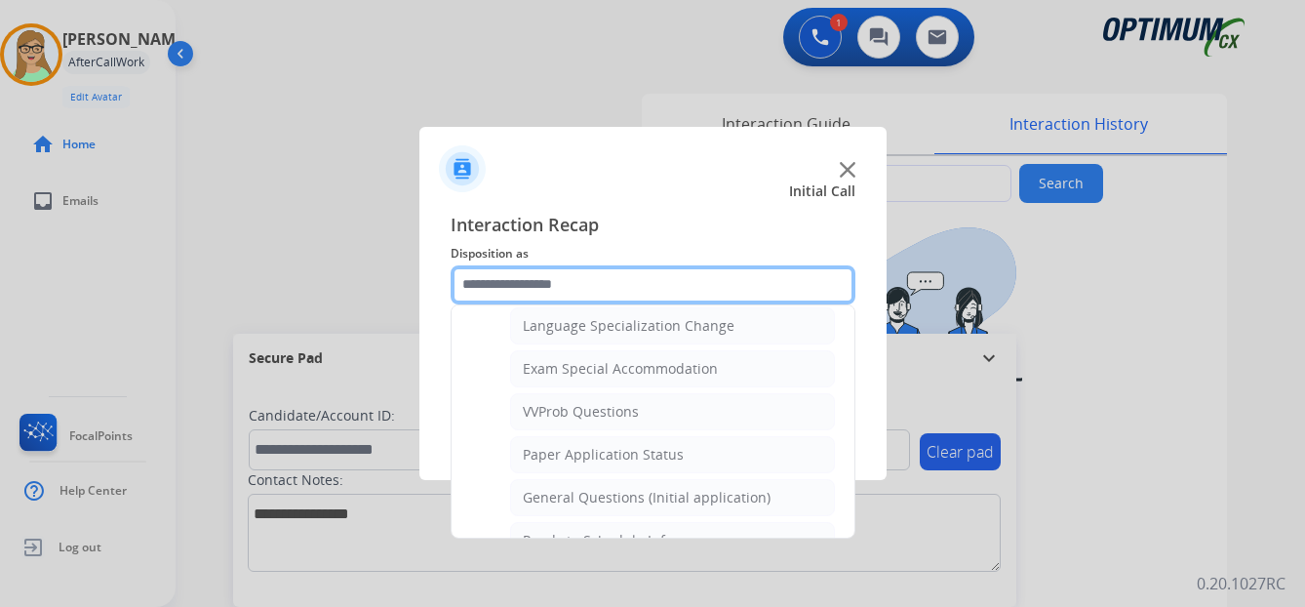
scroll to position [1010, 0]
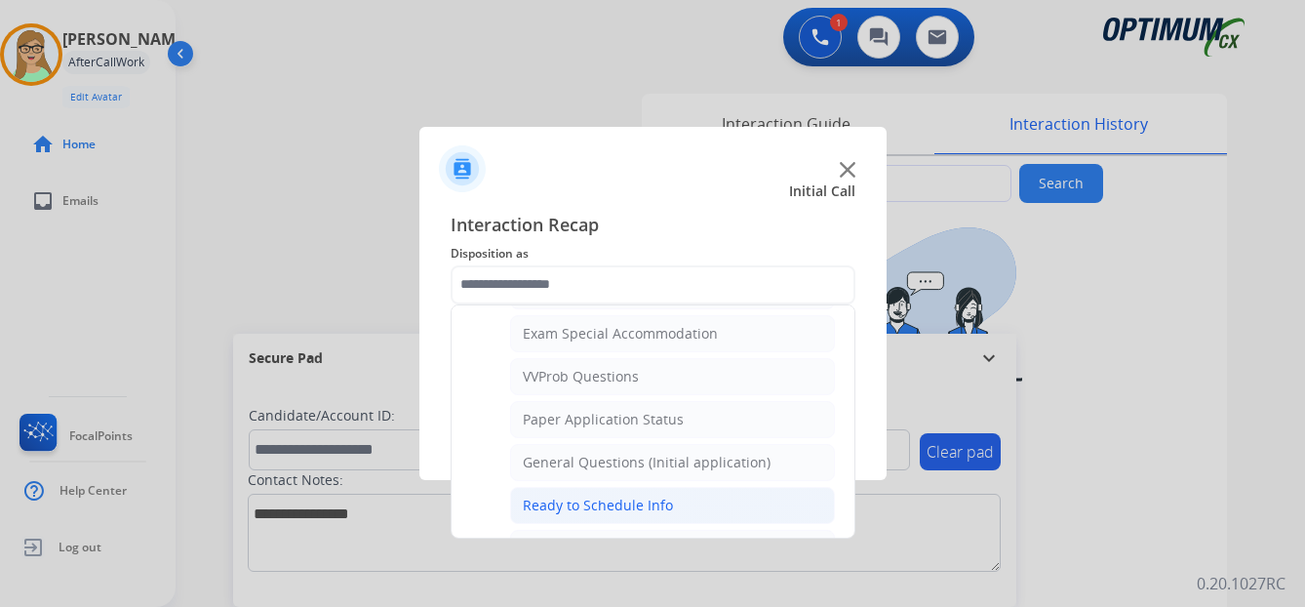
click at [592, 499] on div "Ready to Schedule Info" at bounding box center [598, 505] width 150 height 20
type input "**********"
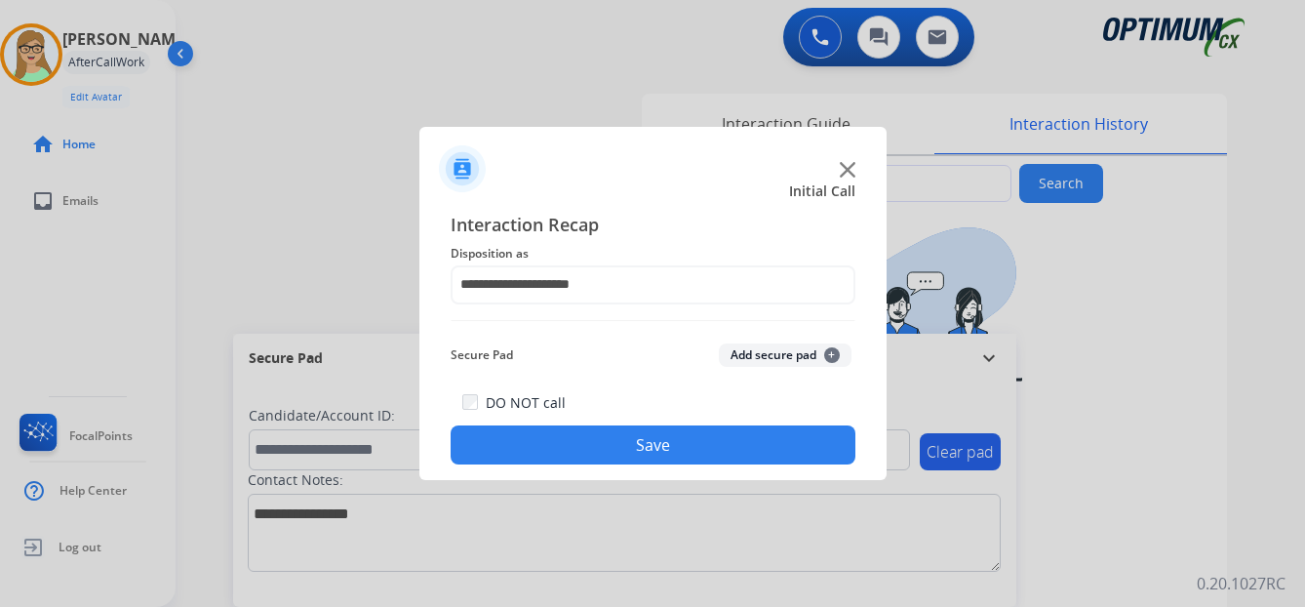
click at [575, 442] on button "Save" at bounding box center [652, 444] width 405 height 39
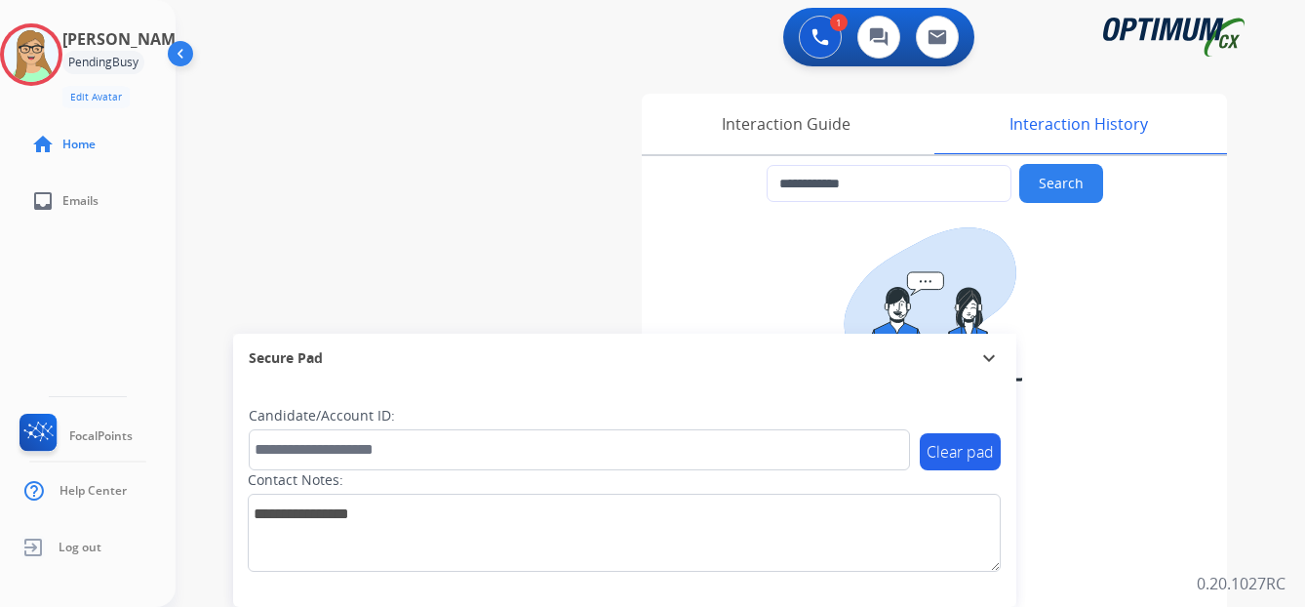
type input "**********"
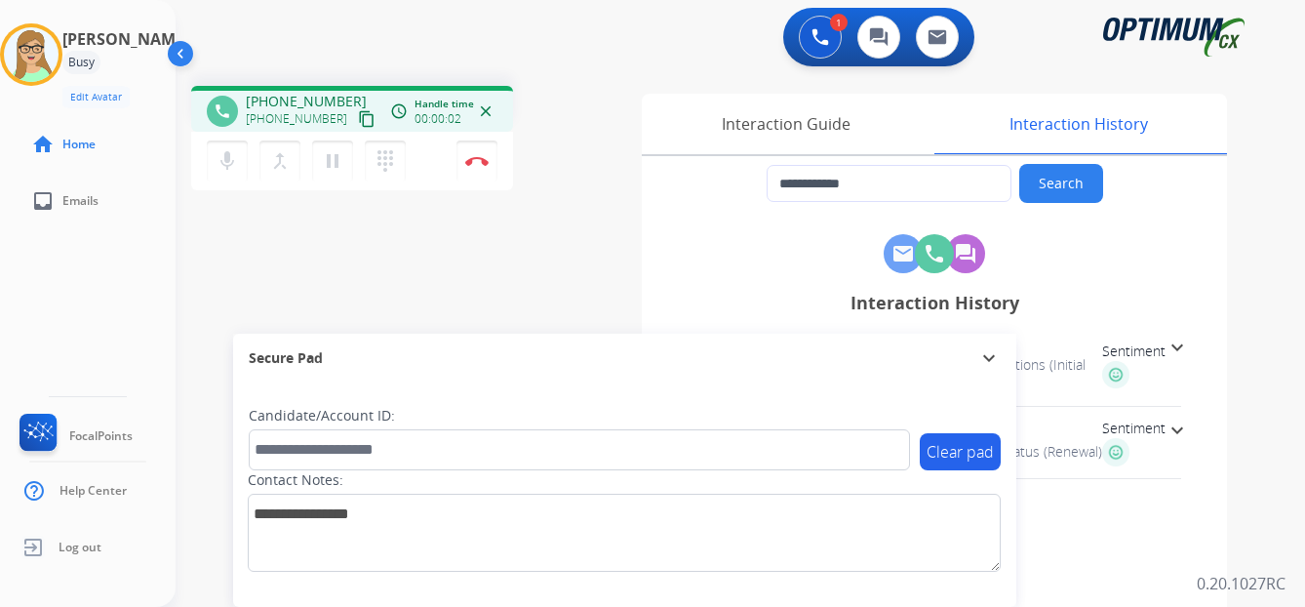
click at [358, 121] on mat-icon "content_copy" at bounding box center [367, 119] width 18 height 18
click at [358, 123] on mat-icon "content_copy" at bounding box center [367, 119] width 18 height 18
click at [339, 157] on mat-icon "pause" at bounding box center [332, 160] width 23 height 23
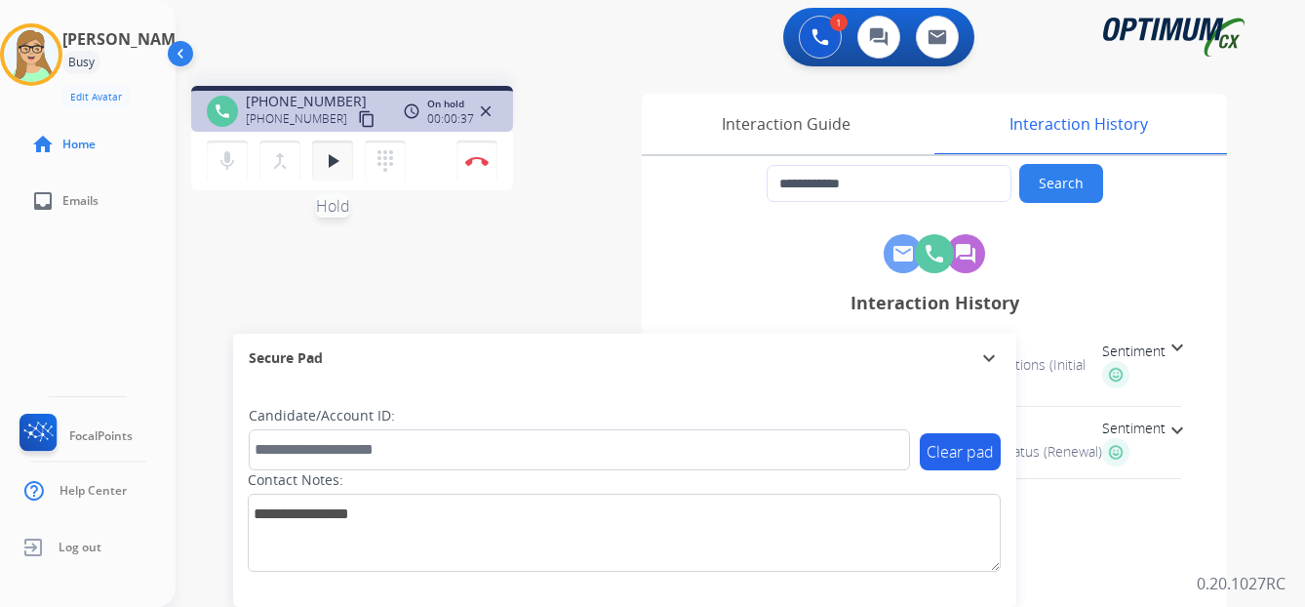
click at [335, 156] on mat-icon "play_arrow" at bounding box center [332, 160] width 23 height 23
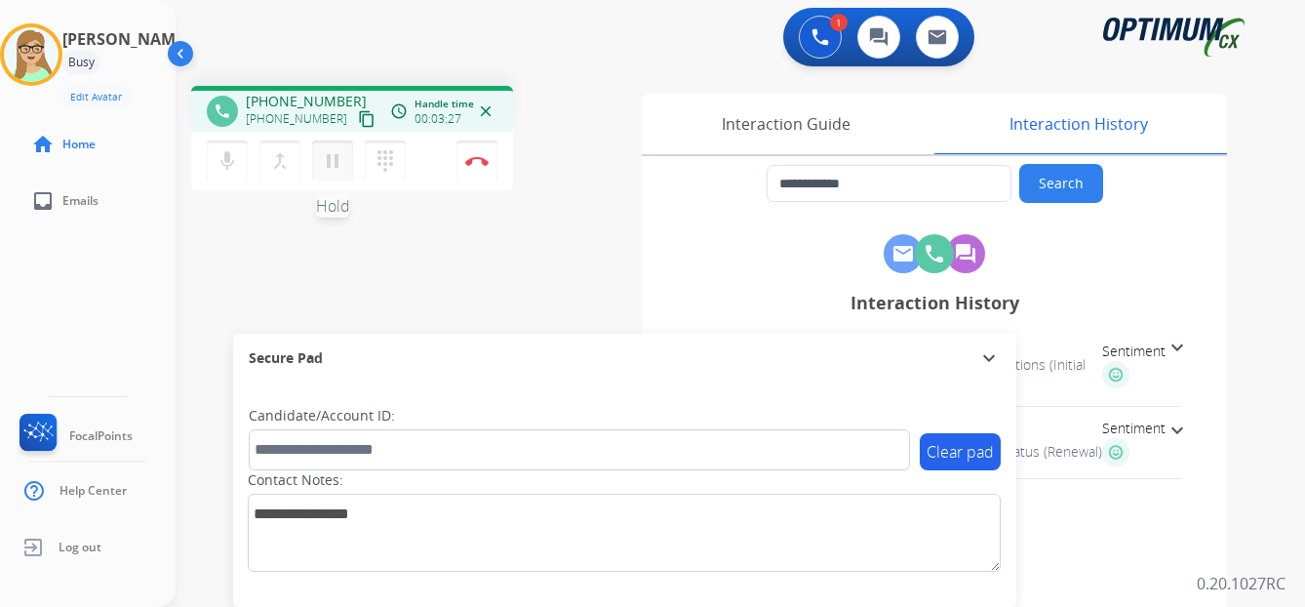
click at [333, 164] on mat-icon "pause" at bounding box center [332, 160] width 23 height 23
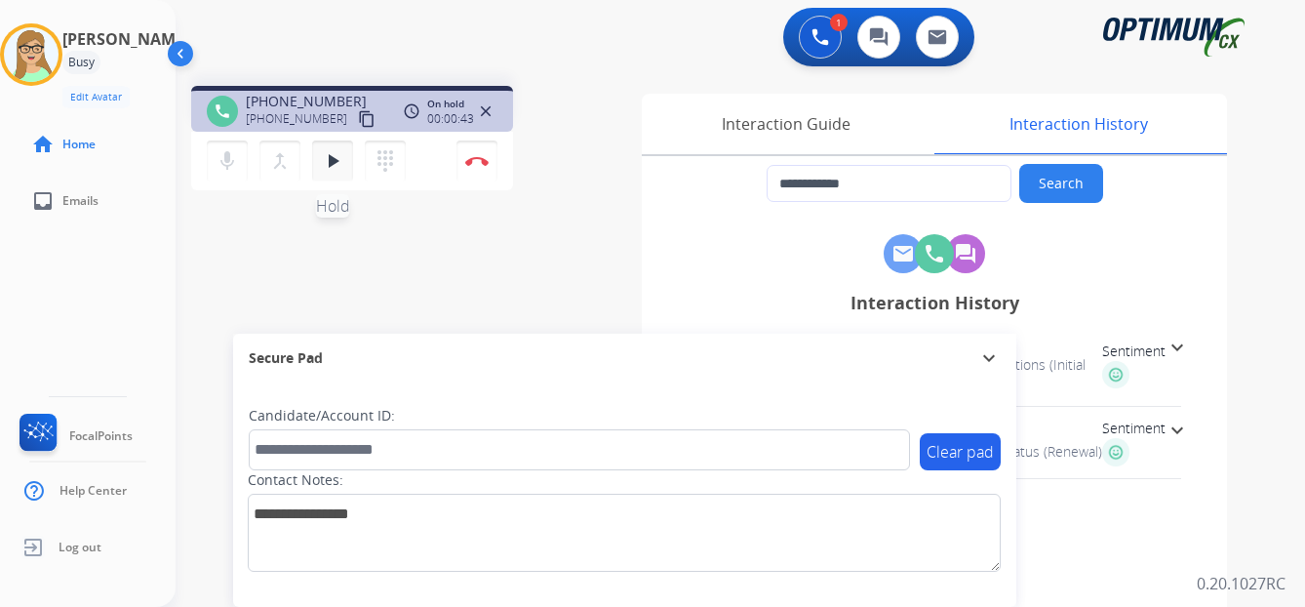
click at [334, 159] on mat-icon "play_arrow" at bounding box center [332, 160] width 23 height 23
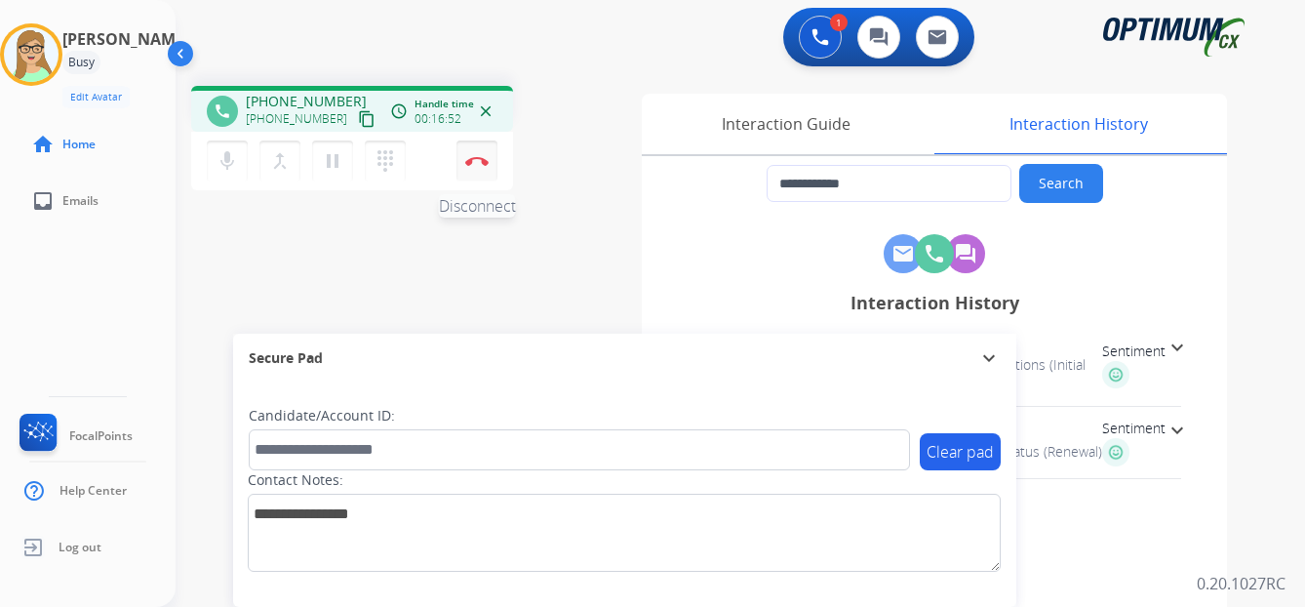
click at [475, 157] on img at bounding box center [476, 161] width 23 height 10
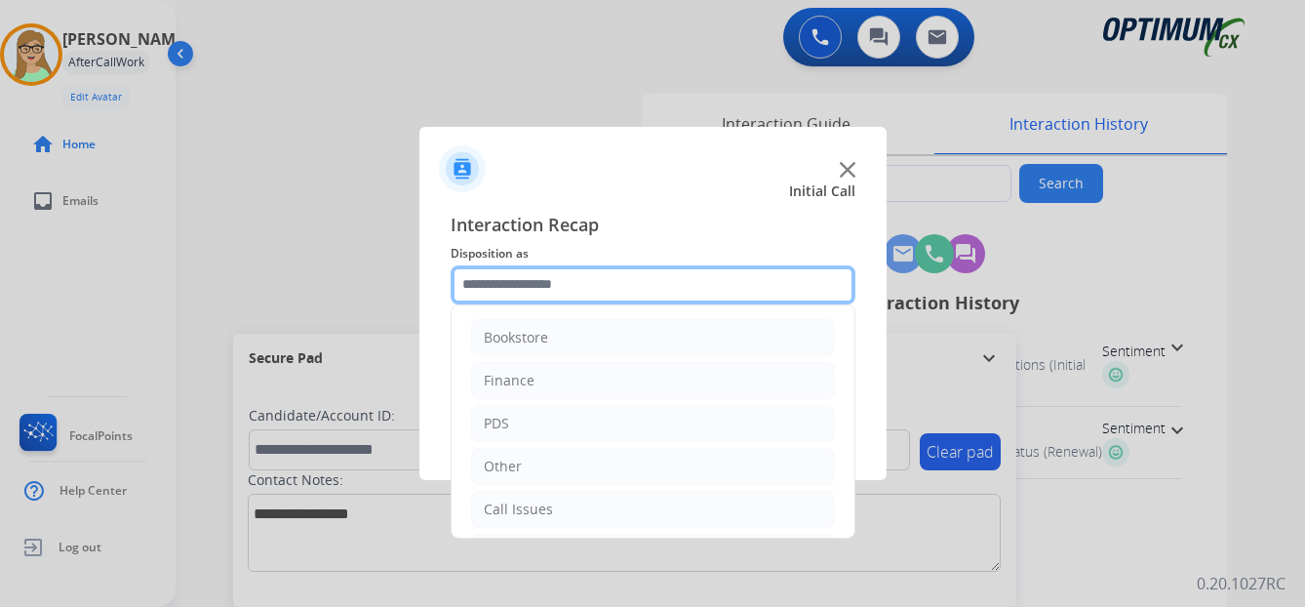
click at [510, 292] on input "text" at bounding box center [652, 284] width 405 height 39
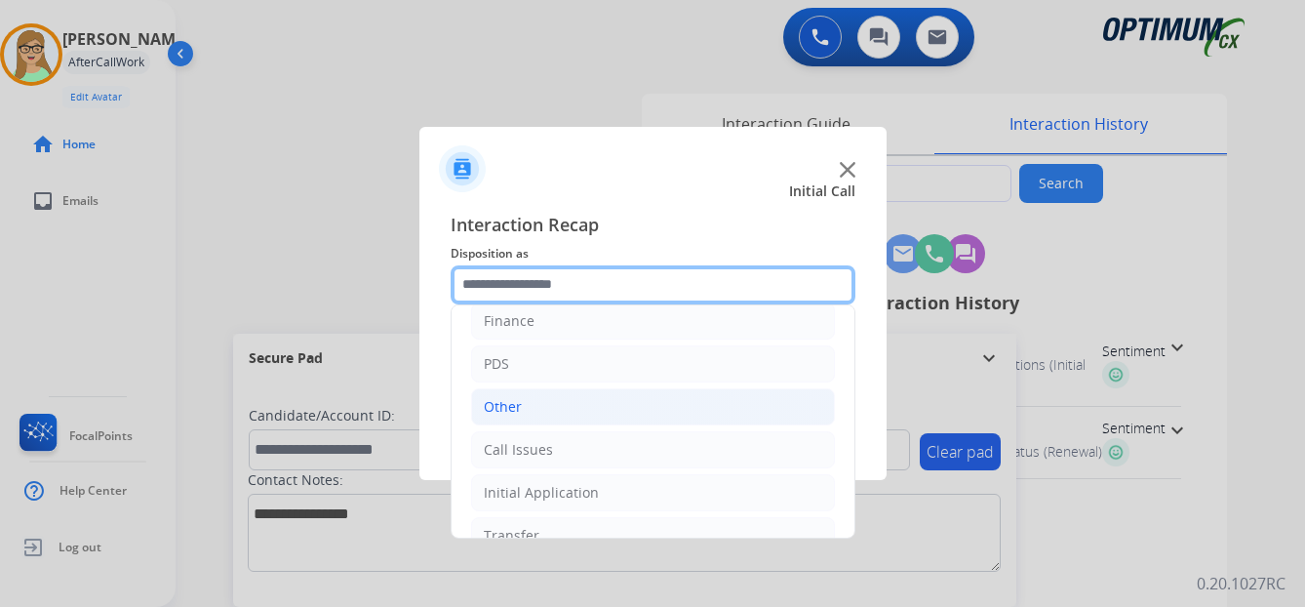
scroll to position [133, 0]
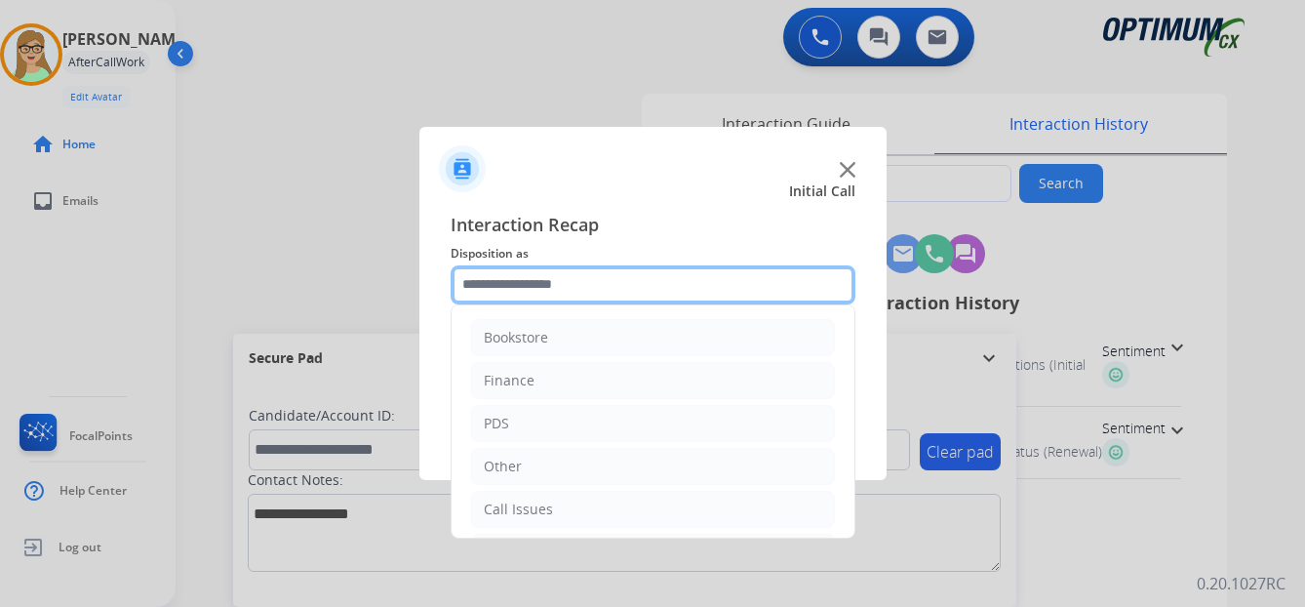
click at [513, 296] on input "text" at bounding box center [652, 284] width 405 height 39
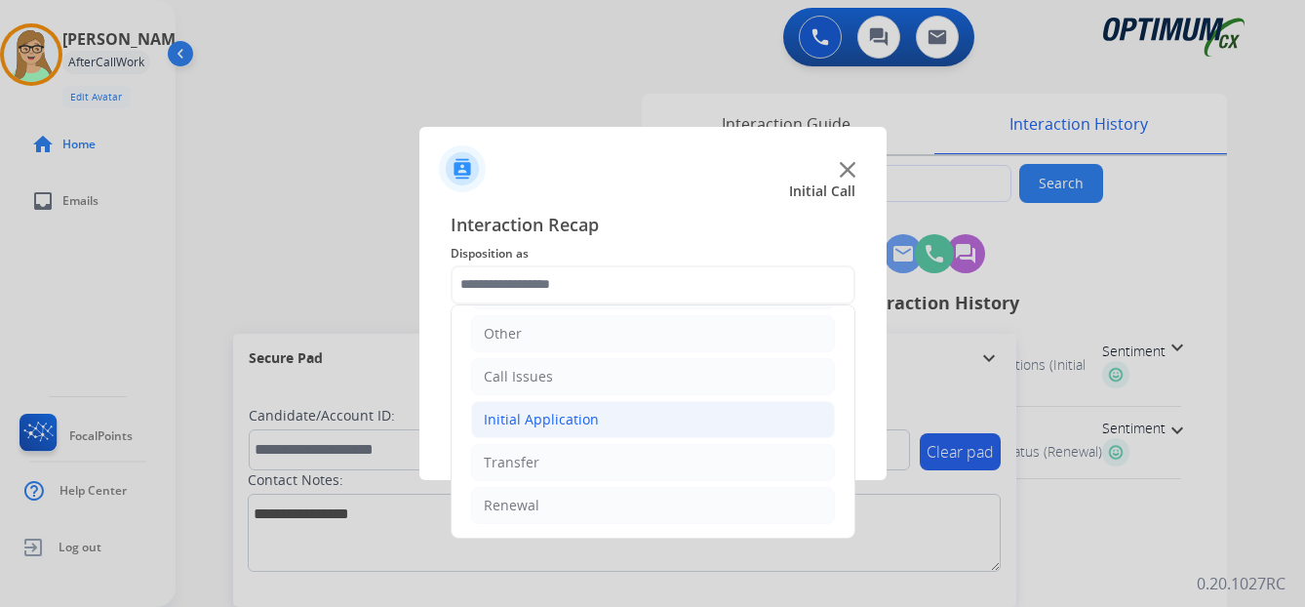
click at [551, 423] on div "Initial Application" at bounding box center [541, 420] width 115 height 20
click at [552, 455] on div "Credential Resend (Initial application)" at bounding box center [646, 462] width 247 height 20
type input "**********"
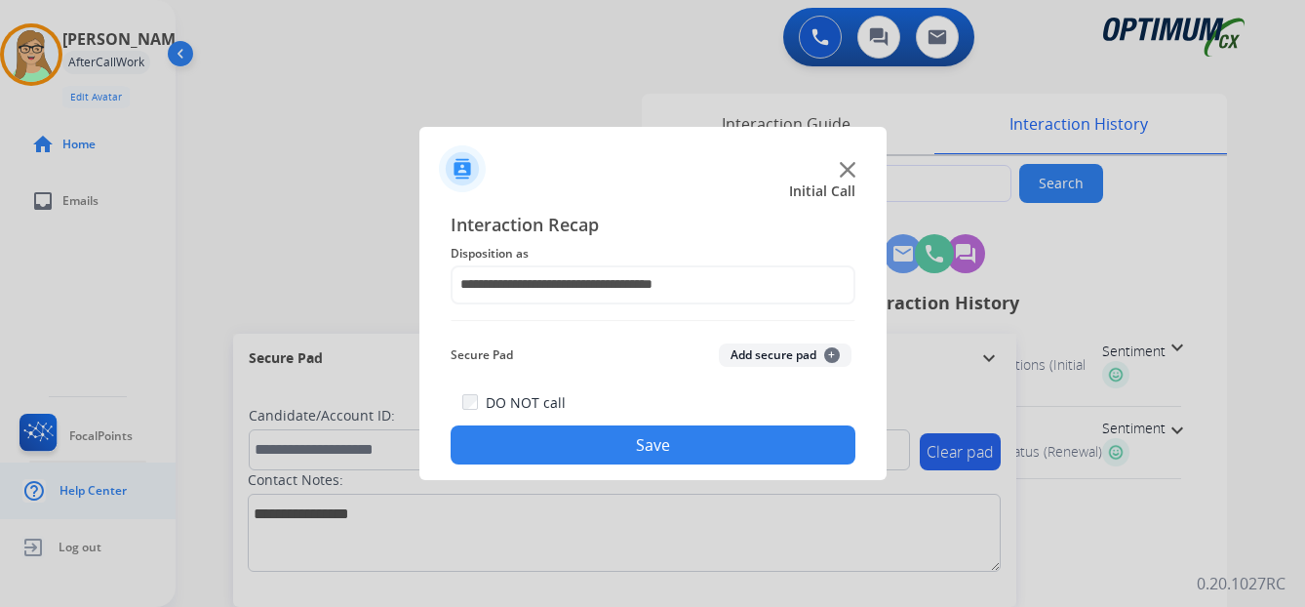
drag, startPoint x: 559, startPoint y: 449, endPoint x: 15, endPoint y: 518, distance: 548.5
click at [551, 450] on button "Save" at bounding box center [652, 444] width 405 height 39
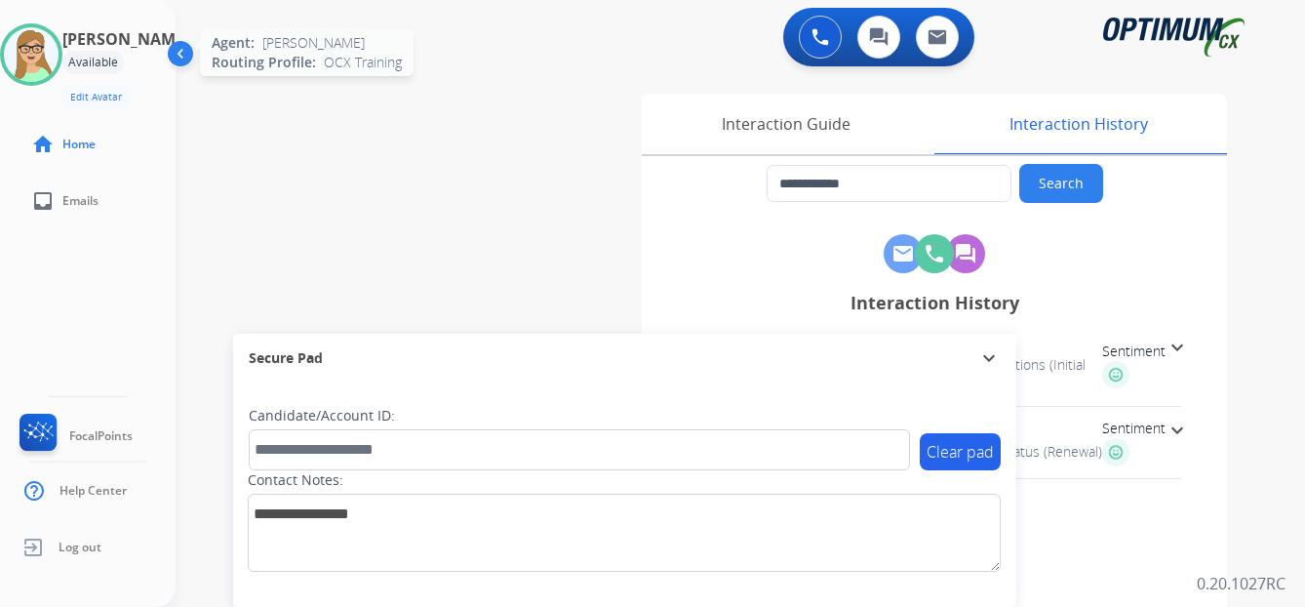
click at [47, 40] on img at bounding box center [31, 54] width 55 height 55
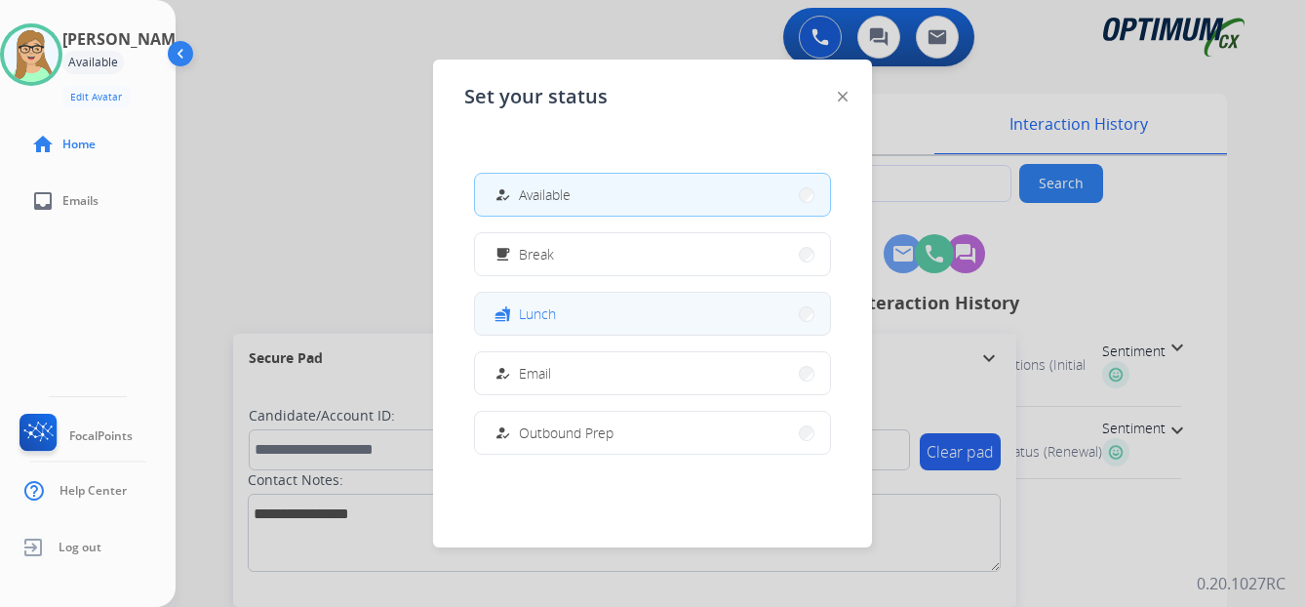
click at [549, 318] on span "Lunch" at bounding box center [537, 313] width 37 height 20
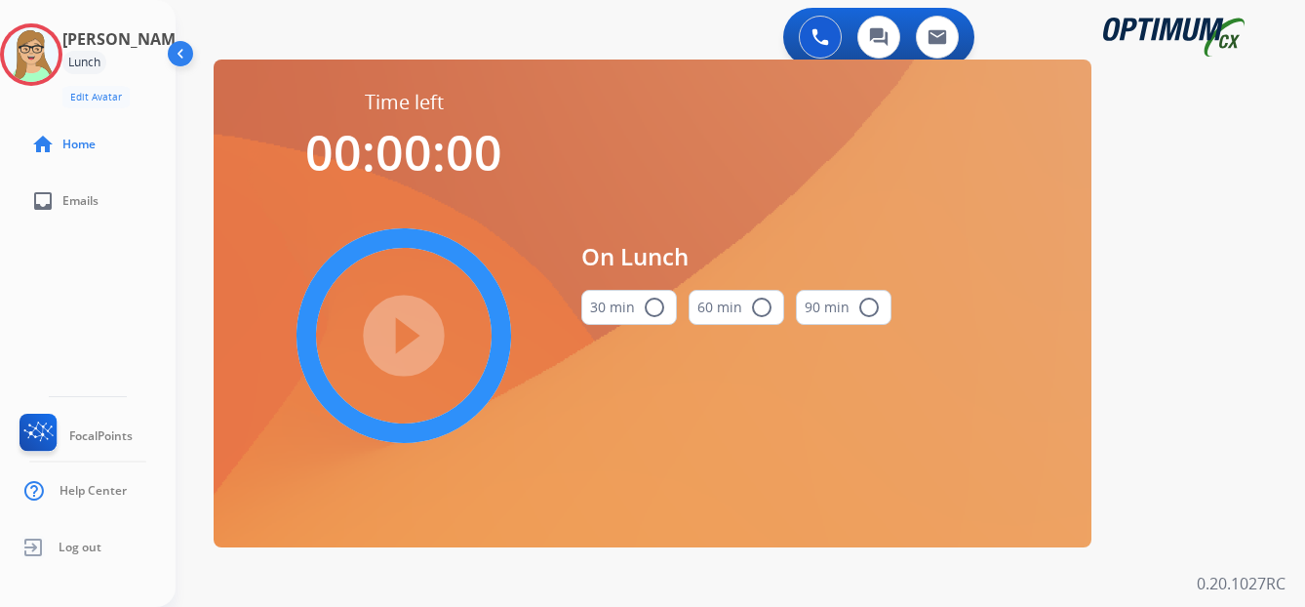
click at [647, 301] on mat-icon "radio_button_unchecked" at bounding box center [654, 306] width 23 height 23
click at [392, 345] on mat-icon "play_circle_filled" at bounding box center [403, 335] width 23 height 23
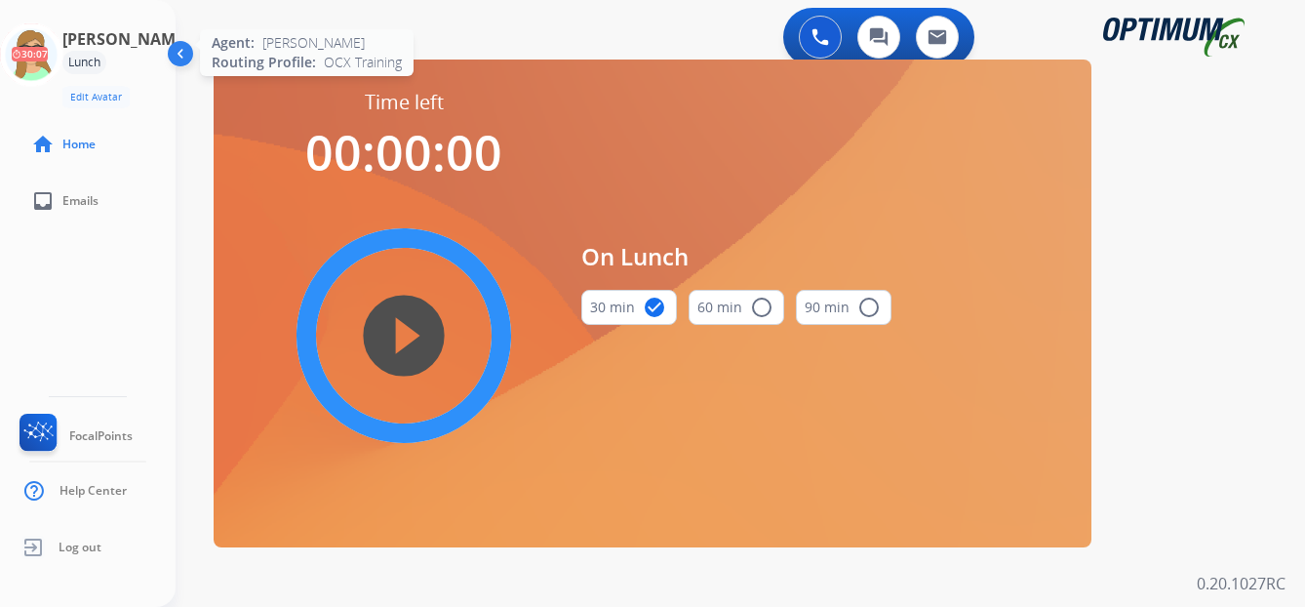
click at [58, 45] on icon at bounding box center [31, 54] width 63 height 63
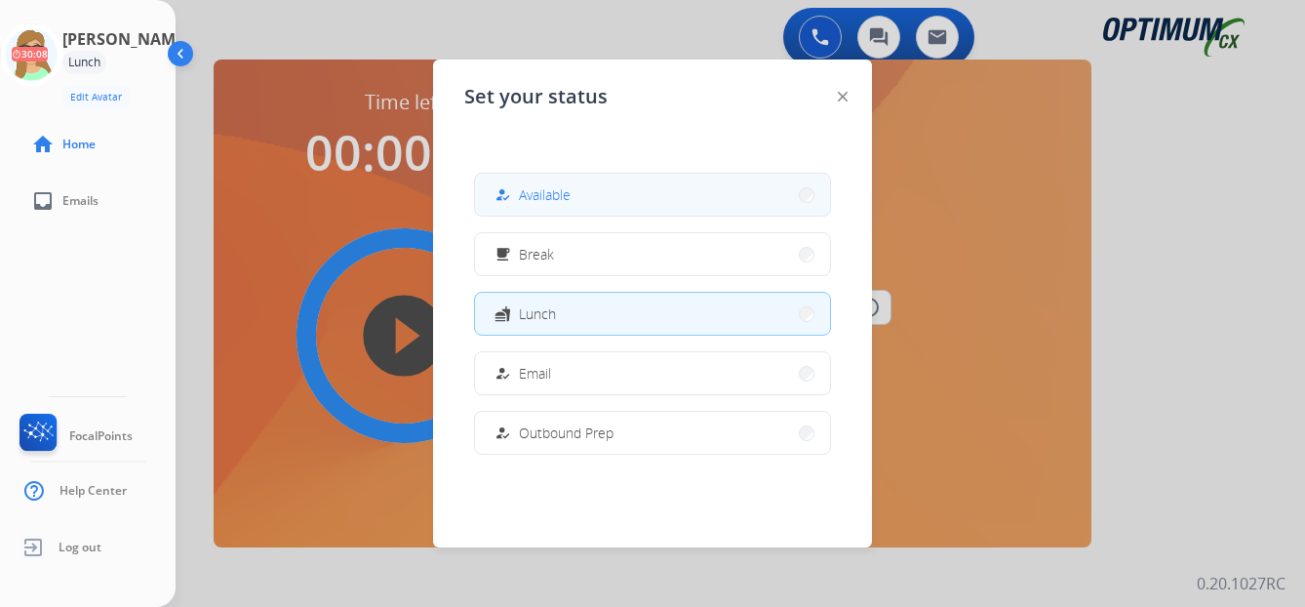
click at [553, 193] on span "Available" at bounding box center [545, 194] width 52 height 20
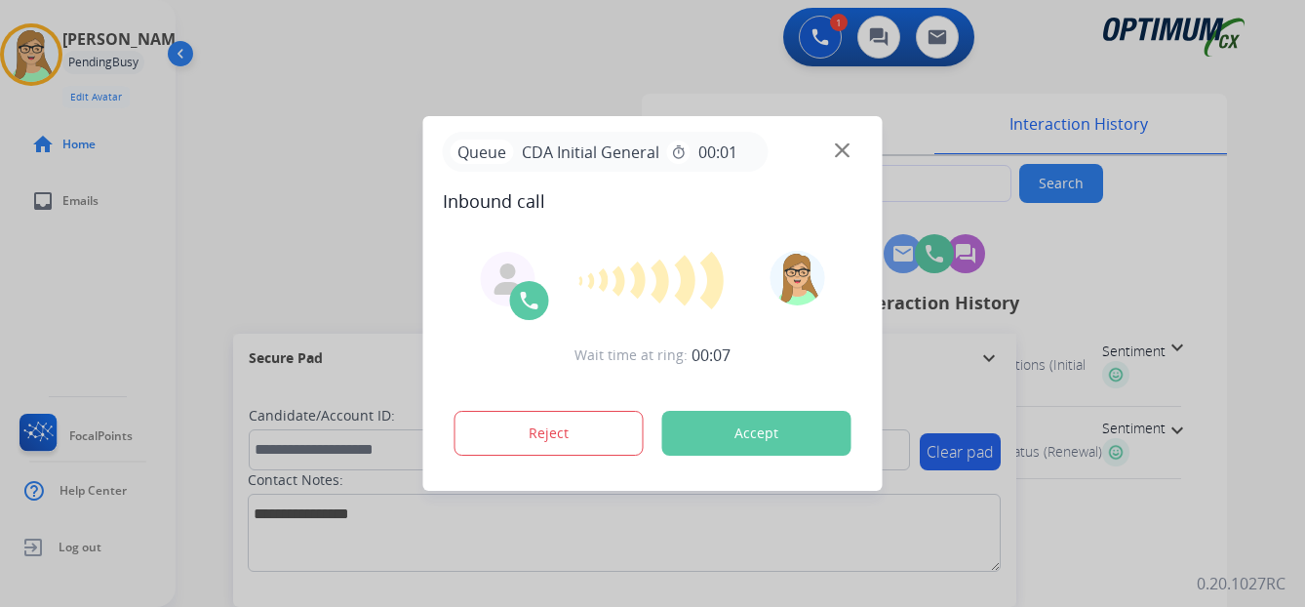
type input "**********"
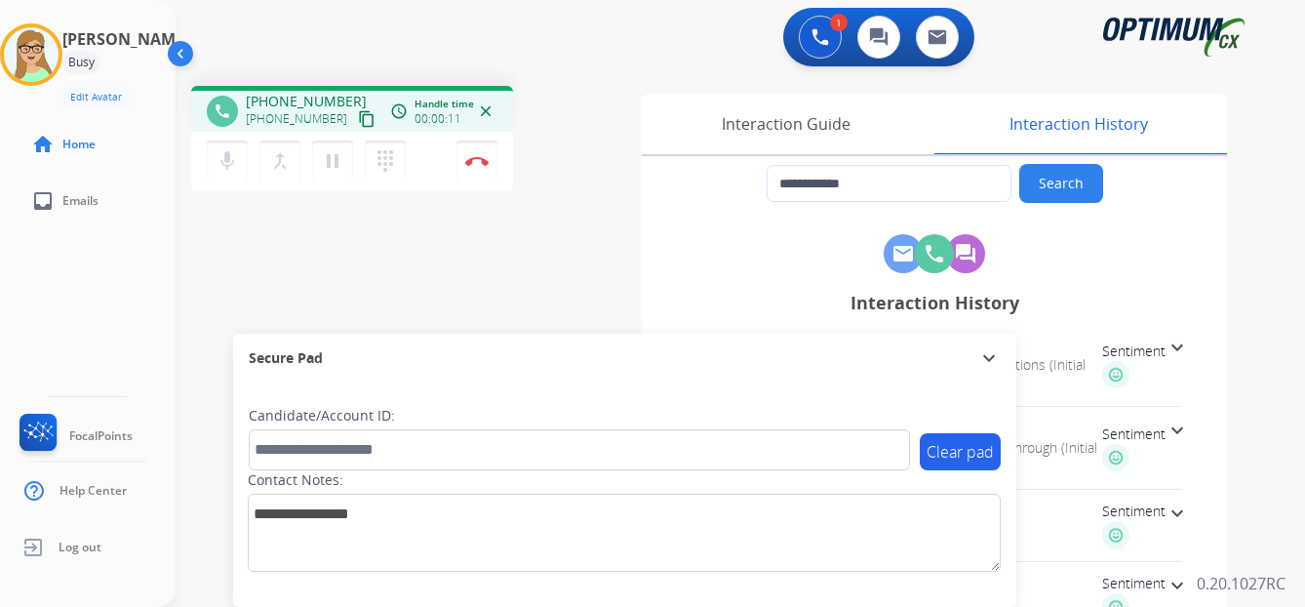
click at [358, 117] on mat-icon "content_copy" at bounding box center [367, 119] width 18 height 18
click at [478, 155] on button "Disconnect" at bounding box center [476, 160] width 41 height 41
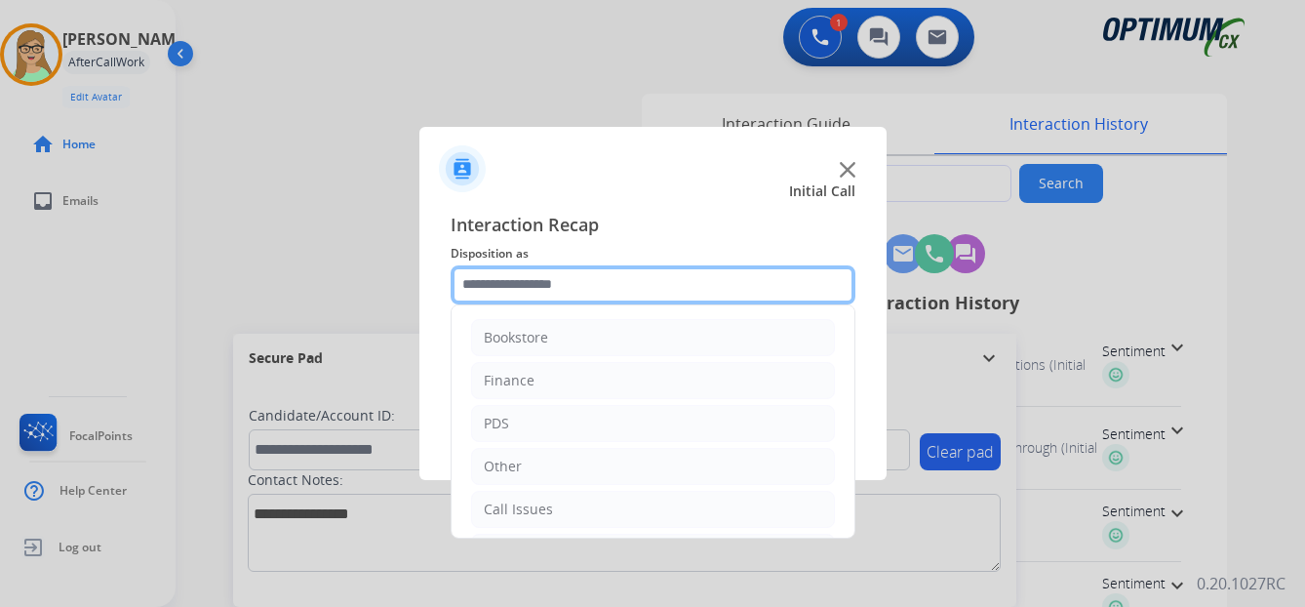
click at [517, 283] on input "text" at bounding box center [652, 284] width 405 height 39
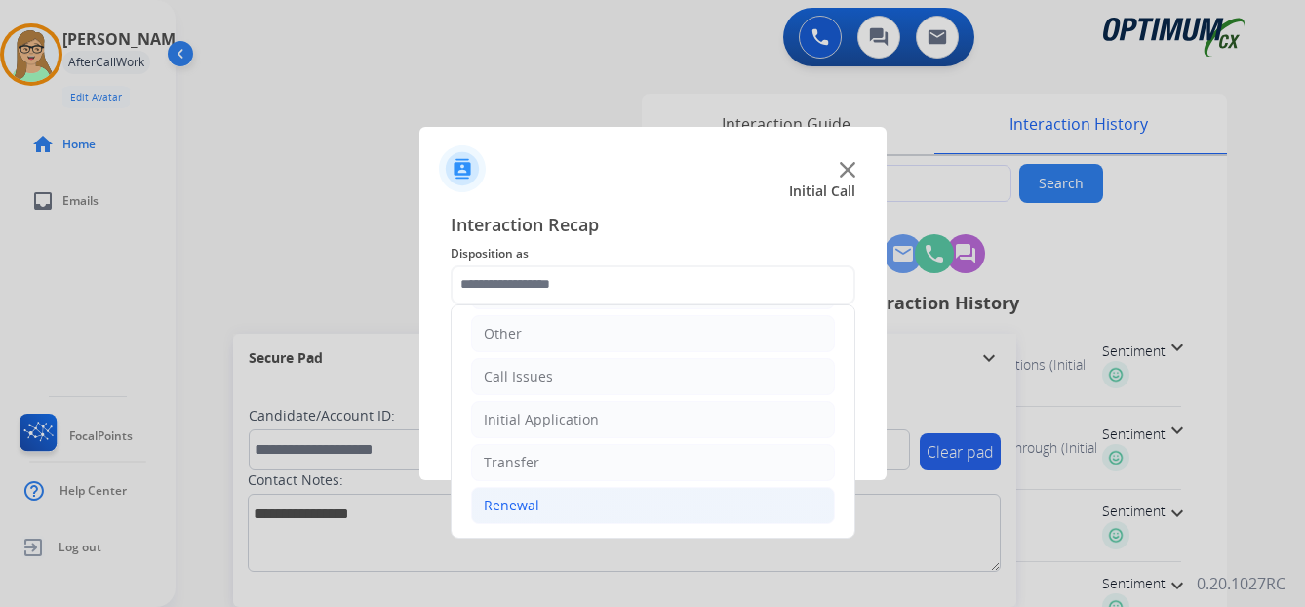
click at [510, 507] on div "Renewal" at bounding box center [512, 505] width 56 height 20
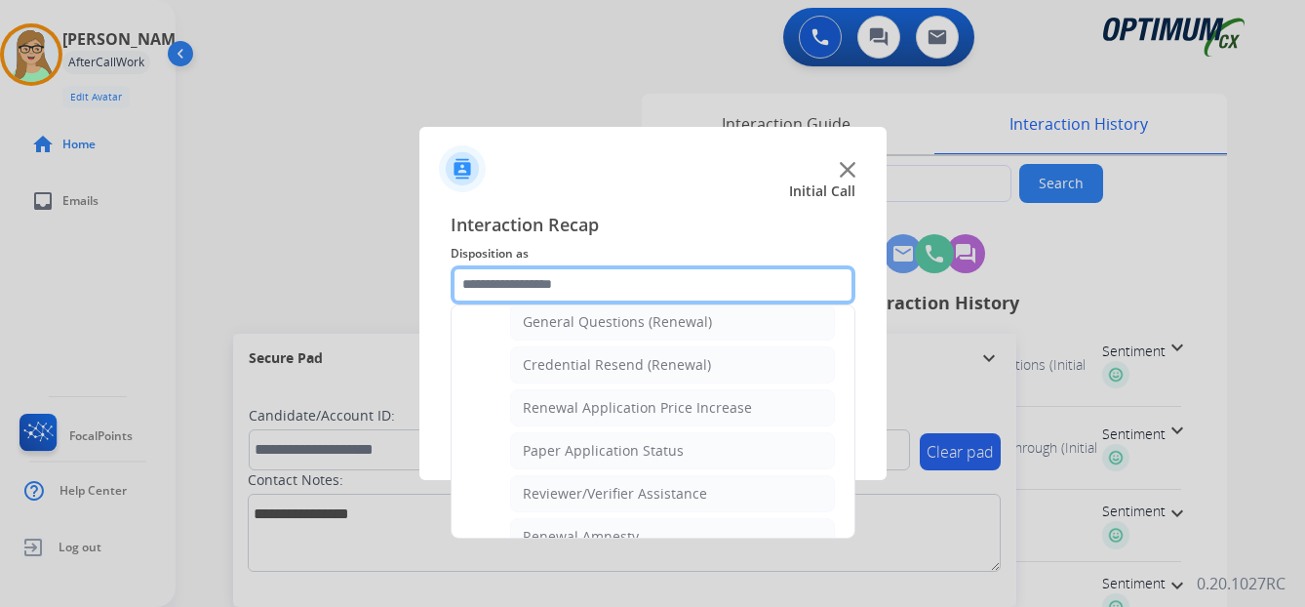
scroll to position [558, 0]
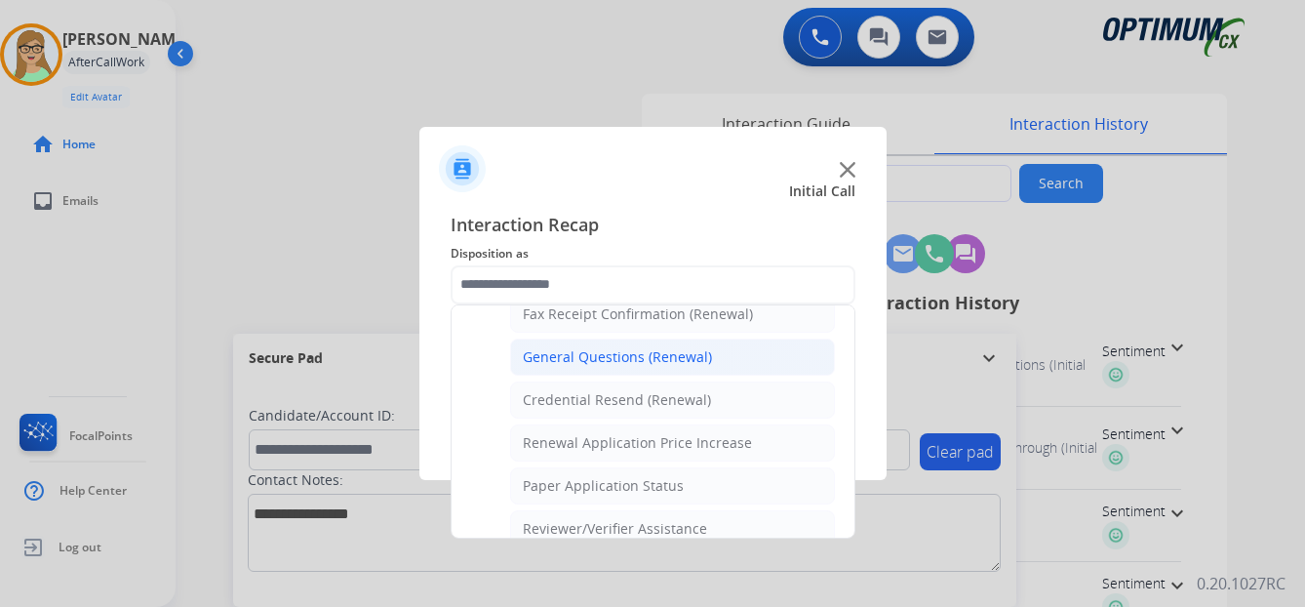
click at [589, 353] on div "General Questions (Renewal)" at bounding box center [617, 357] width 189 height 20
type input "**********"
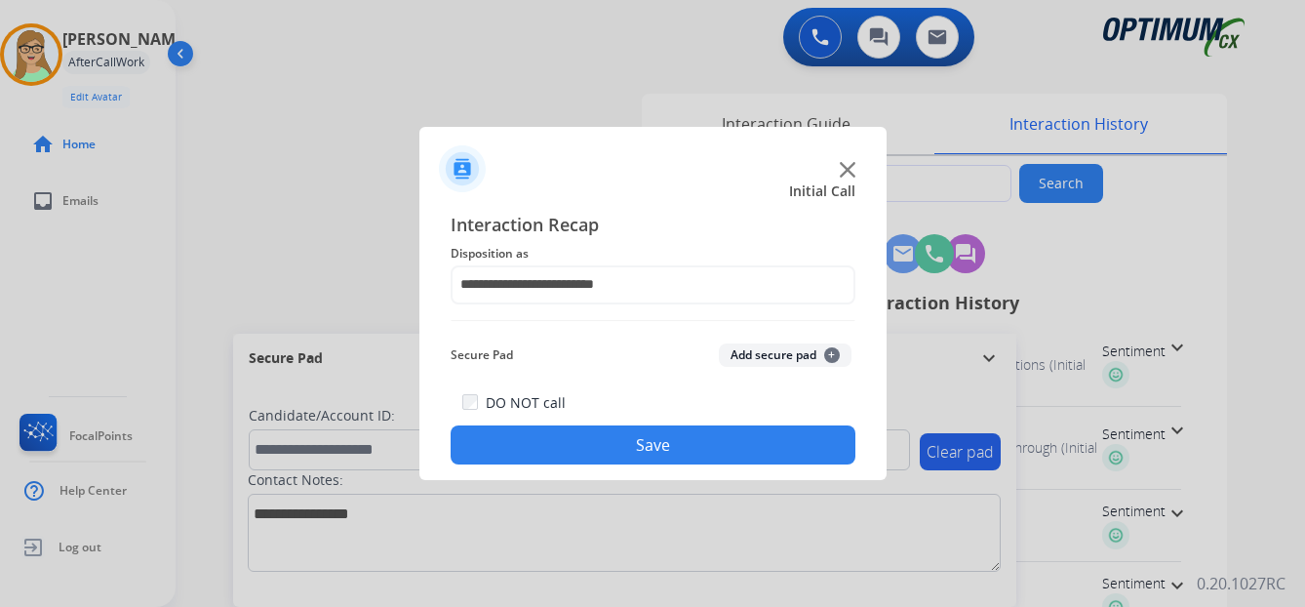
drag, startPoint x: 537, startPoint y: 448, endPoint x: 514, endPoint y: 446, distance: 23.5
click at [535, 447] on button "Save" at bounding box center [652, 444] width 405 height 39
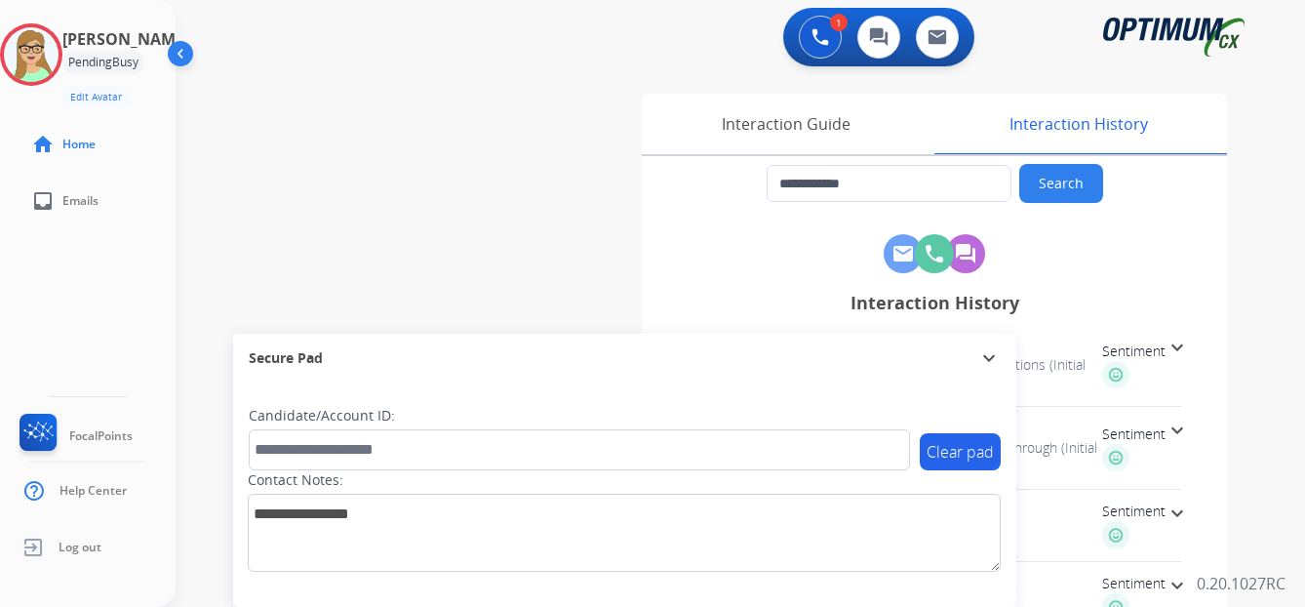
type input "**********"
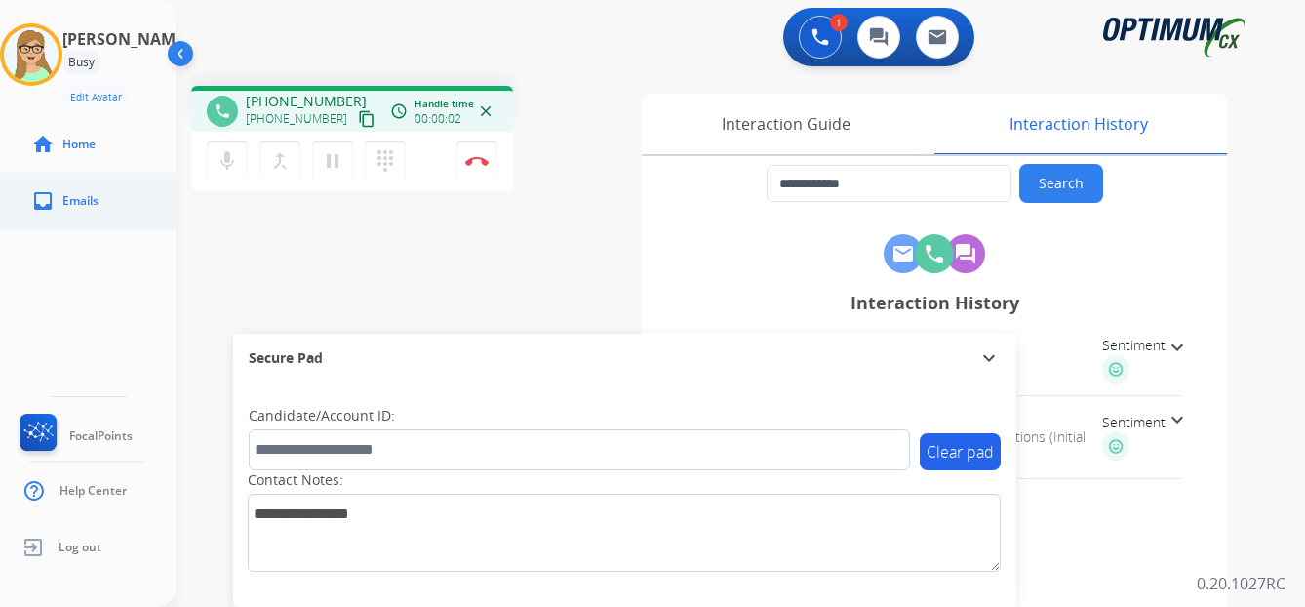
click at [132, 208] on link "inbox Emails" at bounding box center [104, 201] width 176 height 55
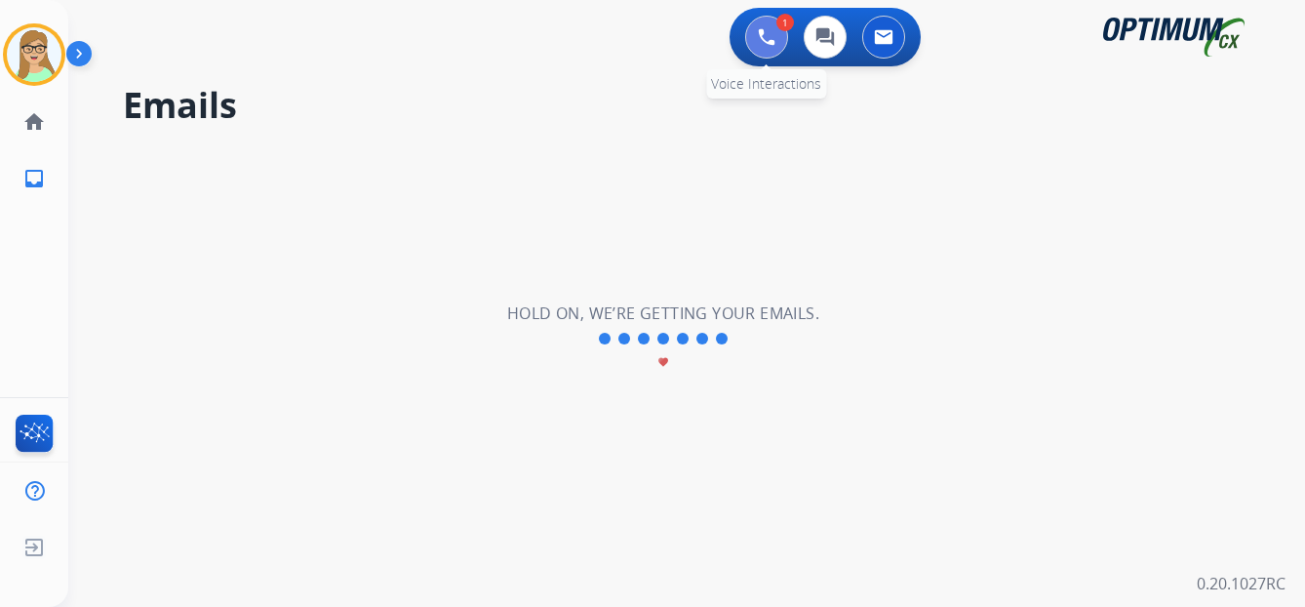
click at [764, 37] on img at bounding box center [767, 37] width 18 height 18
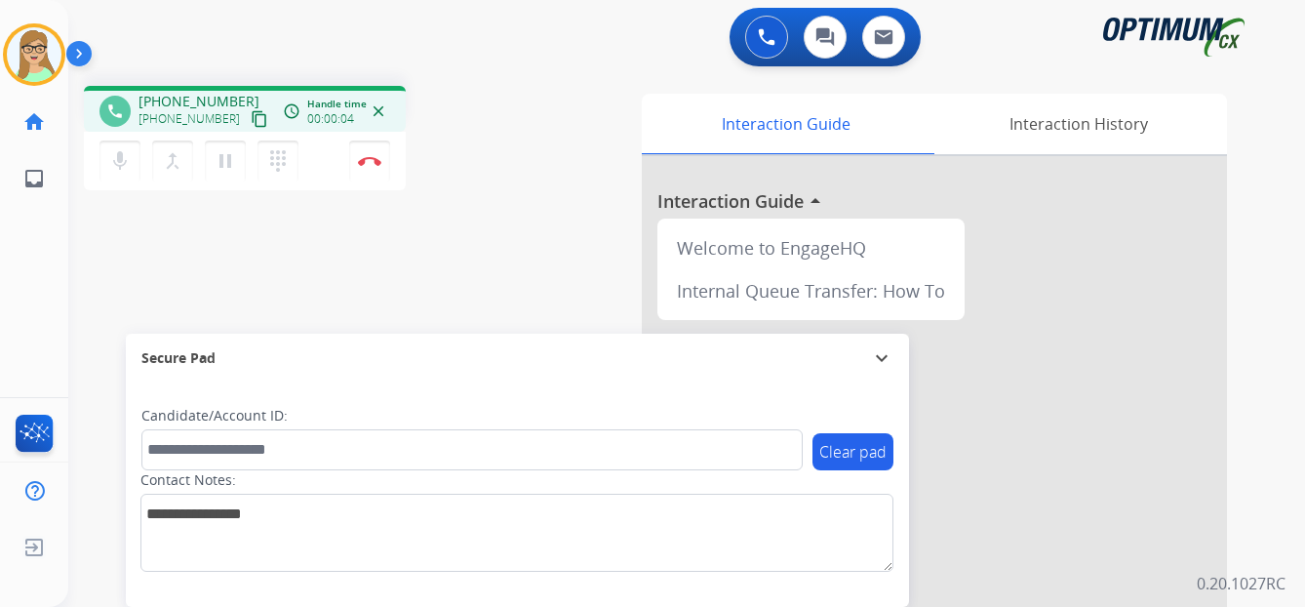
drag, startPoint x: 236, startPoint y: 121, endPoint x: 150, endPoint y: 136, distance: 87.0
click at [251, 121] on mat-icon "content_copy" at bounding box center [260, 119] width 18 height 18
click at [229, 171] on mat-icon "pause" at bounding box center [225, 160] width 23 height 23
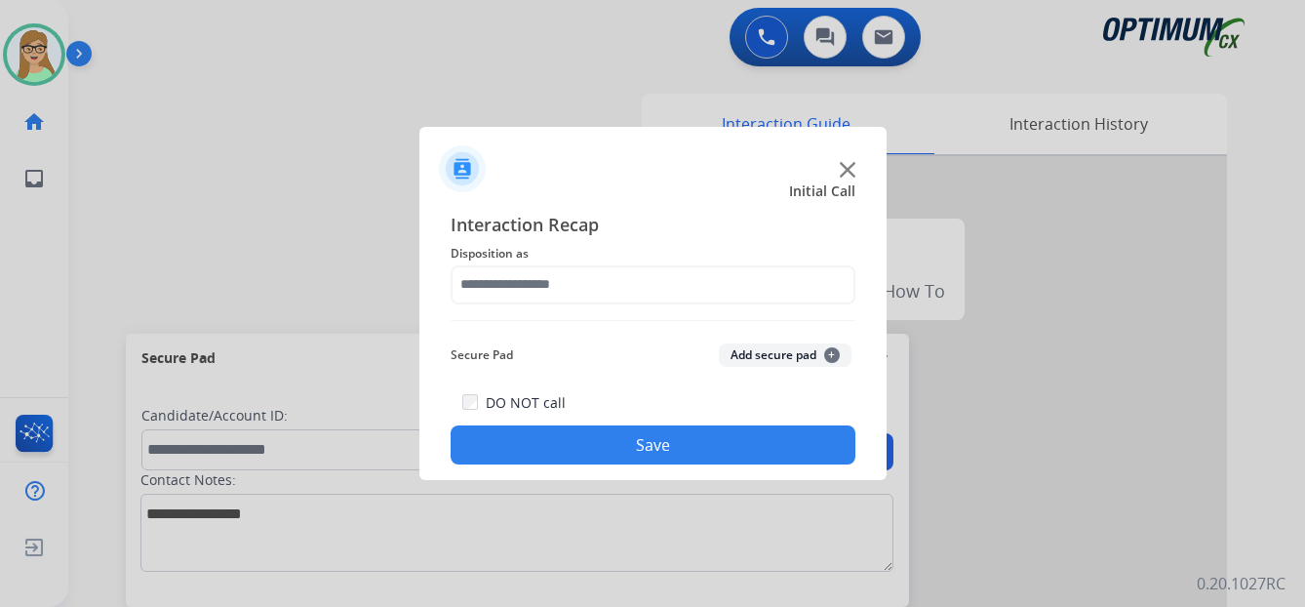
click at [300, 203] on div at bounding box center [652, 303] width 1305 height 607
click at [114, 180] on div at bounding box center [652, 303] width 1305 height 607
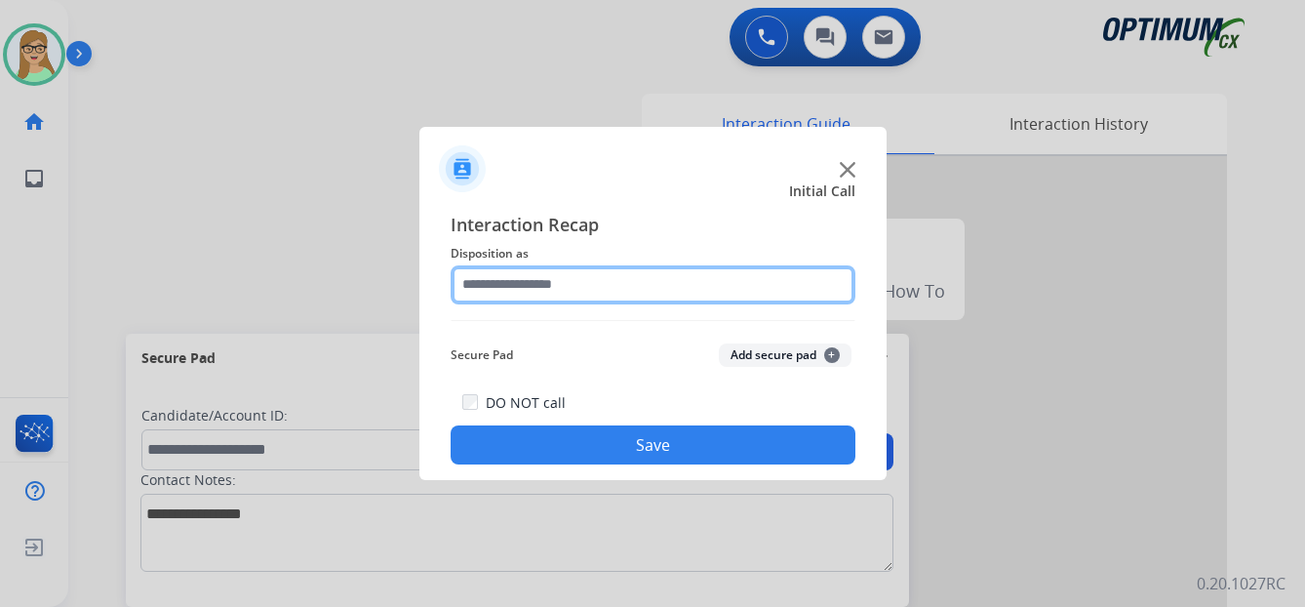
click at [505, 280] on input "text" at bounding box center [652, 284] width 405 height 39
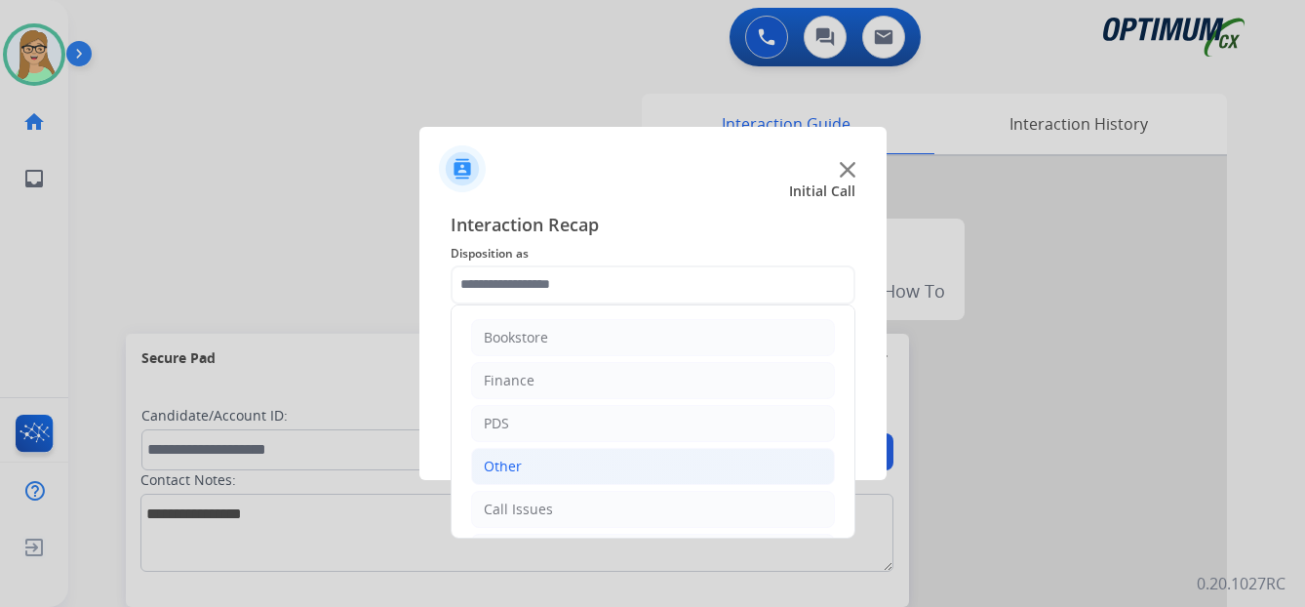
click at [516, 466] on div "Other" at bounding box center [503, 466] width 38 height 20
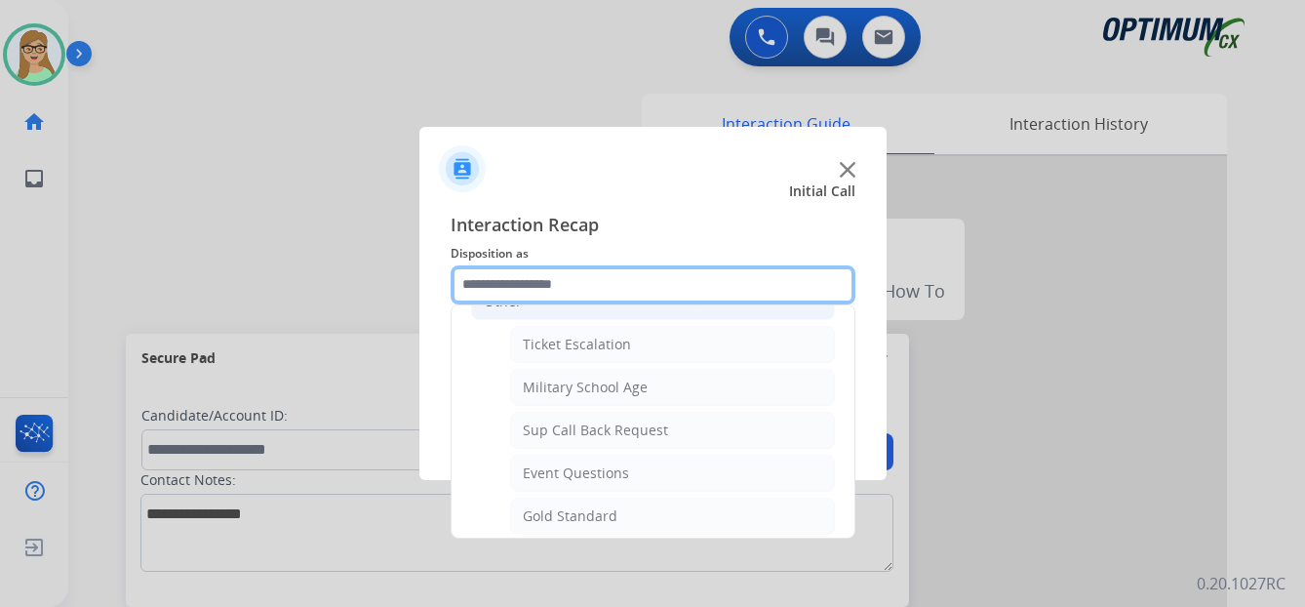
scroll to position [98, 0]
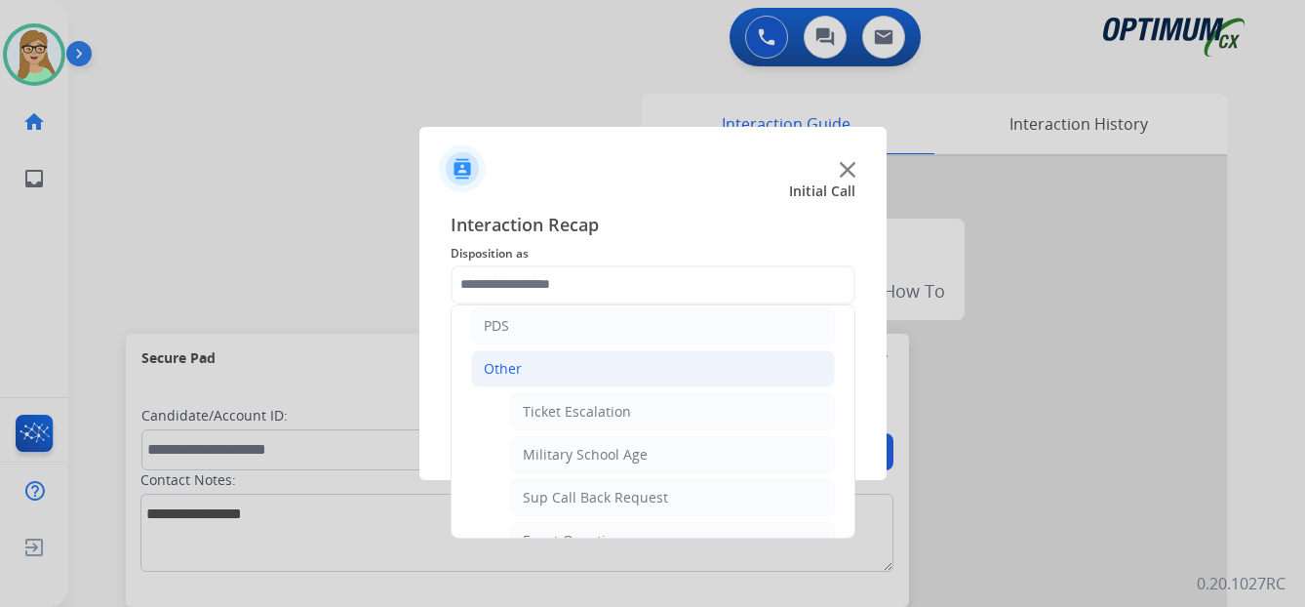
click at [501, 371] on div "Other" at bounding box center [503, 369] width 38 height 20
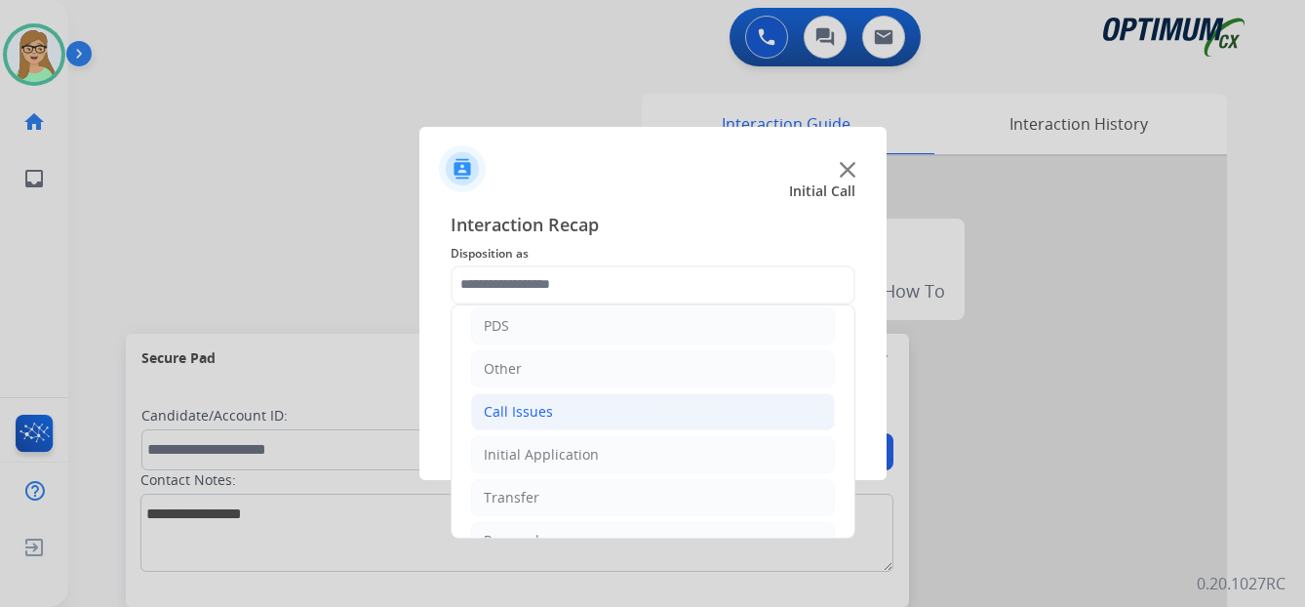
click at [528, 415] on div "Call Issues" at bounding box center [518, 412] width 69 height 20
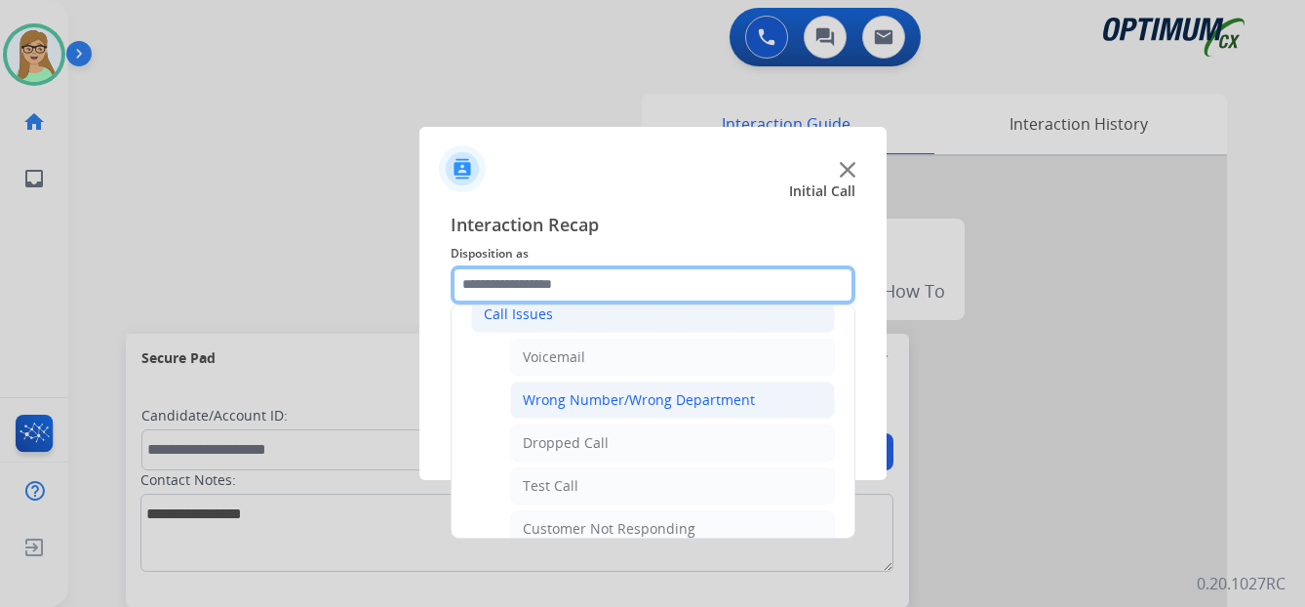
scroll to position [293, 0]
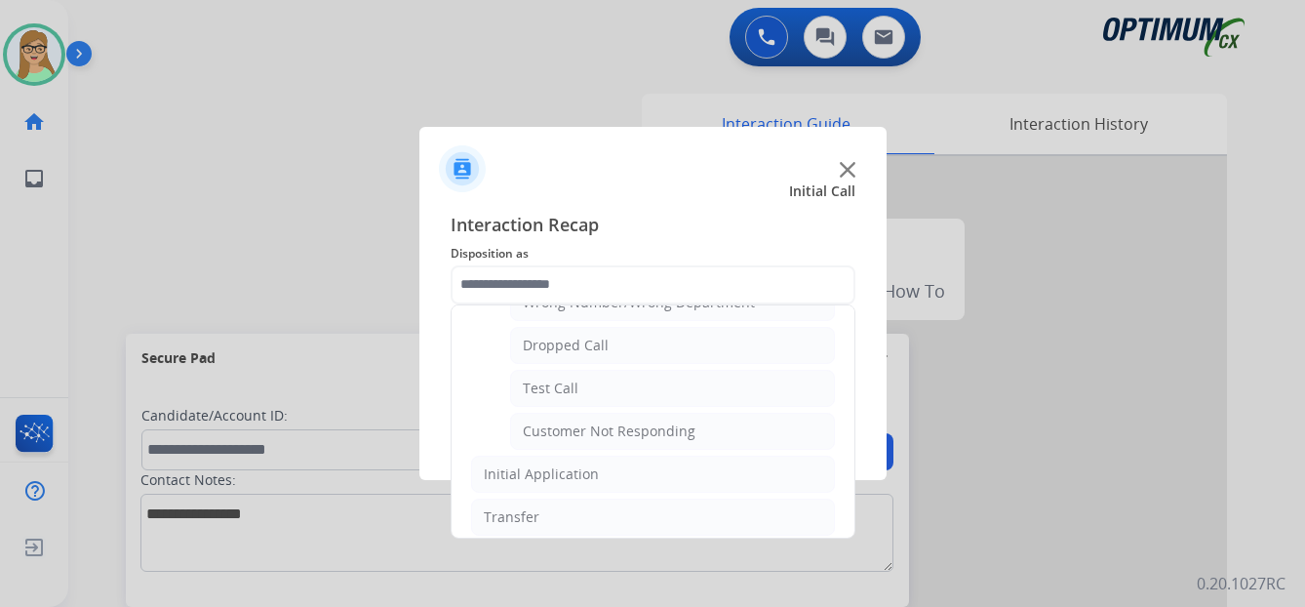
click at [588, 431] on div "Customer Not Responding" at bounding box center [609, 431] width 173 height 20
type input "**********"
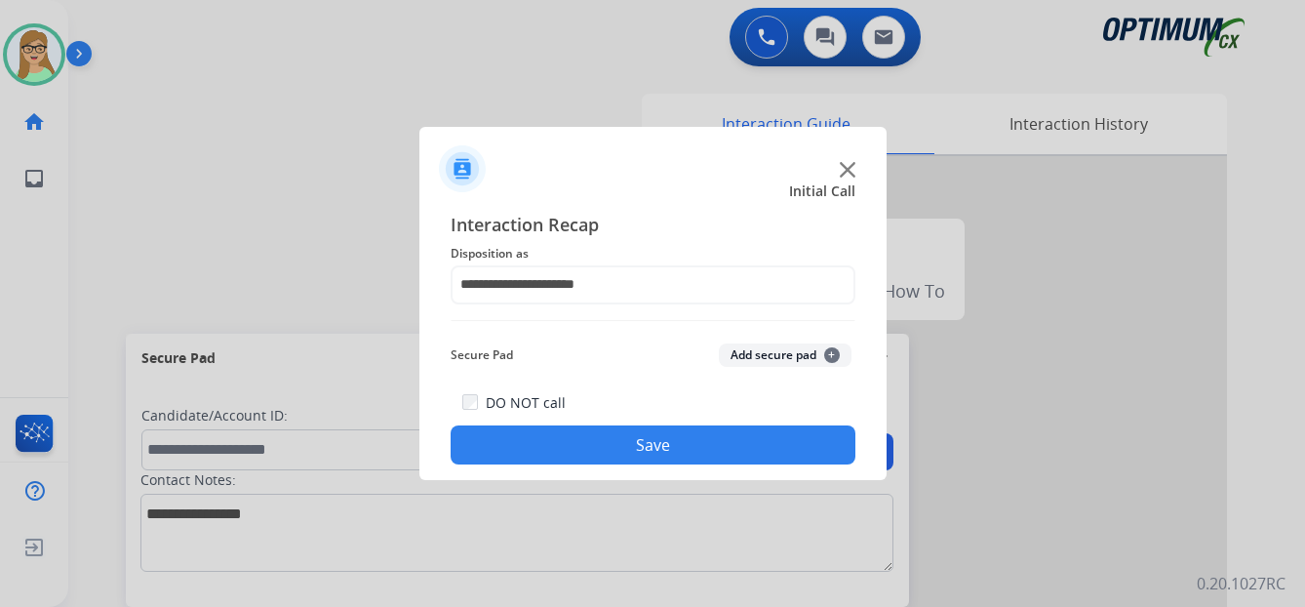
click at [568, 443] on button "Save" at bounding box center [652, 444] width 405 height 39
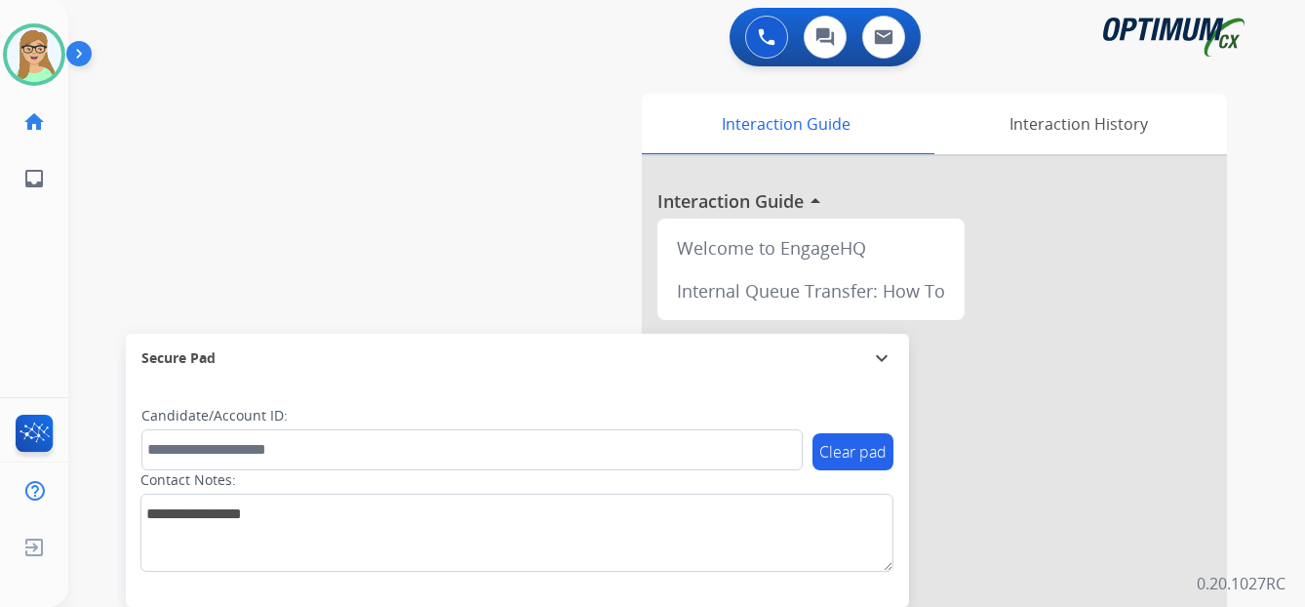
click at [140, 215] on div "swap_horiz Break voice bridge close_fullscreen Connect 3-Way Call merge_type Se…" at bounding box center [663, 476] width 1190 height 813
click at [1027, 127] on div "Interaction History" at bounding box center [1077, 124] width 297 height 60
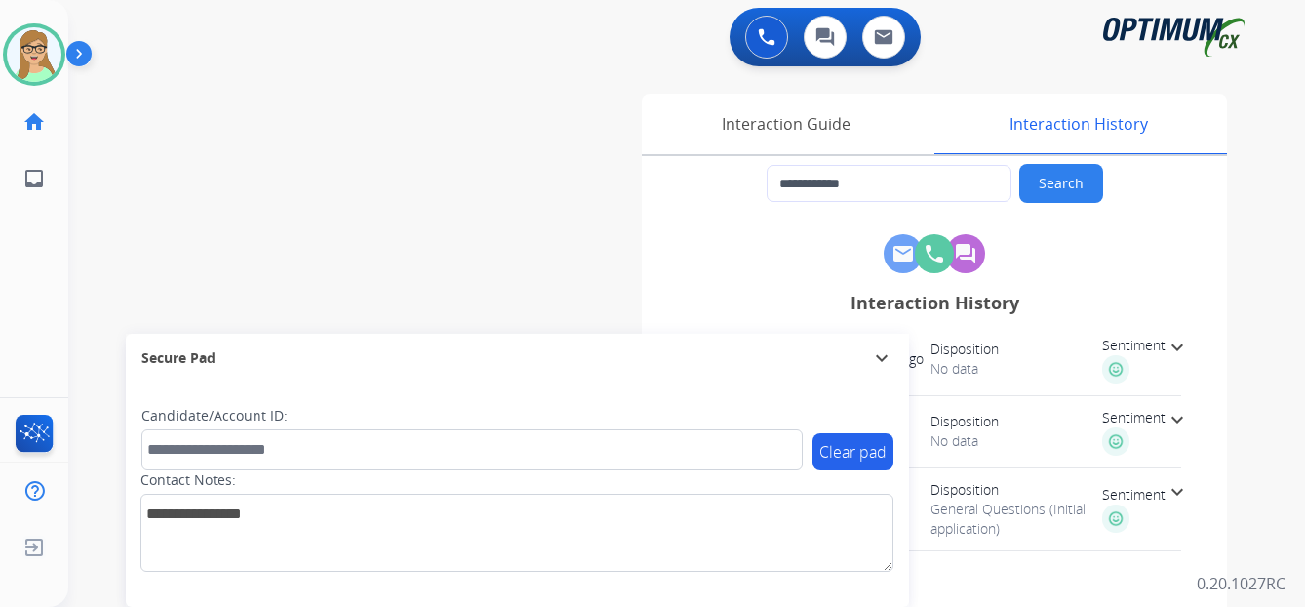
click at [1161, 347] on span "Sentiment" at bounding box center [1133, 345] width 63 height 20
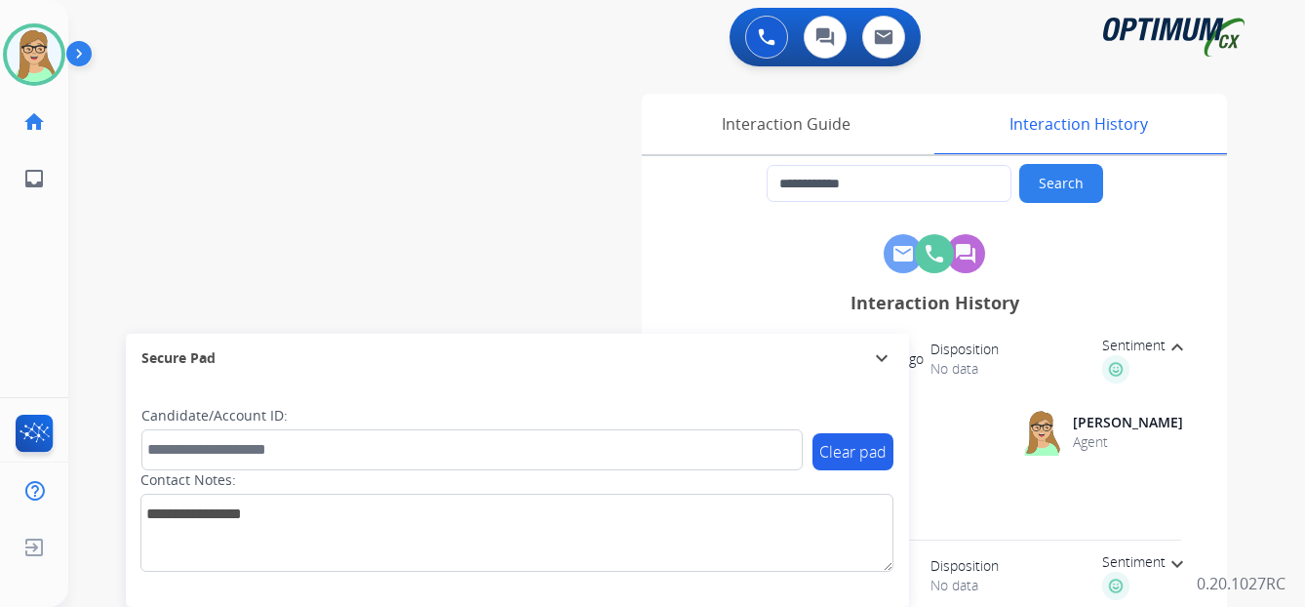
click at [1161, 347] on span "Sentiment" at bounding box center [1133, 345] width 63 height 20
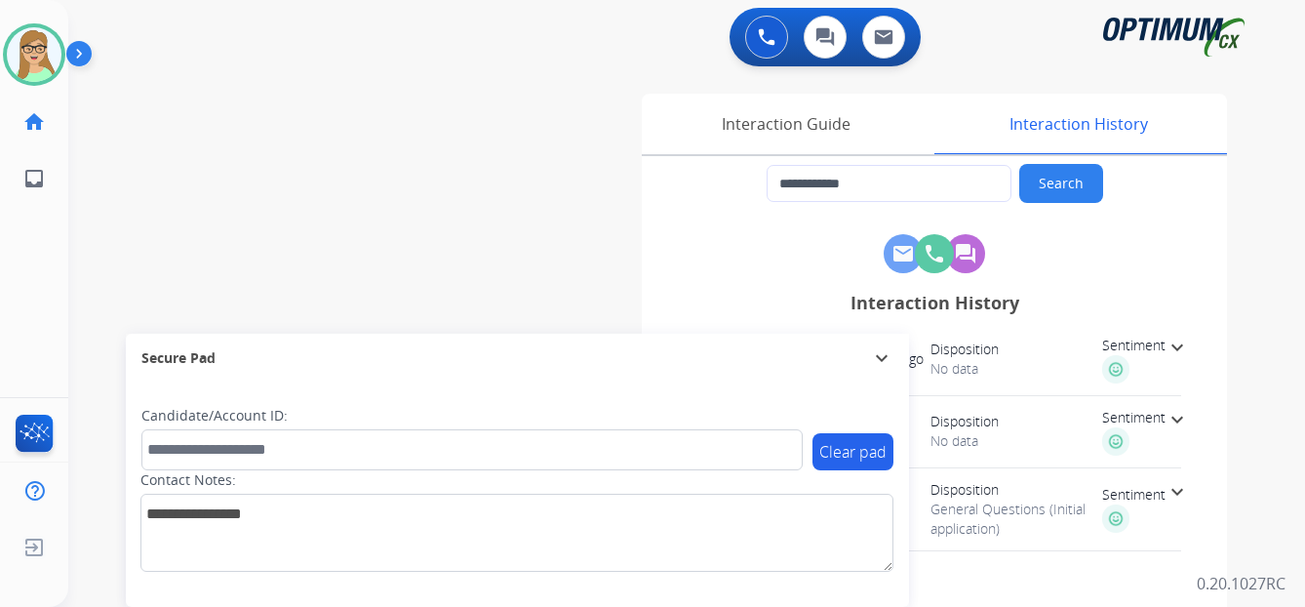
click at [1184, 416] on mat-icon "expand_more" at bounding box center [1176, 419] width 23 height 23
click at [1184, 416] on mat-icon "expand_less" at bounding box center [1176, 419] width 23 height 23
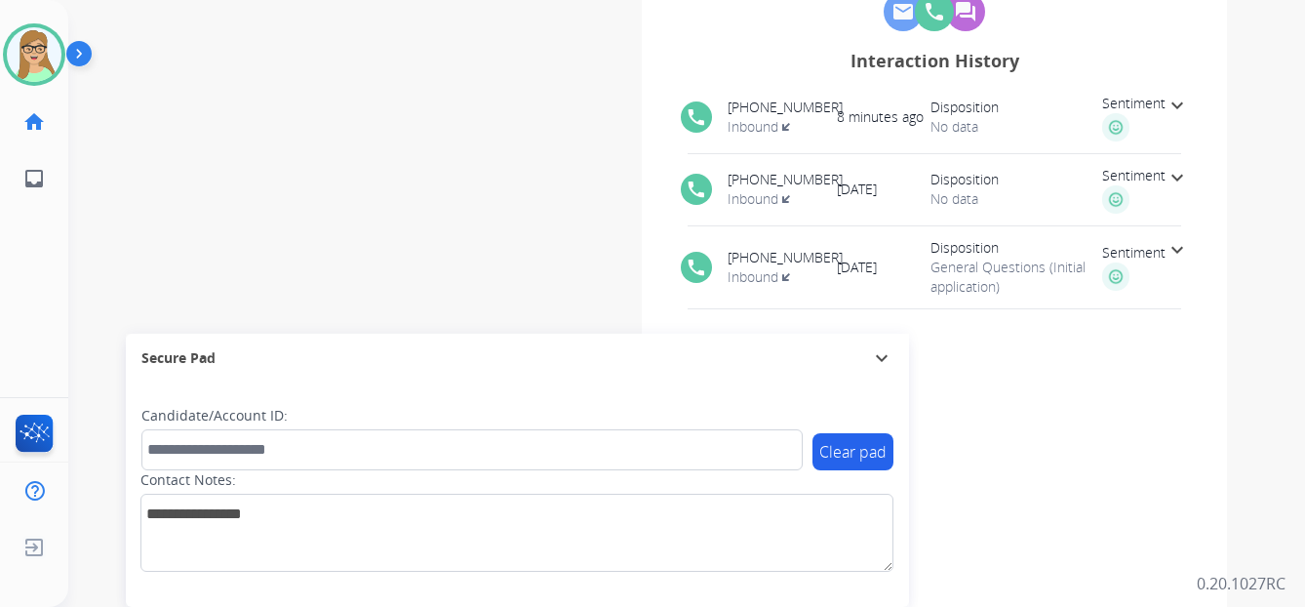
scroll to position [277, 0]
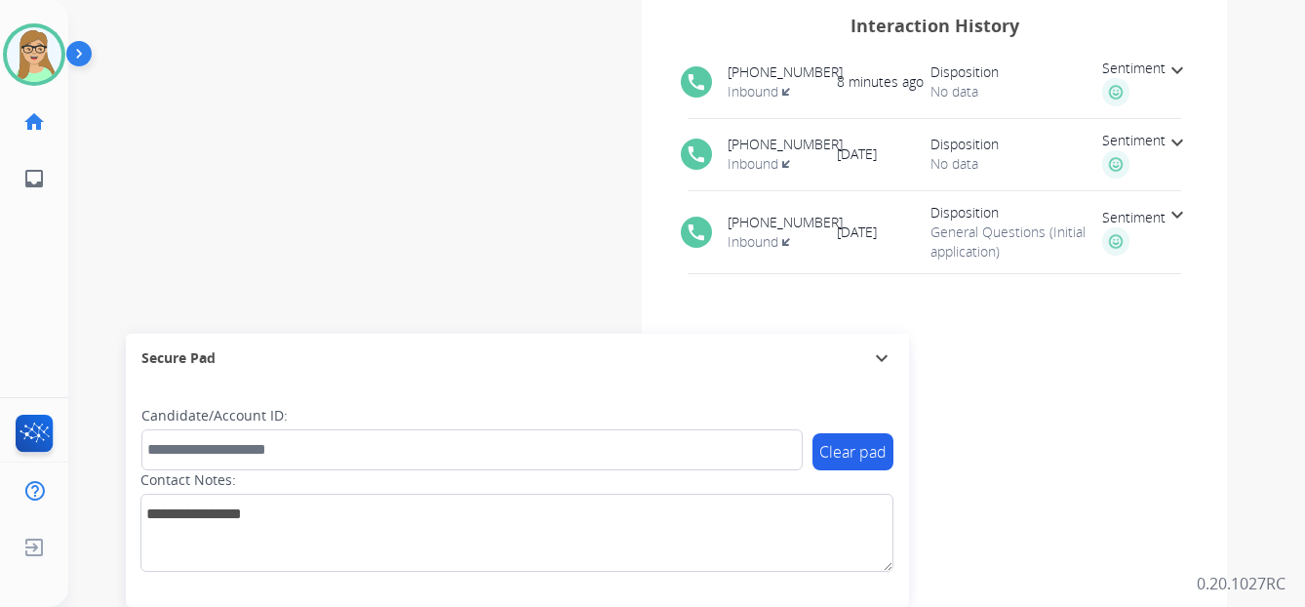
click at [1146, 216] on span "Sentiment" at bounding box center [1133, 218] width 63 height 20
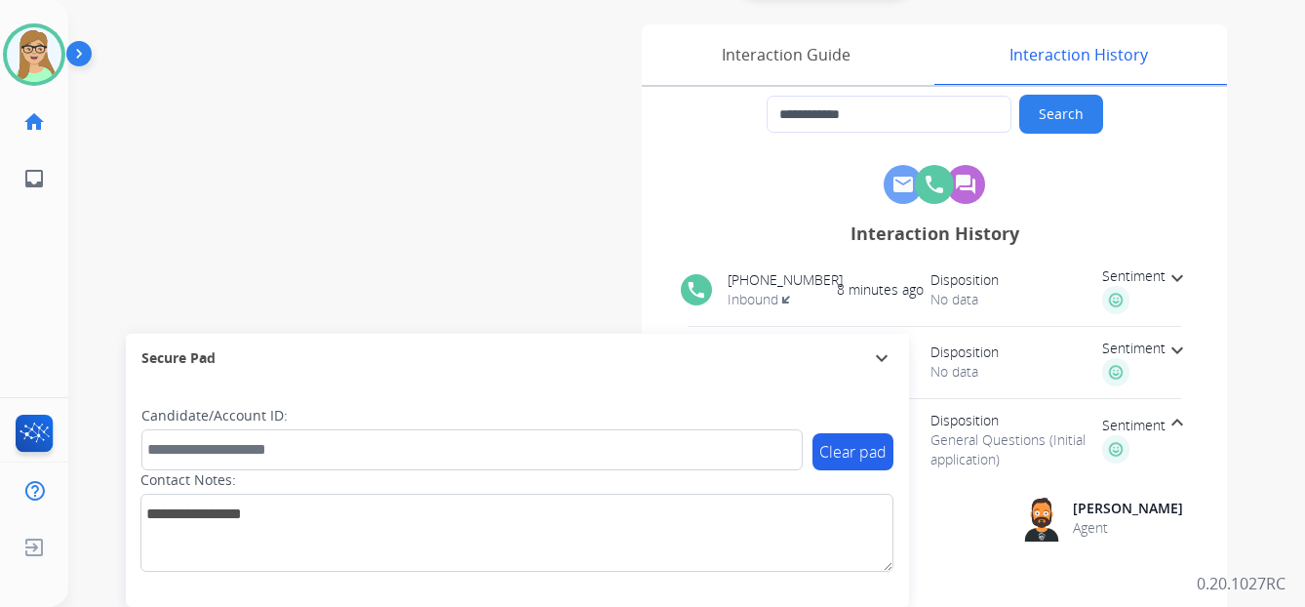
scroll to position [0, 0]
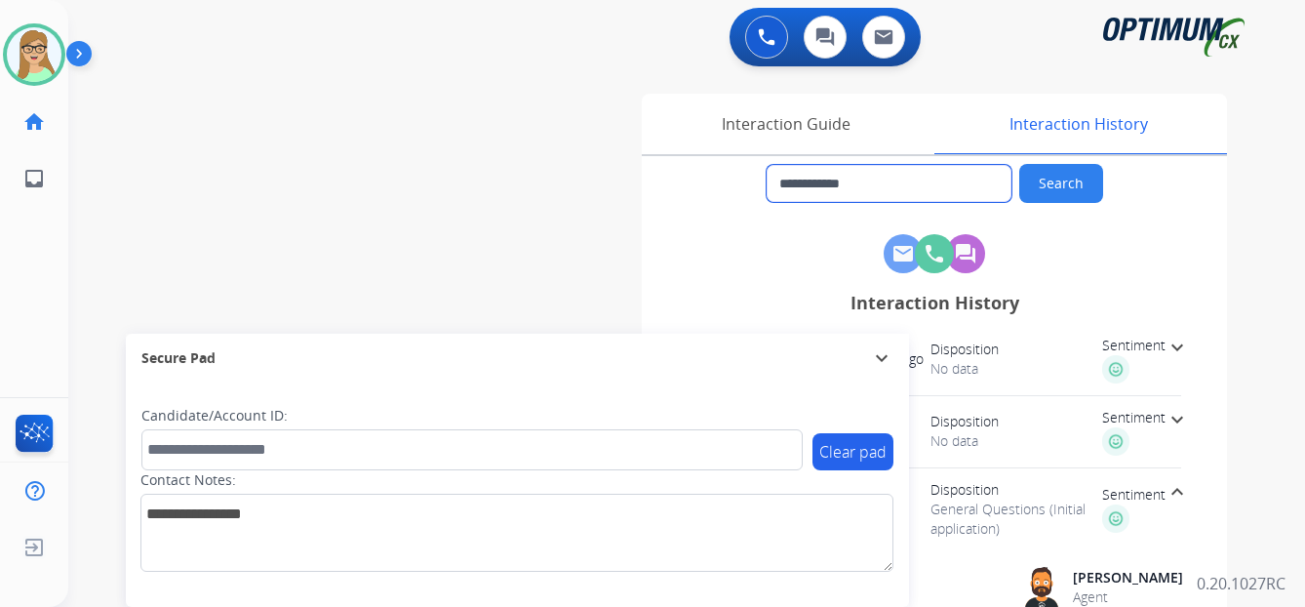
drag, startPoint x: 797, startPoint y: 180, endPoint x: 897, endPoint y: 192, distance: 101.1
click at [897, 192] on input "**********" at bounding box center [888, 183] width 245 height 37
click at [767, 34] on img at bounding box center [767, 37] width 18 height 18
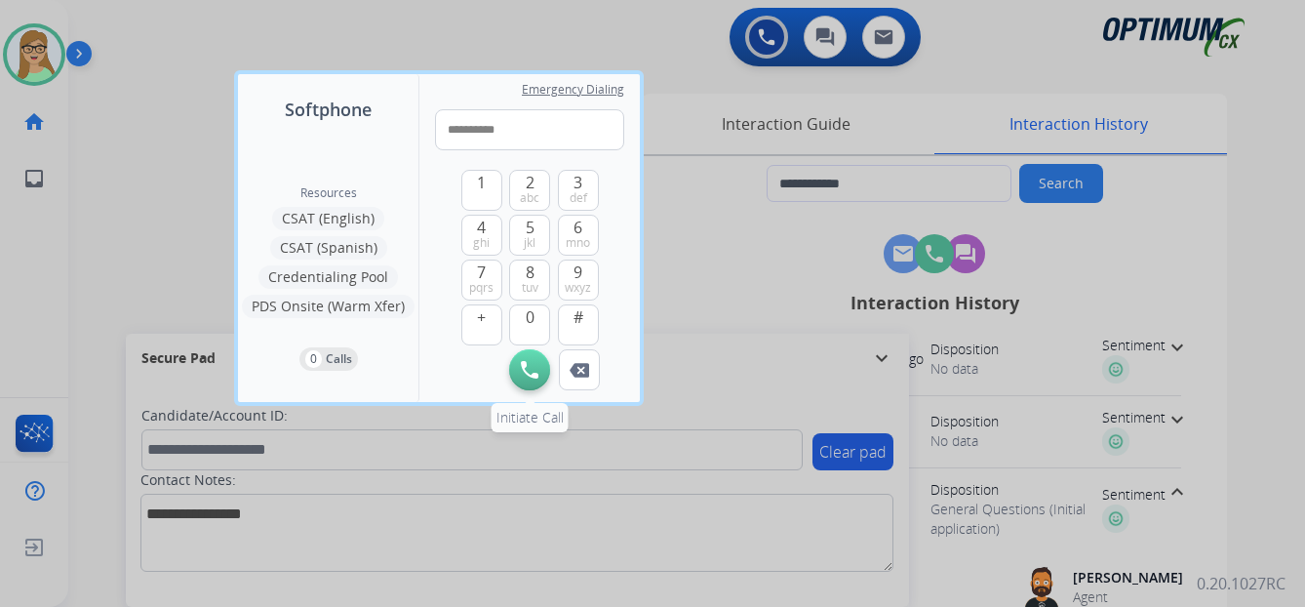
type input "**********"
click at [529, 369] on img at bounding box center [530, 370] width 18 height 18
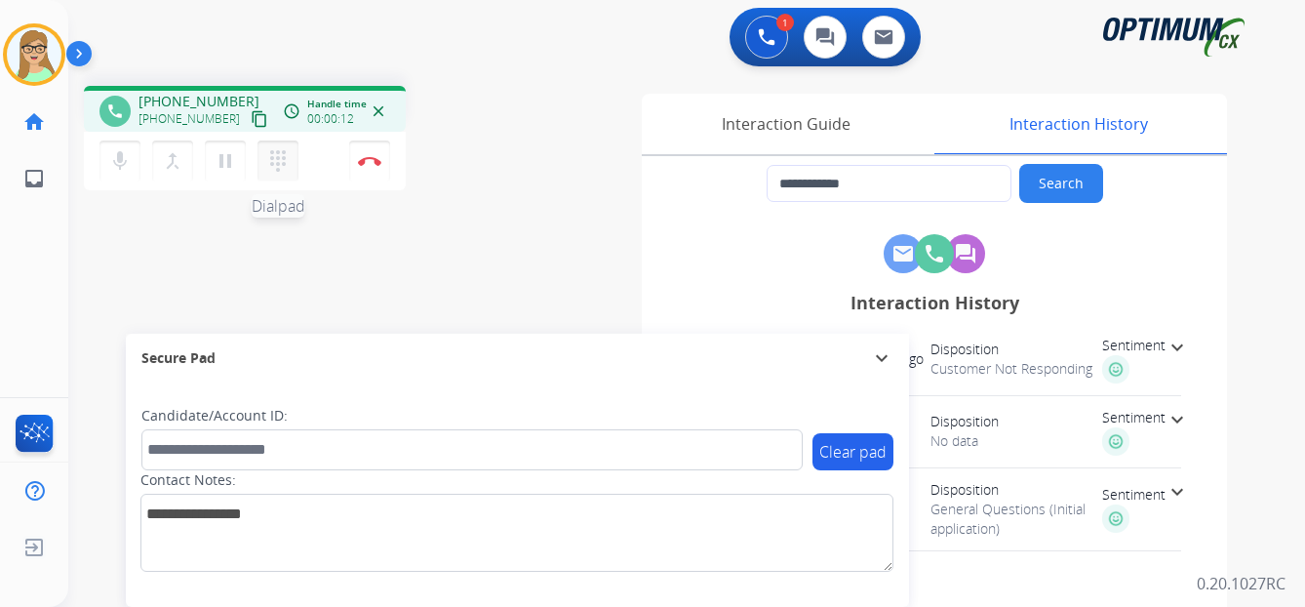
click at [276, 157] on mat-icon "dialpad" at bounding box center [277, 160] width 23 height 23
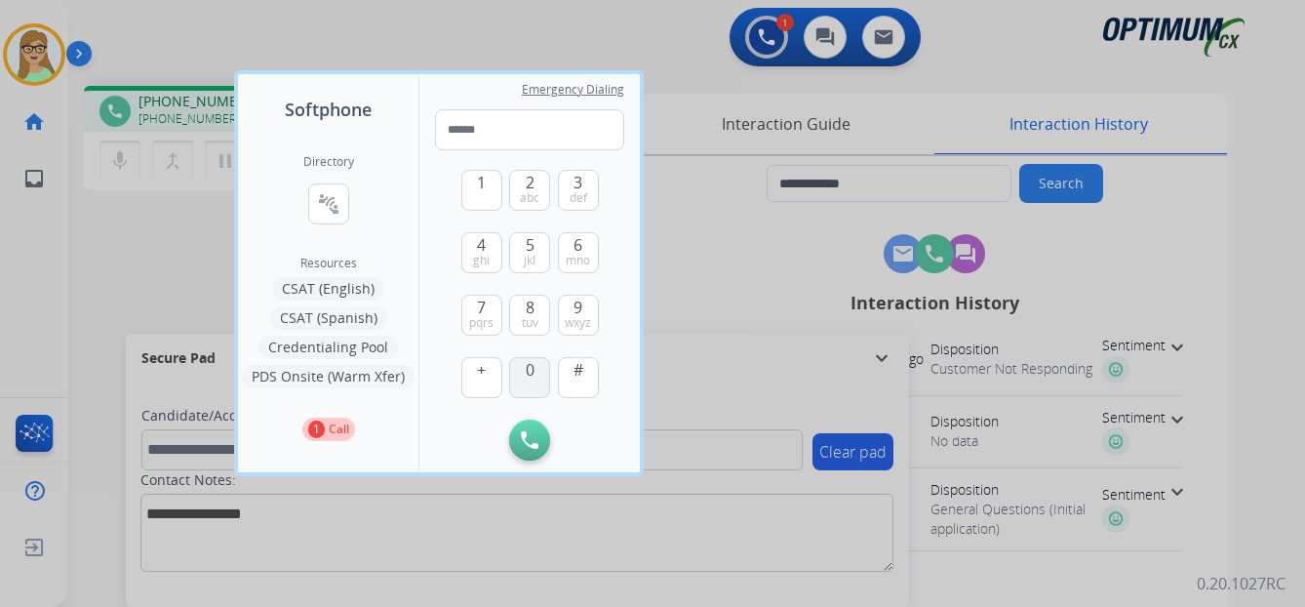
click at [536, 387] on button "0" at bounding box center [529, 377] width 41 height 41
type input "*"
click at [156, 224] on div at bounding box center [652, 303] width 1305 height 607
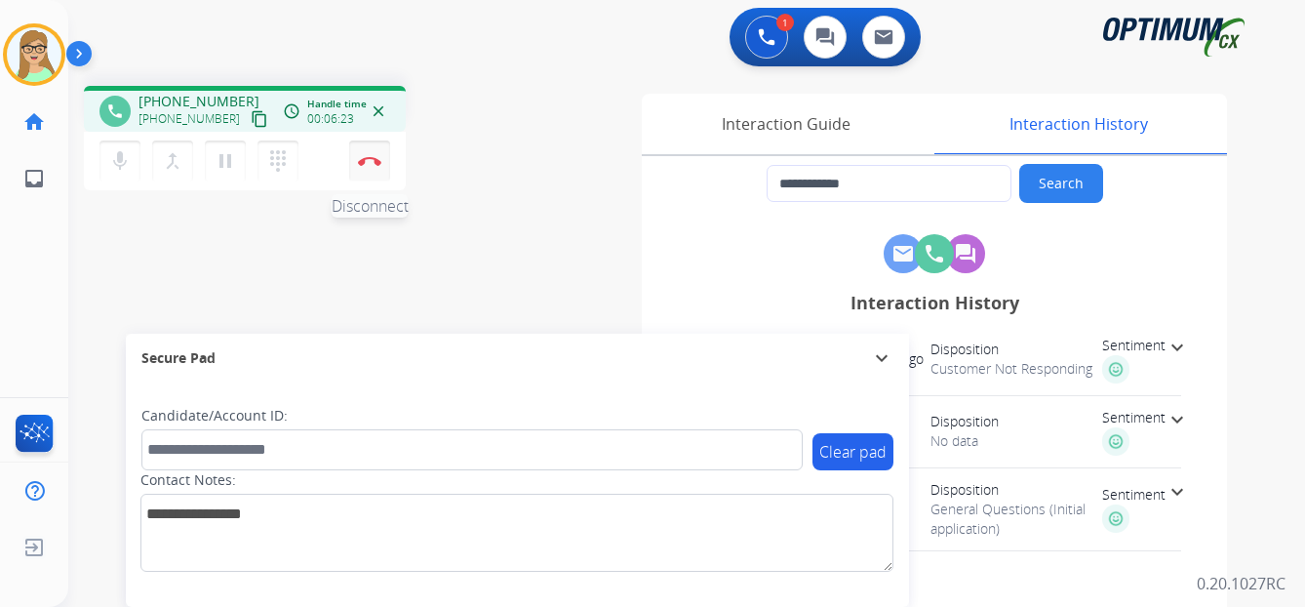
click at [365, 159] on img at bounding box center [369, 161] width 23 height 10
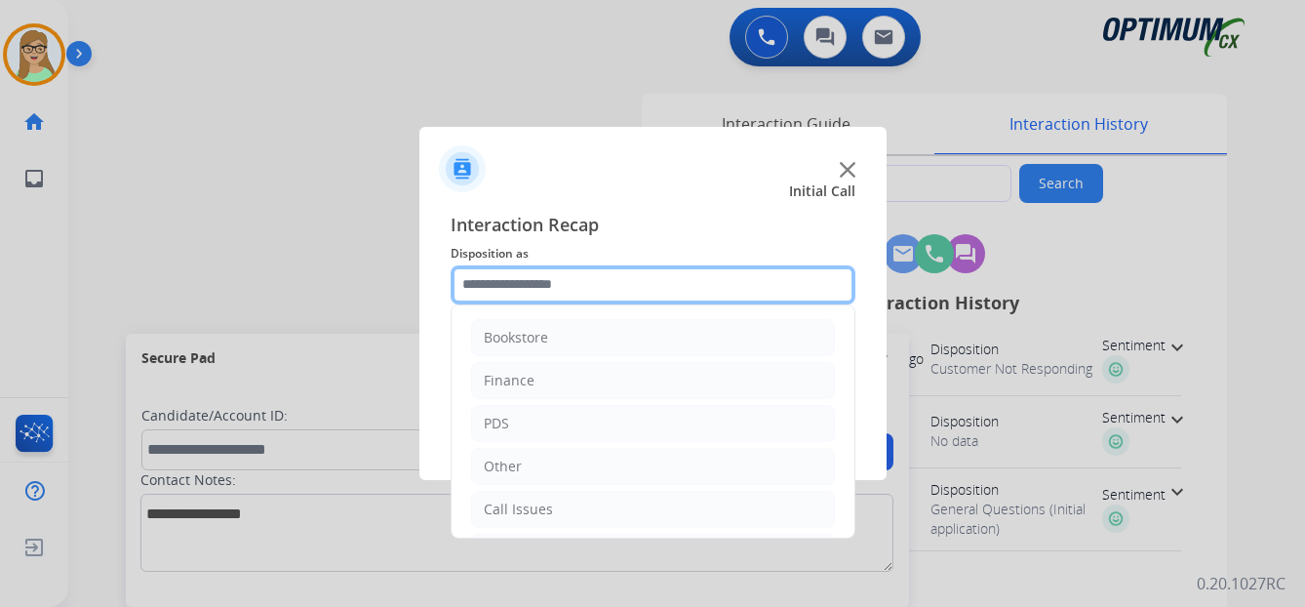
click at [529, 278] on input "text" at bounding box center [652, 284] width 405 height 39
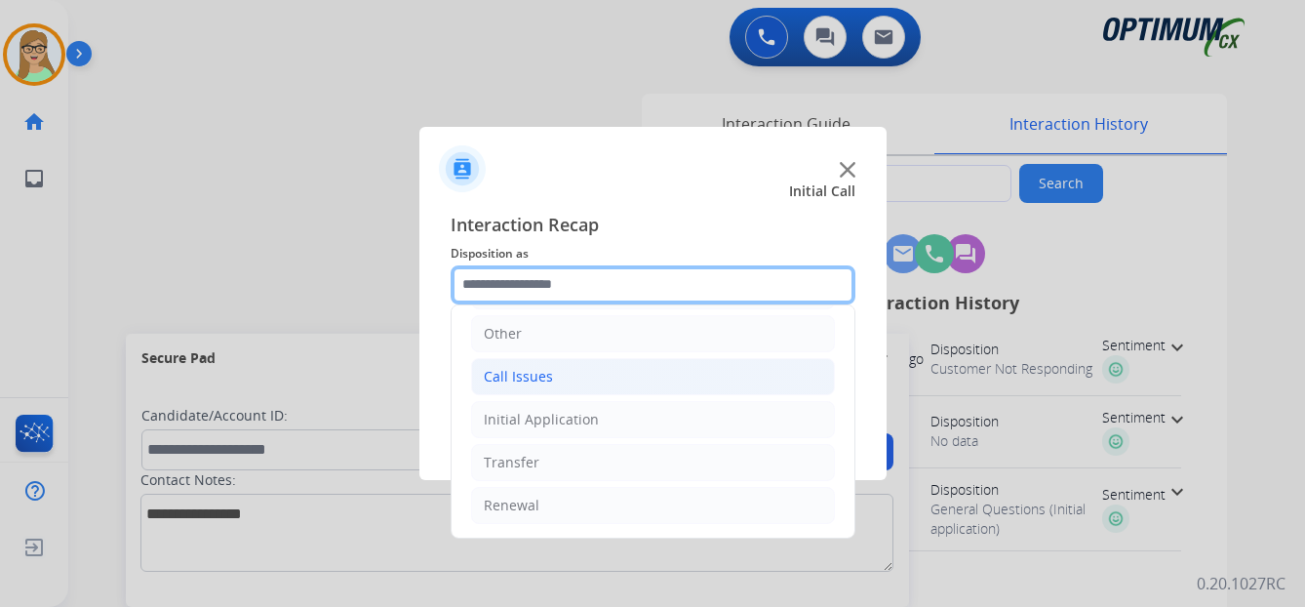
scroll to position [35, 0]
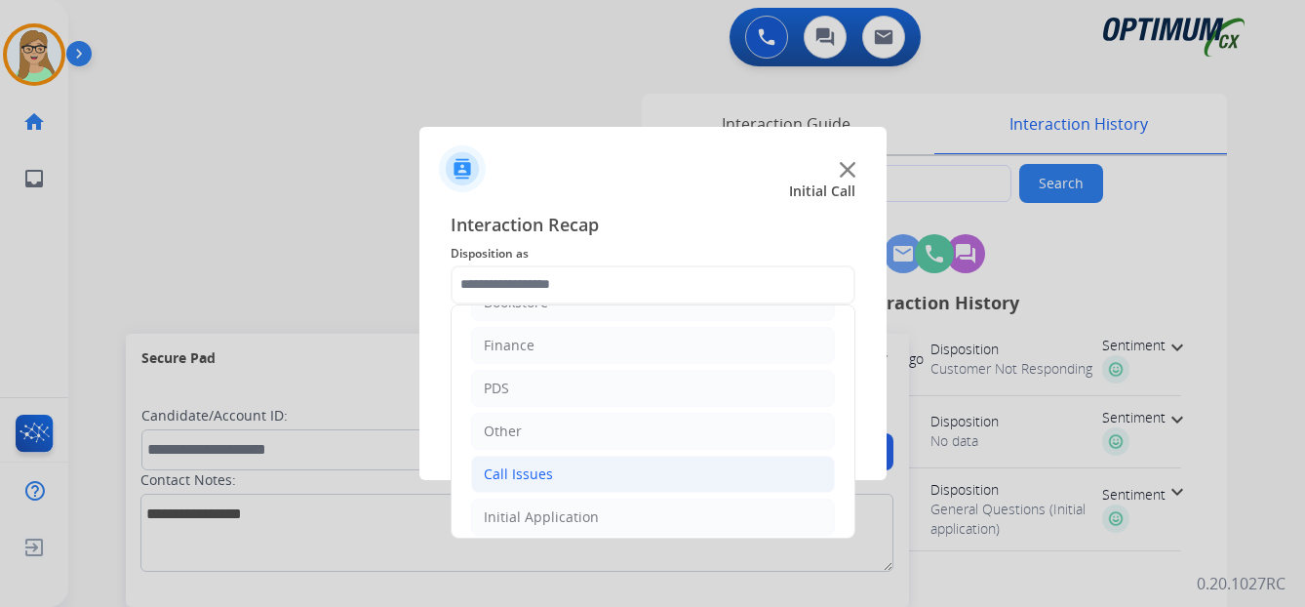
click at [543, 480] on div "Call Issues" at bounding box center [518, 474] width 69 height 20
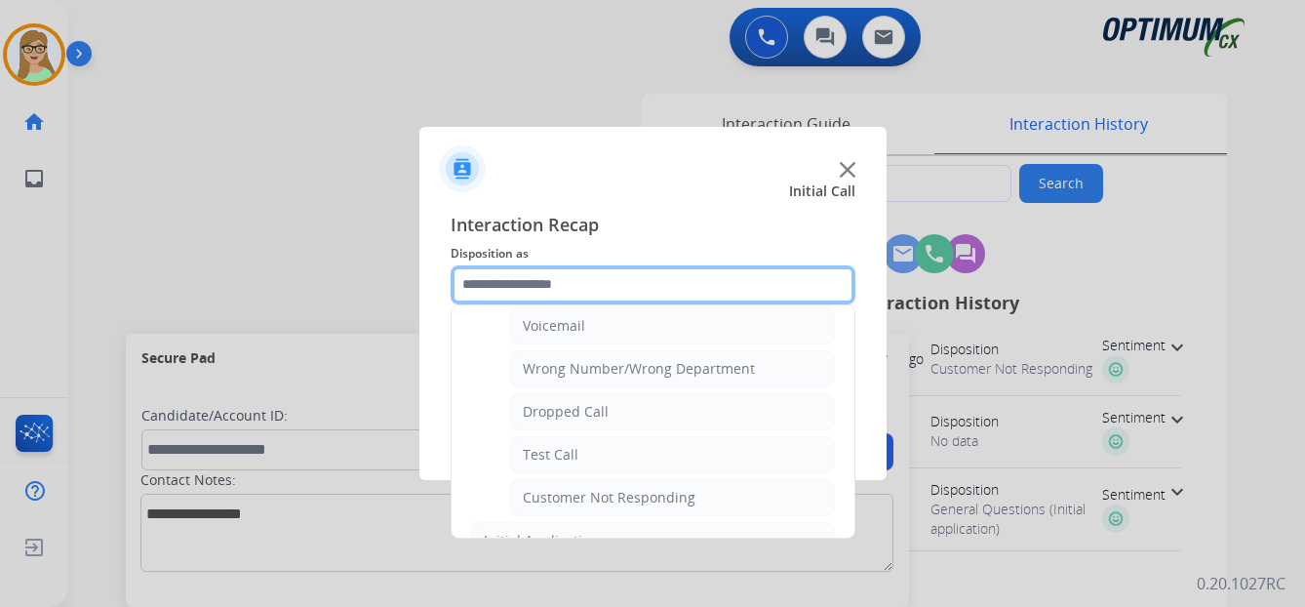
scroll to position [230, 0]
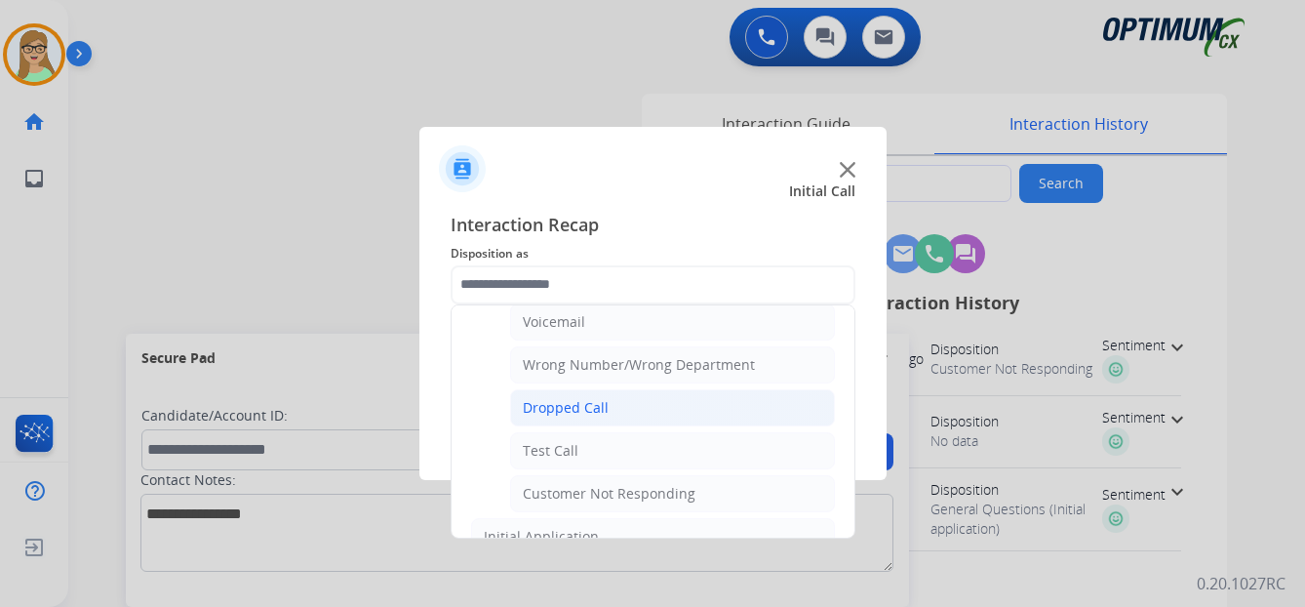
click at [574, 411] on div "Dropped Call" at bounding box center [566, 408] width 86 height 20
type input "**********"
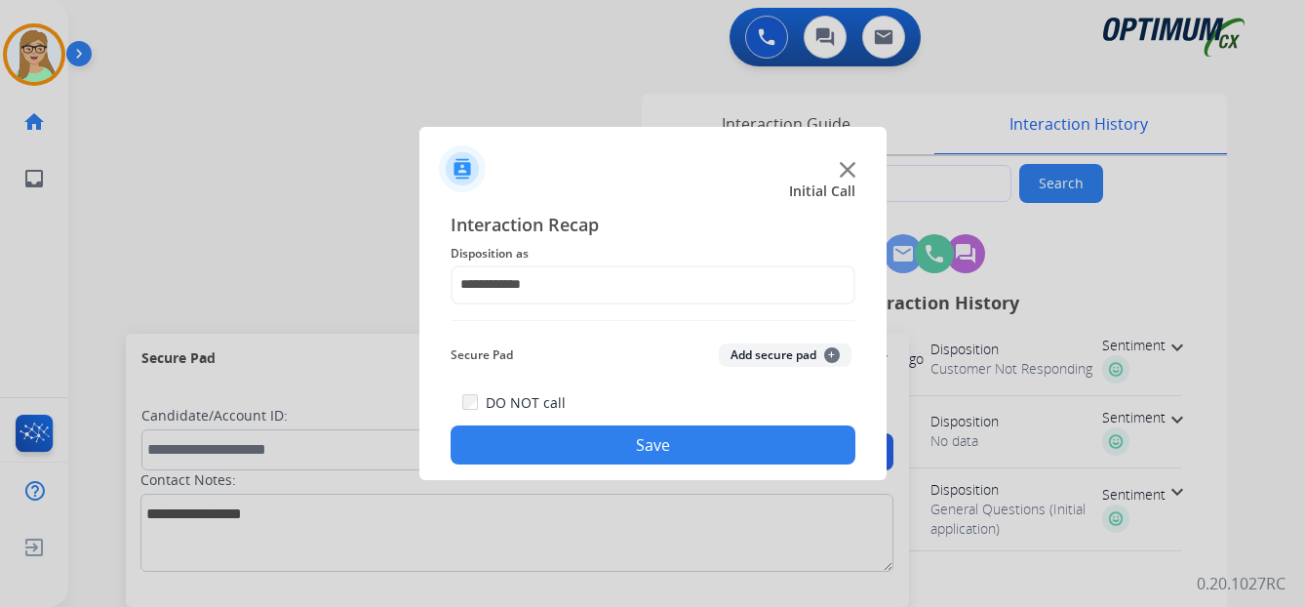
click at [606, 461] on button "Save" at bounding box center [652, 444] width 405 height 39
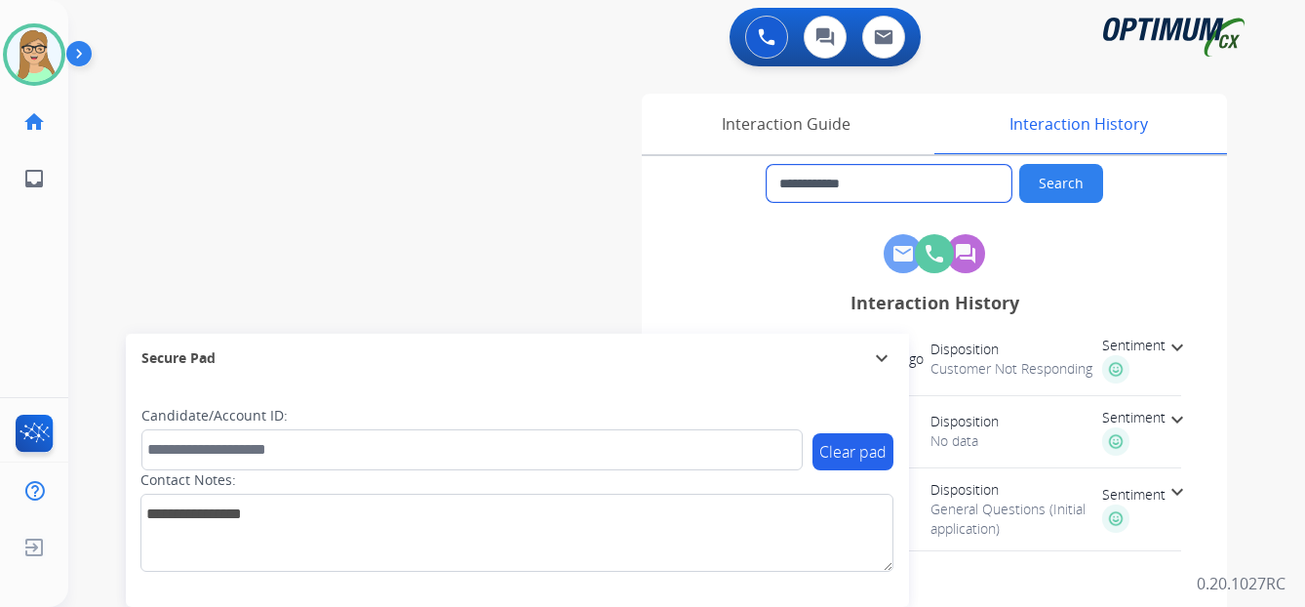
drag, startPoint x: 796, startPoint y: 184, endPoint x: 898, endPoint y: 186, distance: 102.4
click at [898, 186] on input "**********" at bounding box center [888, 183] width 245 height 37
click at [1135, 350] on span "Sentiment" at bounding box center [1133, 345] width 63 height 20
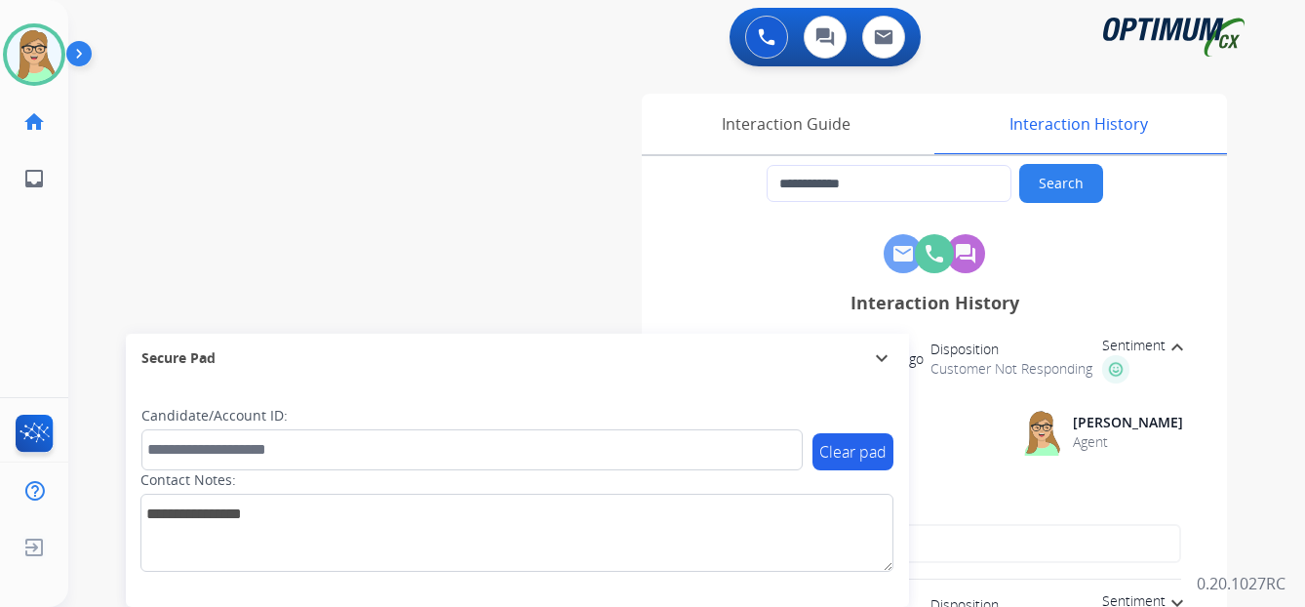
click at [141, 584] on div "Clear pad Candidate/Account ID: Contact Notes:" at bounding box center [517, 494] width 783 height 224
click at [38, 62] on img at bounding box center [34, 54] width 55 height 55
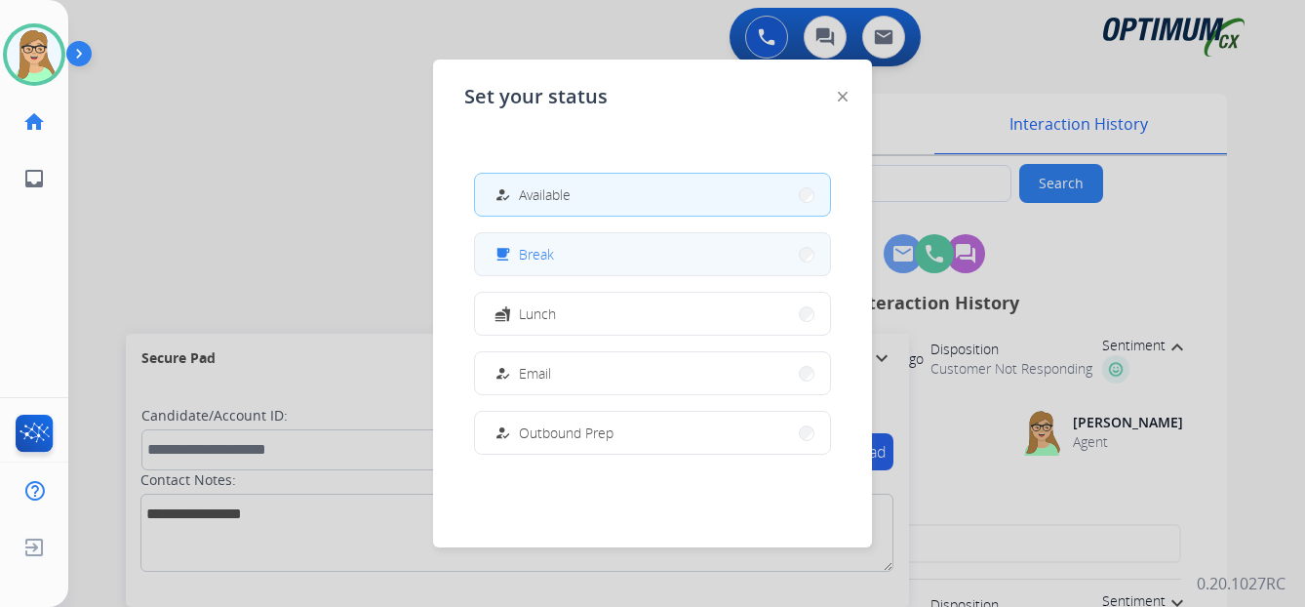
click at [544, 258] on span "Break" at bounding box center [536, 254] width 35 height 20
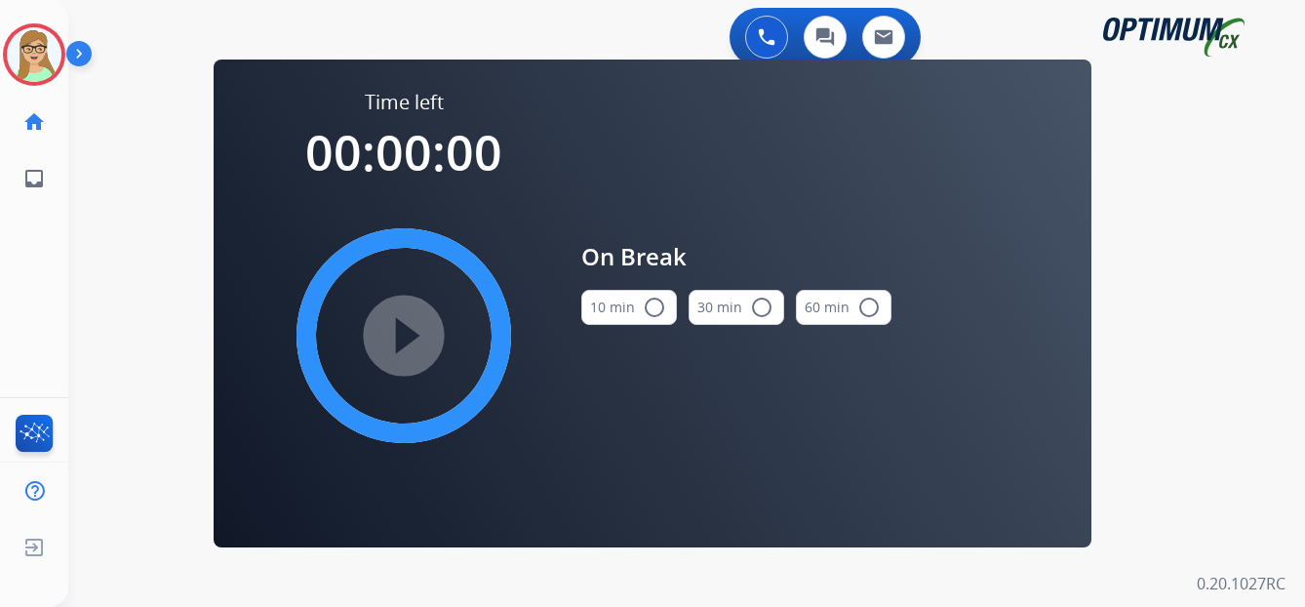
drag, startPoint x: 663, startPoint y: 309, endPoint x: 631, endPoint y: 303, distance: 32.7
click at [658, 309] on mat-icon "radio_button_unchecked" at bounding box center [654, 306] width 23 height 23
click at [455, 300] on div "play_circle_filled" at bounding box center [403, 335] width 293 height 293
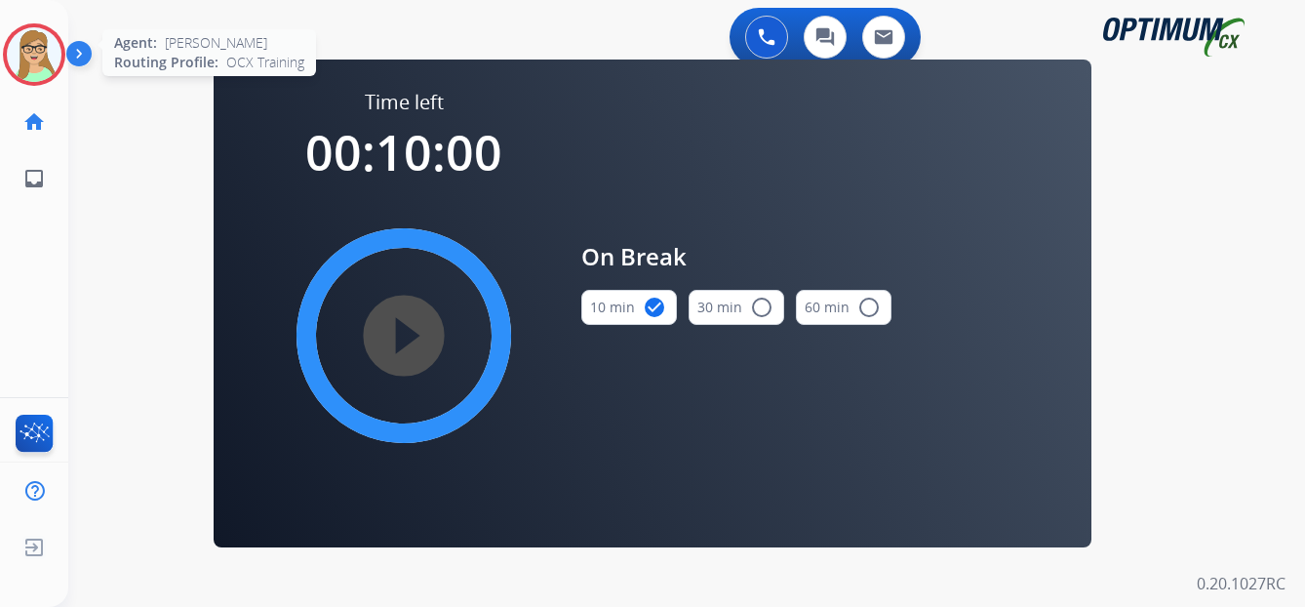
click at [22, 52] on img at bounding box center [34, 54] width 55 height 55
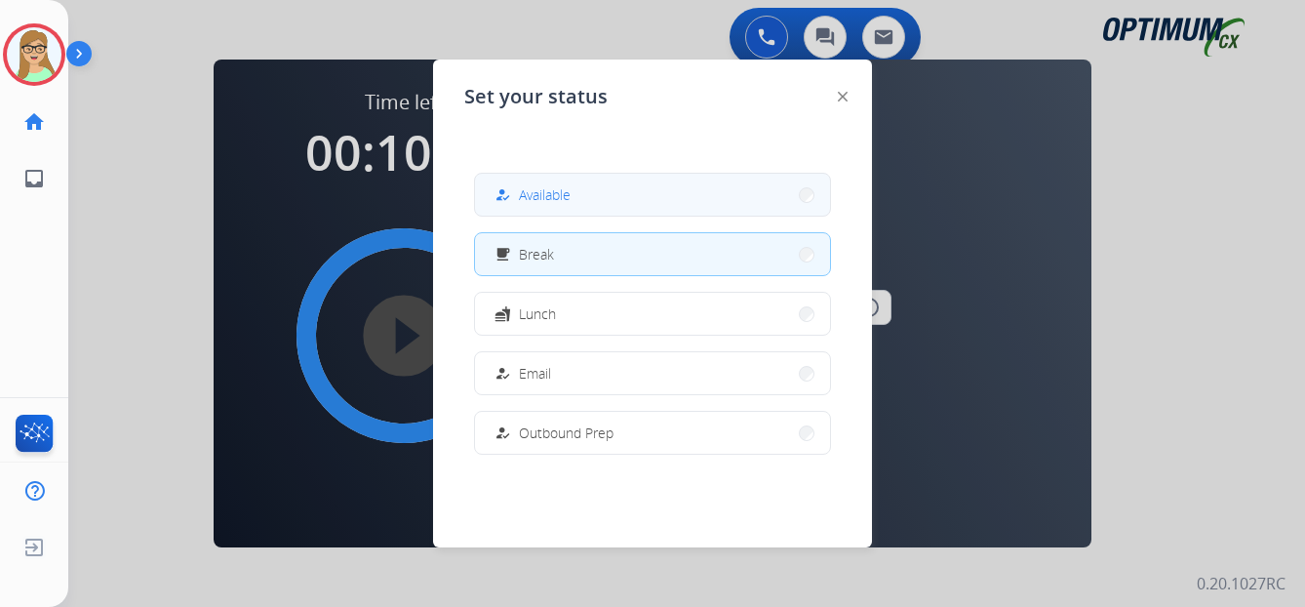
click at [550, 198] on span "Available" at bounding box center [545, 194] width 52 height 20
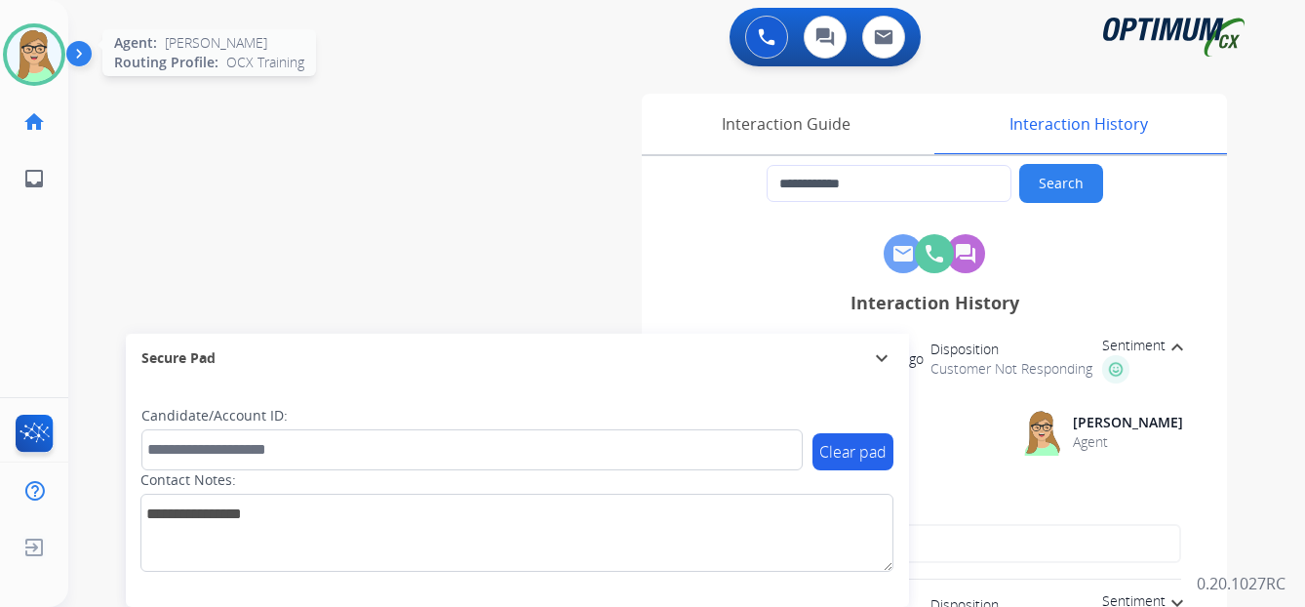
click at [33, 52] on img at bounding box center [34, 54] width 55 height 55
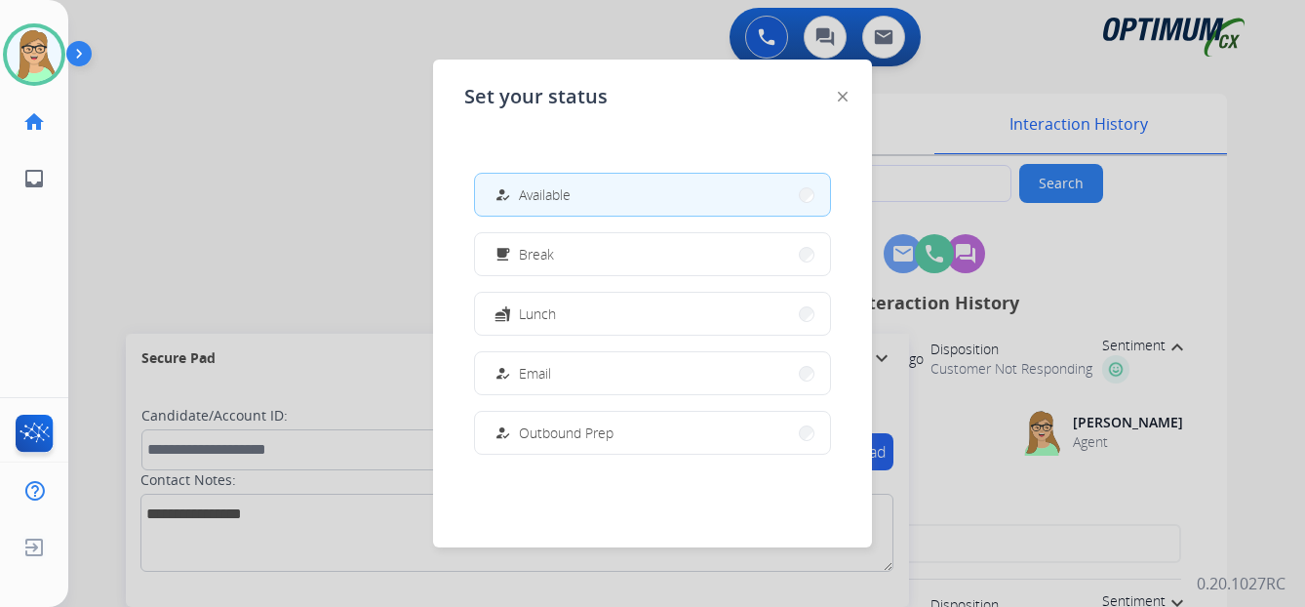
click at [87, 56] on img at bounding box center [82, 57] width 33 height 37
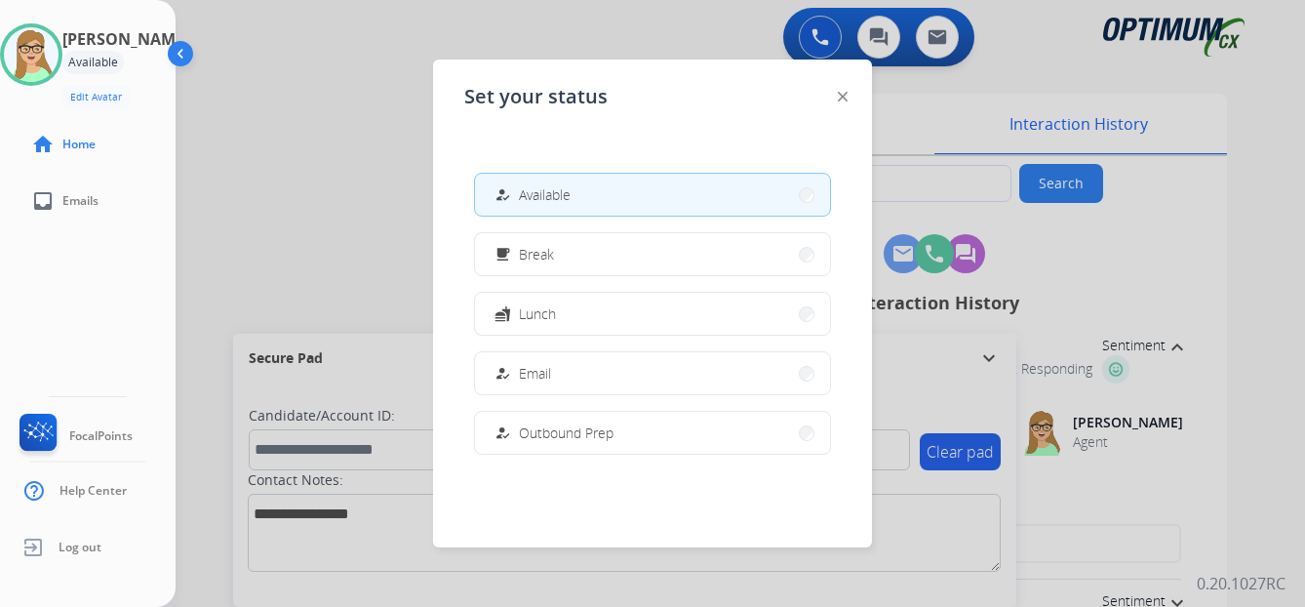
click at [535, 188] on span "Available" at bounding box center [545, 194] width 52 height 20
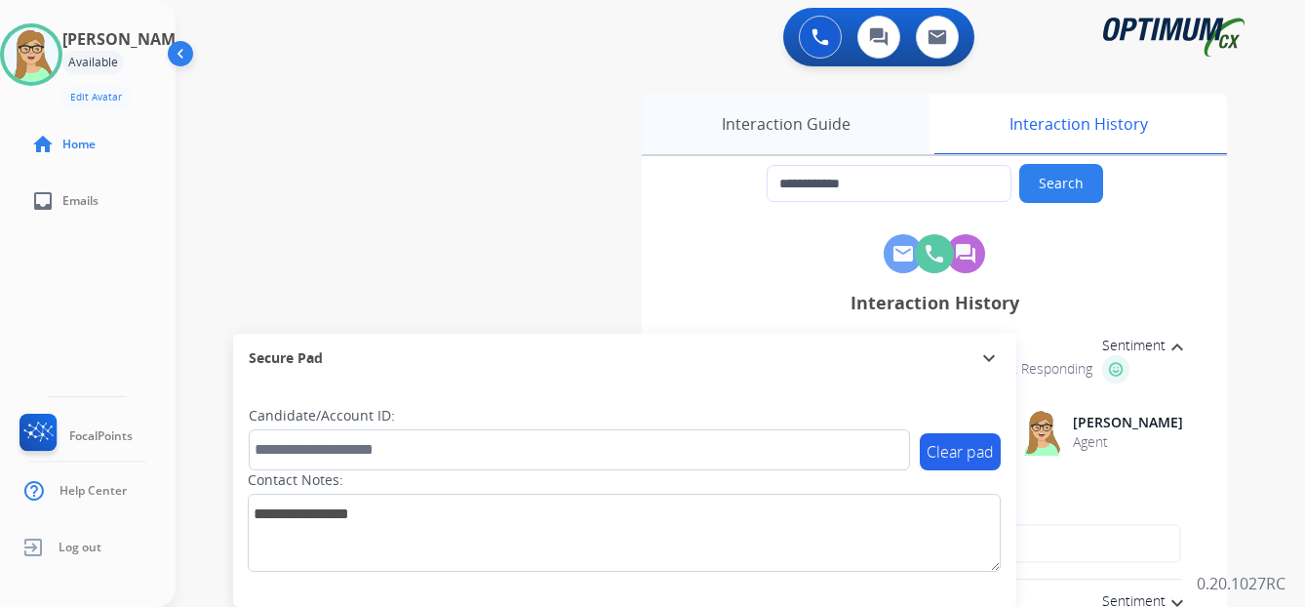
click at [786, 129] on div "Interaction Guide" at bounding box center [786, 124] width 288 height 60
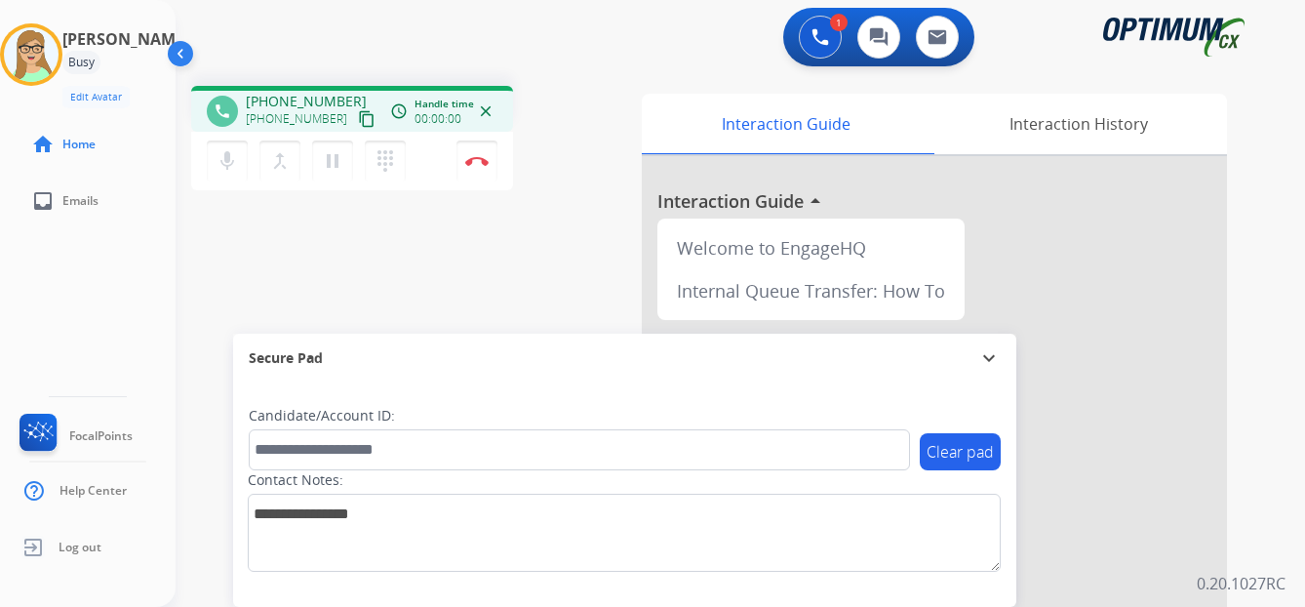
click at [358, 119] on mat-icon "content_copy" at bounding box center [367, 119] width 18 height 18
click at [479, 159] on img at bounding box center [476, 161] width 23 height 10
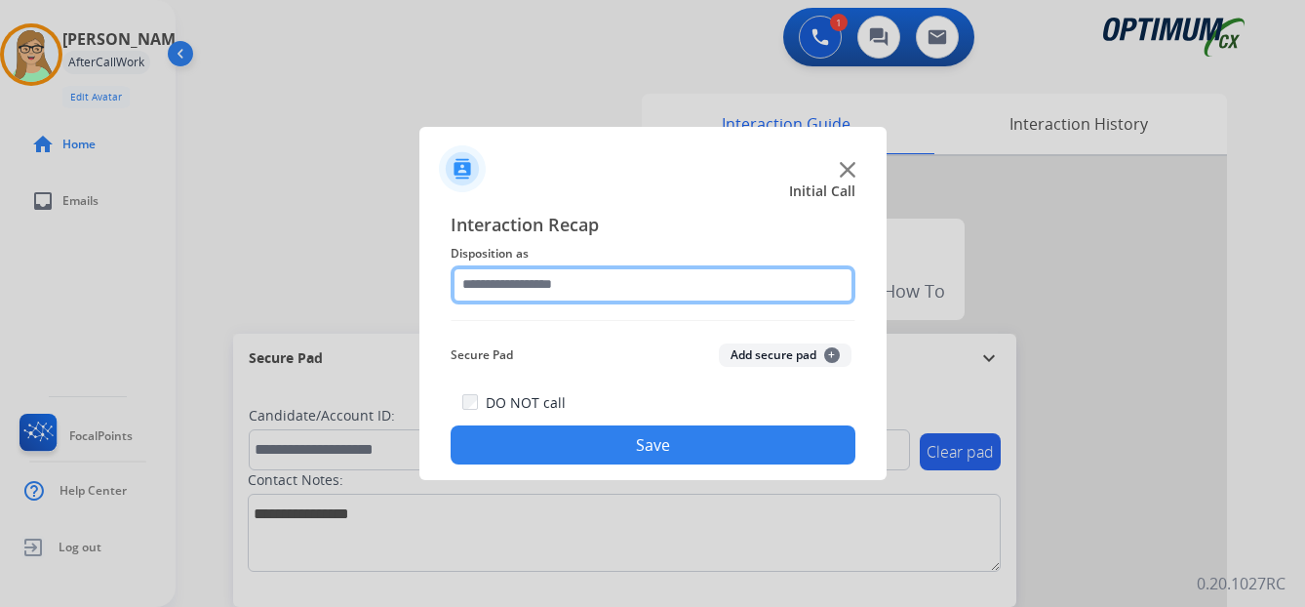
click at [518, 278] on input "text" at bounding box center [652, 284] width 405 height 39
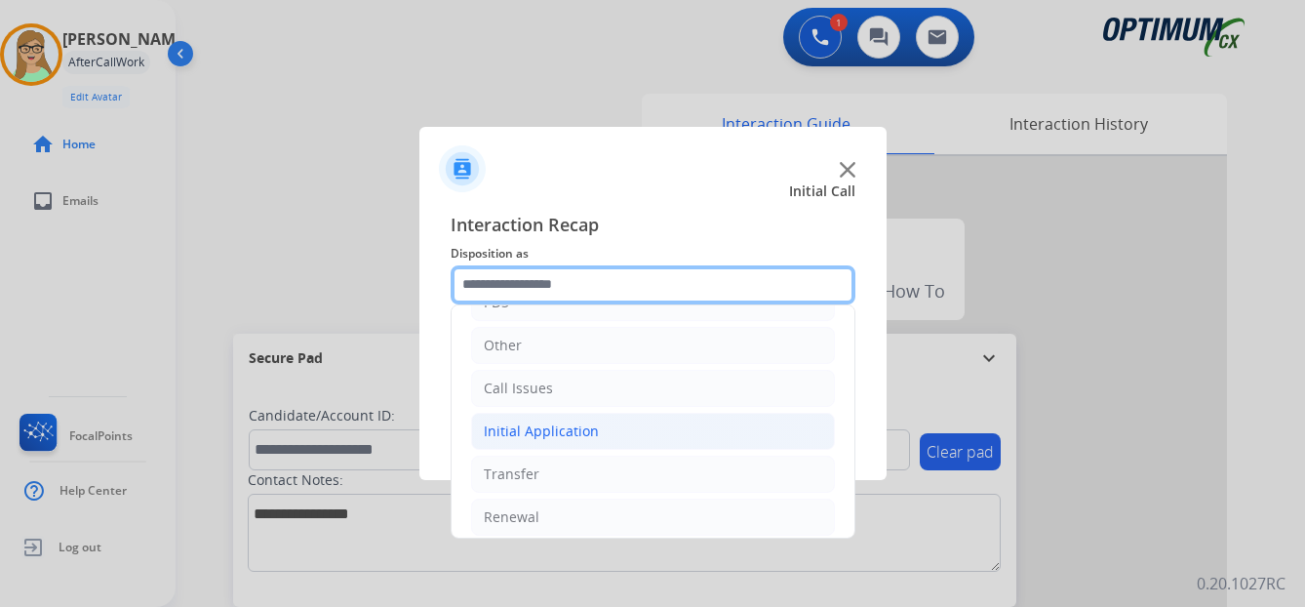
scroll to position [133, 0]
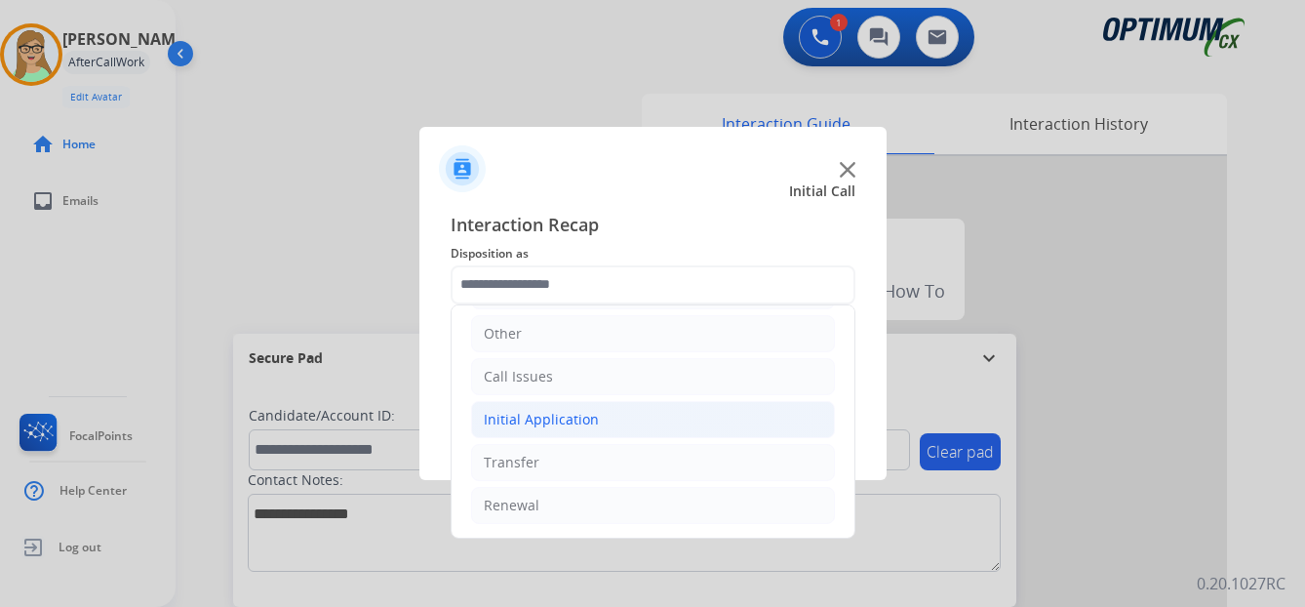
click at [564, 419] on div "Initial Application" at bounding box center [541, 420] width 115 height 20
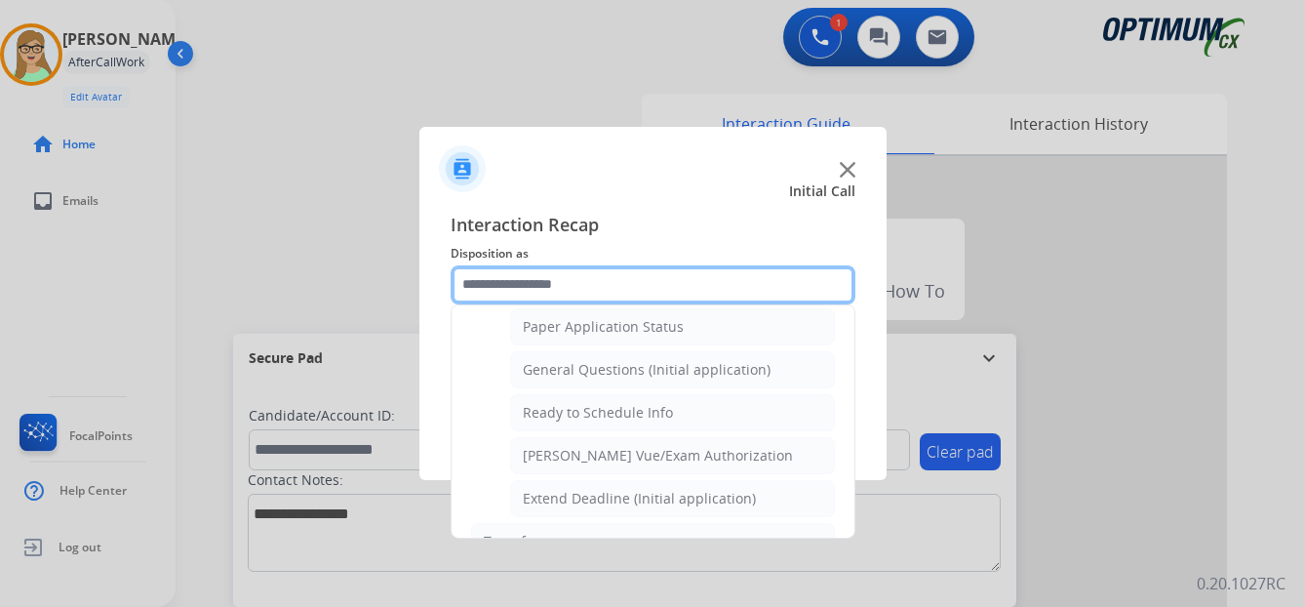
scroll to position [1108, 0]
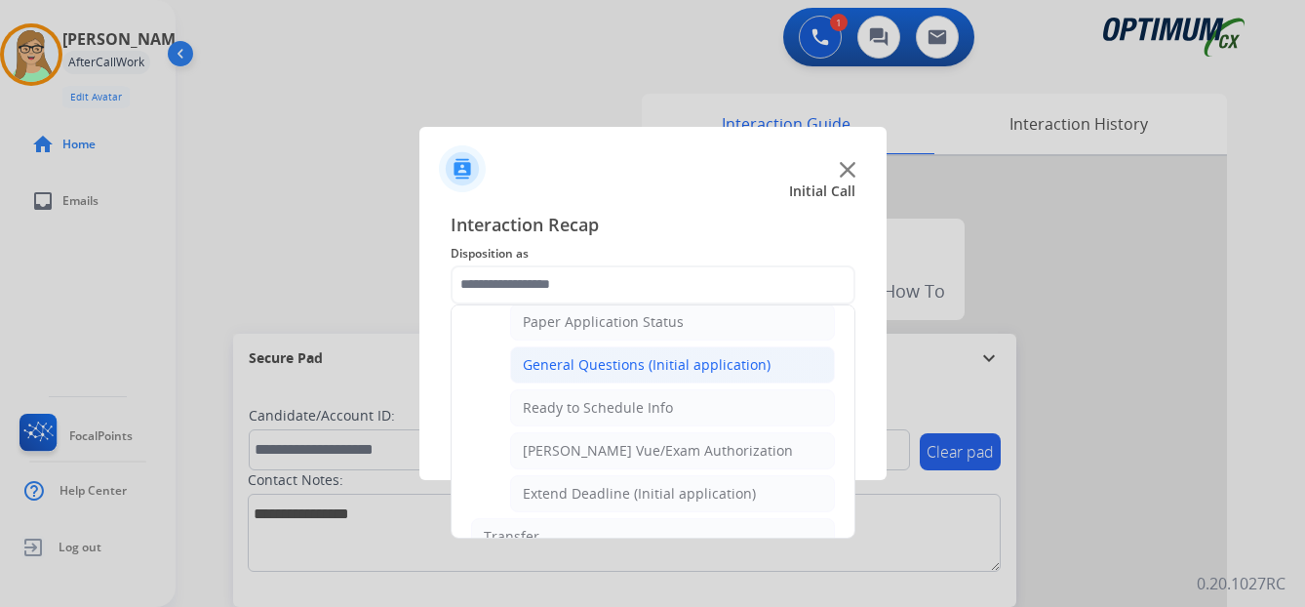
click at [581, 359] on div "General Questions (Initial application)" at bounding box center [647, 365] width 248 height 20
type input "**********"
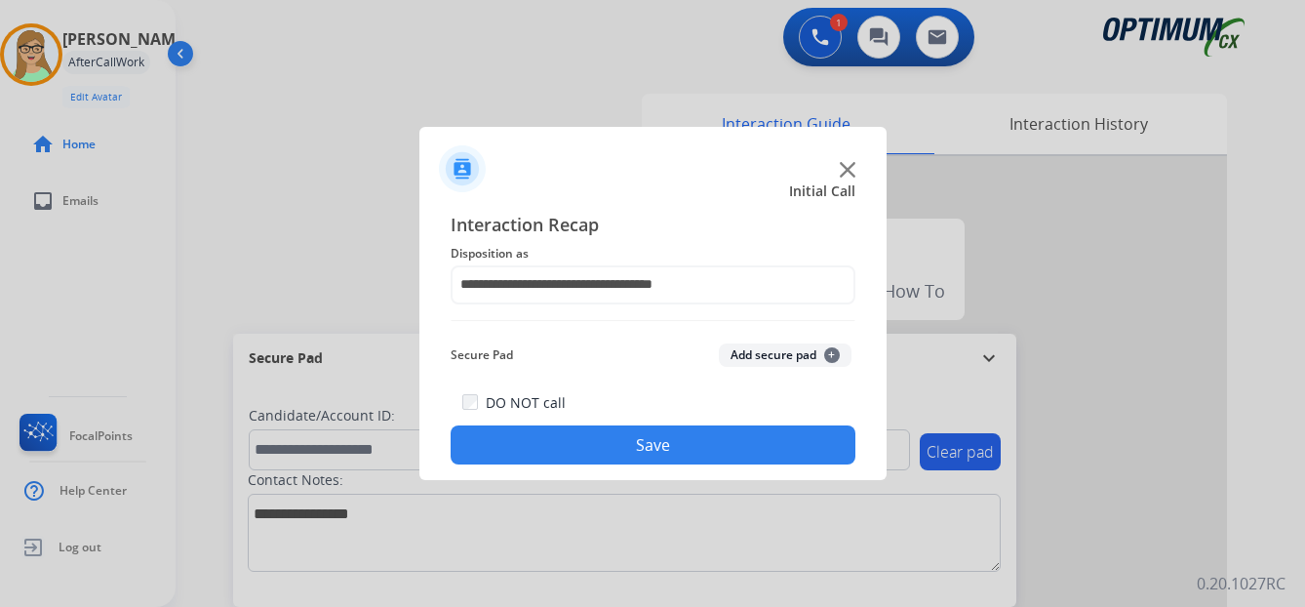
click at [575, 437] on button "Save" at bounding box center [652, 444] width 405 height 39
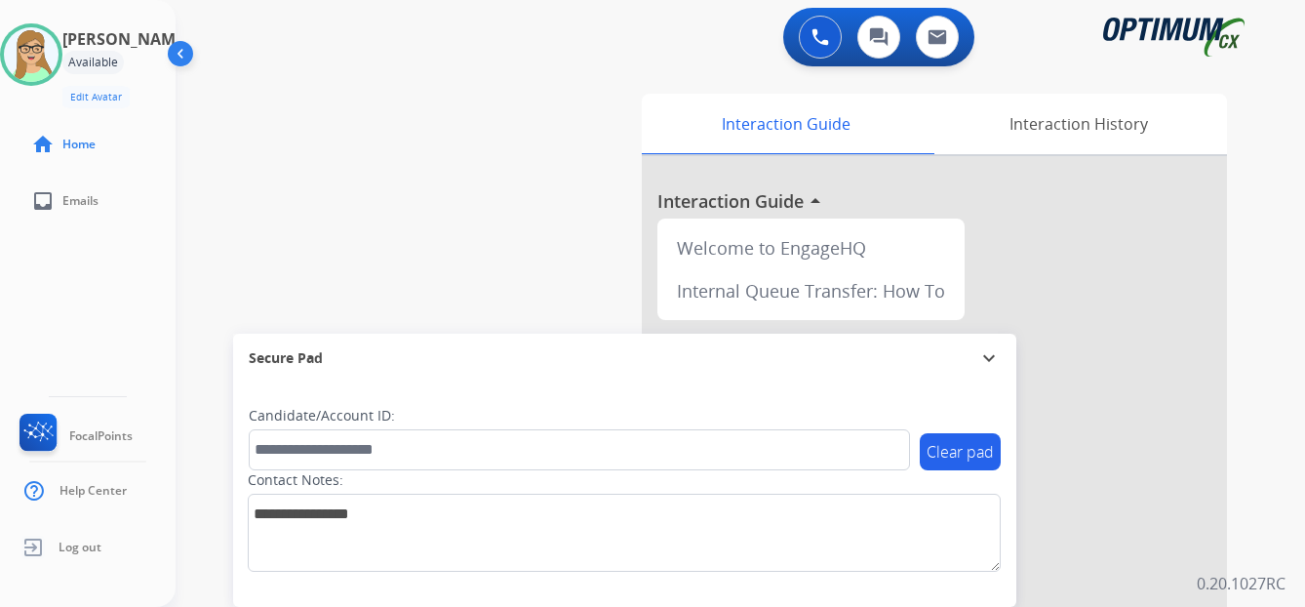
click at [26, 298] on div "Patricia Available Edit Avatar Agent: Patricia Routing Profile: OCX Training ho…" at bounding box center [88, 303] width 176 height 607
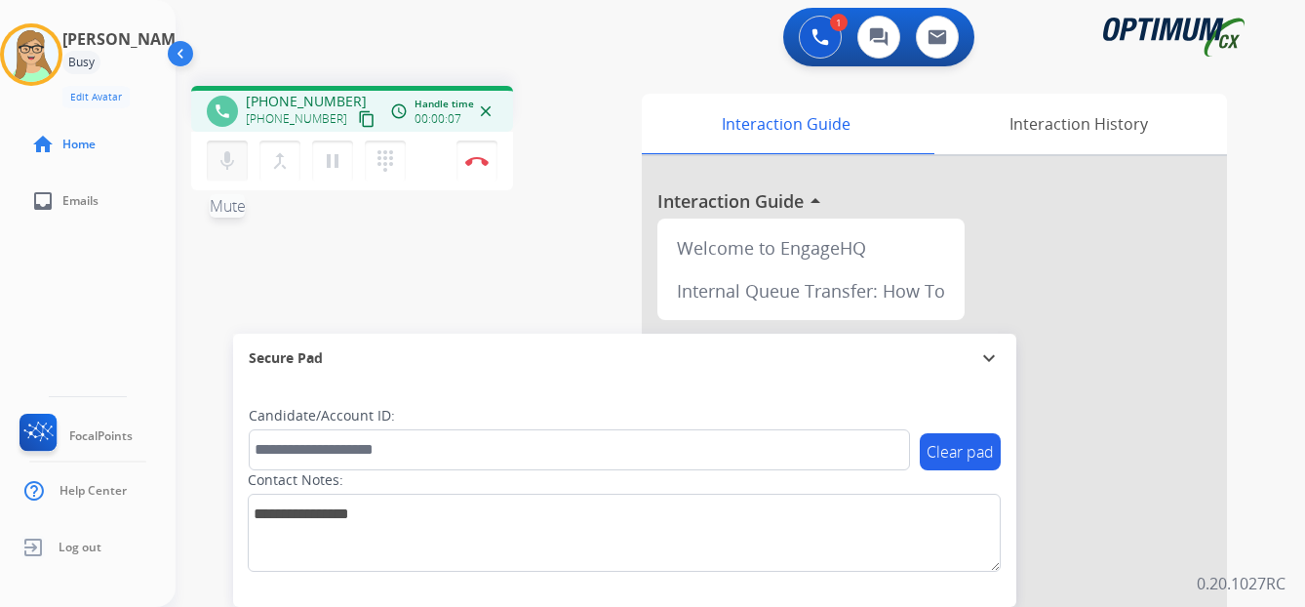
drag, startPoint x: 350, startPoint y: 119, endPoint x: 226, endPoint y: 168, distance: 133.1
click at [358, 119] on mat-icon "content_copy" at bounding box center [367, 119] width 18 height 18
click at [481, 160] on img at bounding box center [476, 161] width 23 height 10
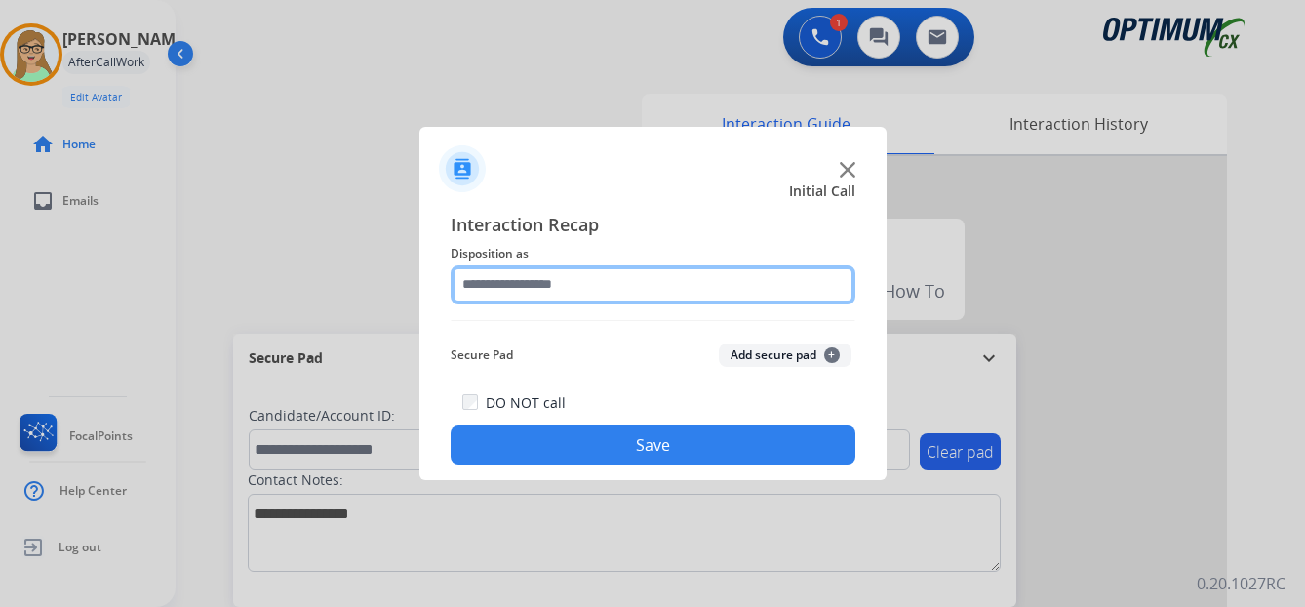
click at [530, 279] on input "text" at bounding box center [652, 284] width 405 height 39
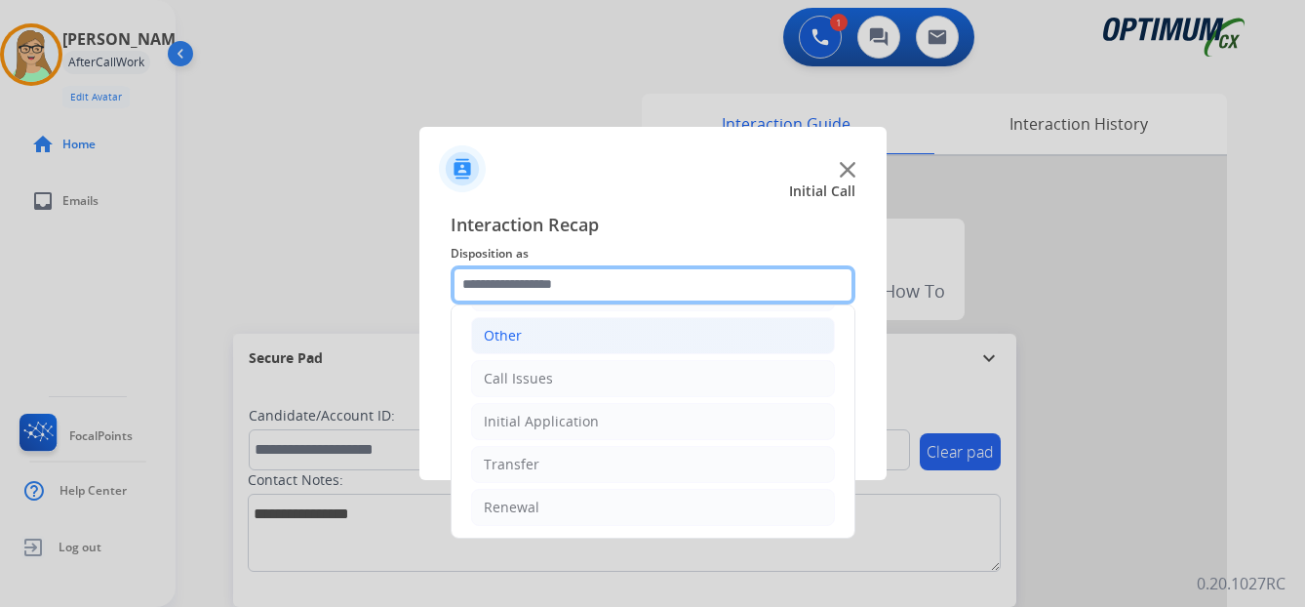
scroll to position [133, 0]
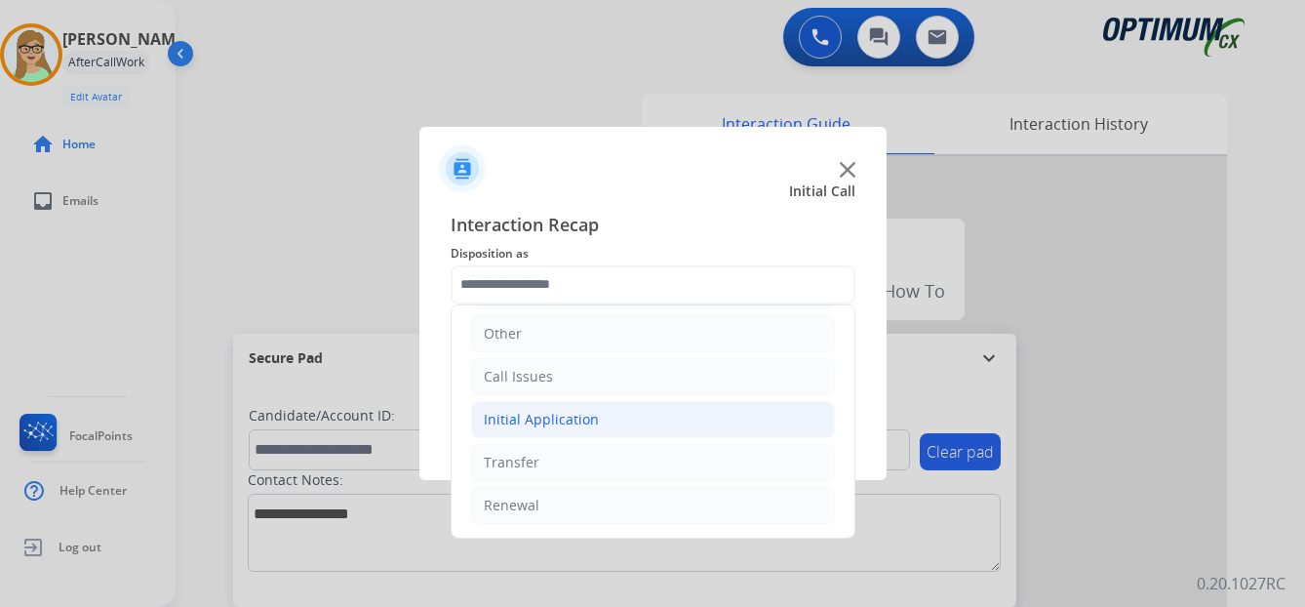
click at [566, 420] on div "Initial Application" at bounding box center [541, 420] width 115 height 20
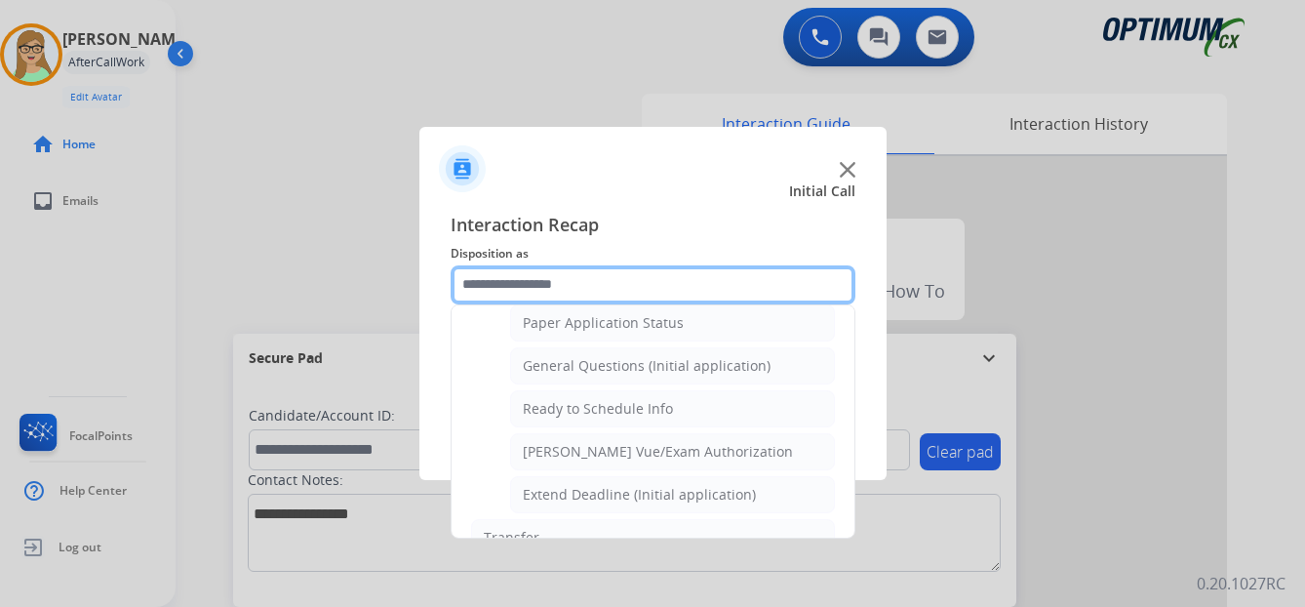
scroll to position [1108, 0]
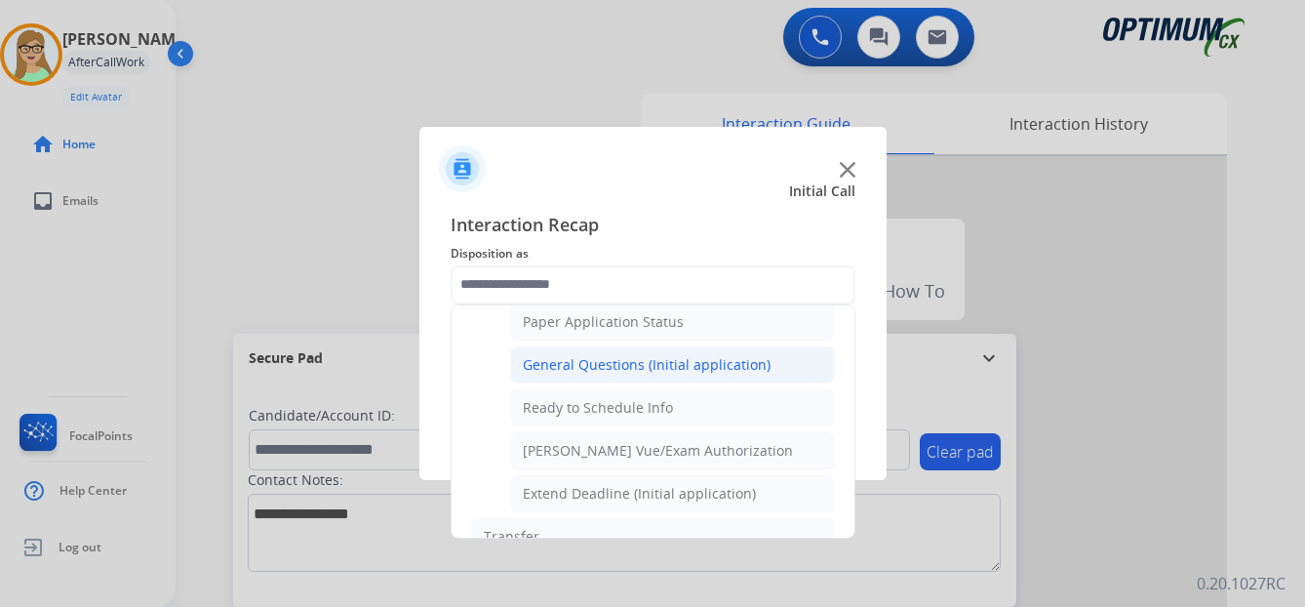
click at [604, 360] on div "General Questions (Initial application)" at bounding box center [647, 365] width 248 height 20
type input "**********"
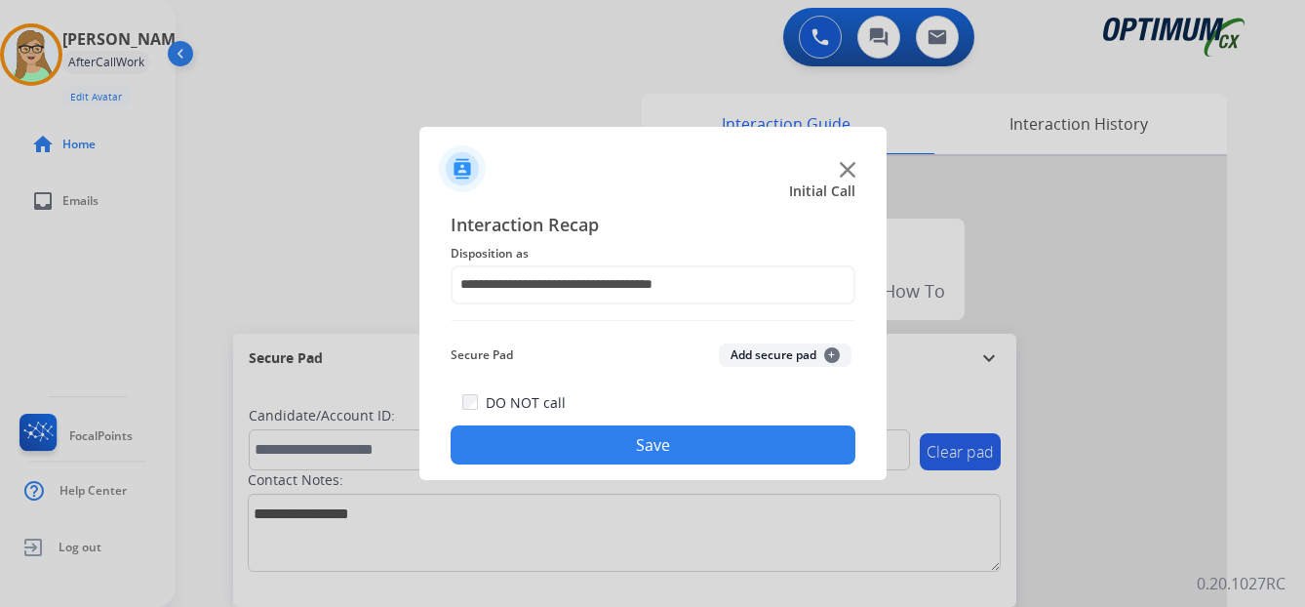
drag, startPoint x: 545, startPoint y: 453, endPoint x: 134, endPoint y: 337, distance: 427.5
click at [543, 453] on button "Save" at bounding box center [652, 444] width 405 height 39
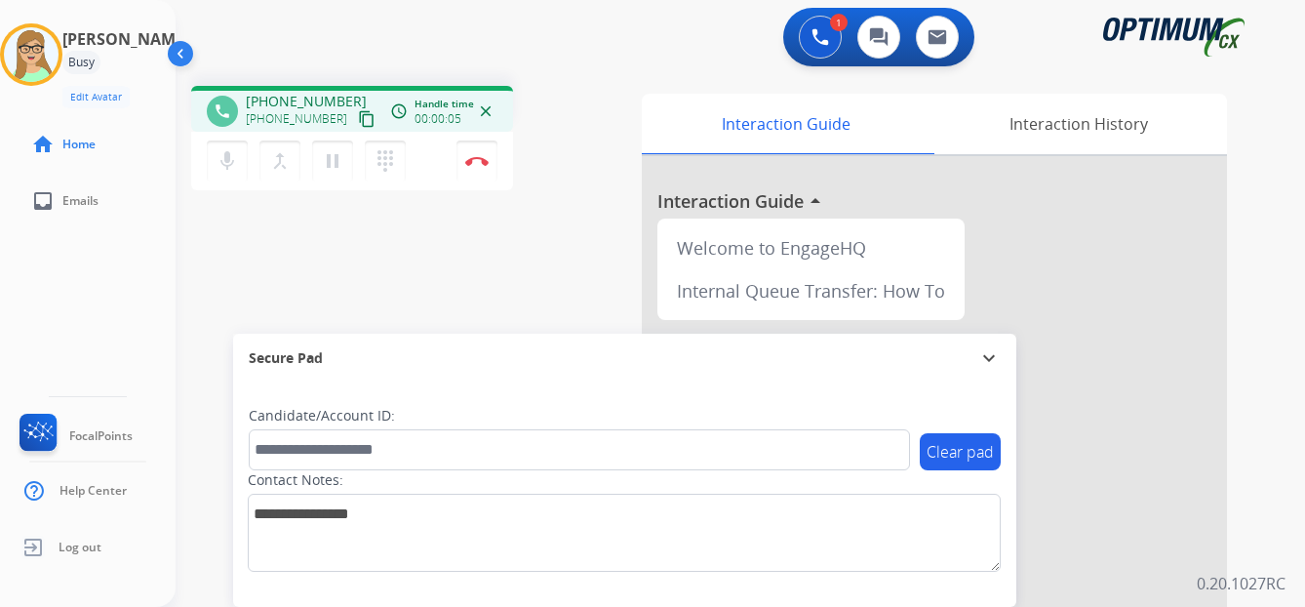
drag, startPoint x: 346, startPoint y: 121, endPoint x: 0, endPoint y: 234, distance: 364.2
click at [322, 132] on div "phone +15868791993 +15868791993 content_copy access_time Call metrics Queue 00:…" at bounding box center [352, 141] width 322 height 110
click at [358, 121] on mat-icon "content_copy" at bounding box center [367, 119] width 18 height 18
click at [480, 155] on button "Disconnect" at bounding box center [476, 160] width 41 height 41
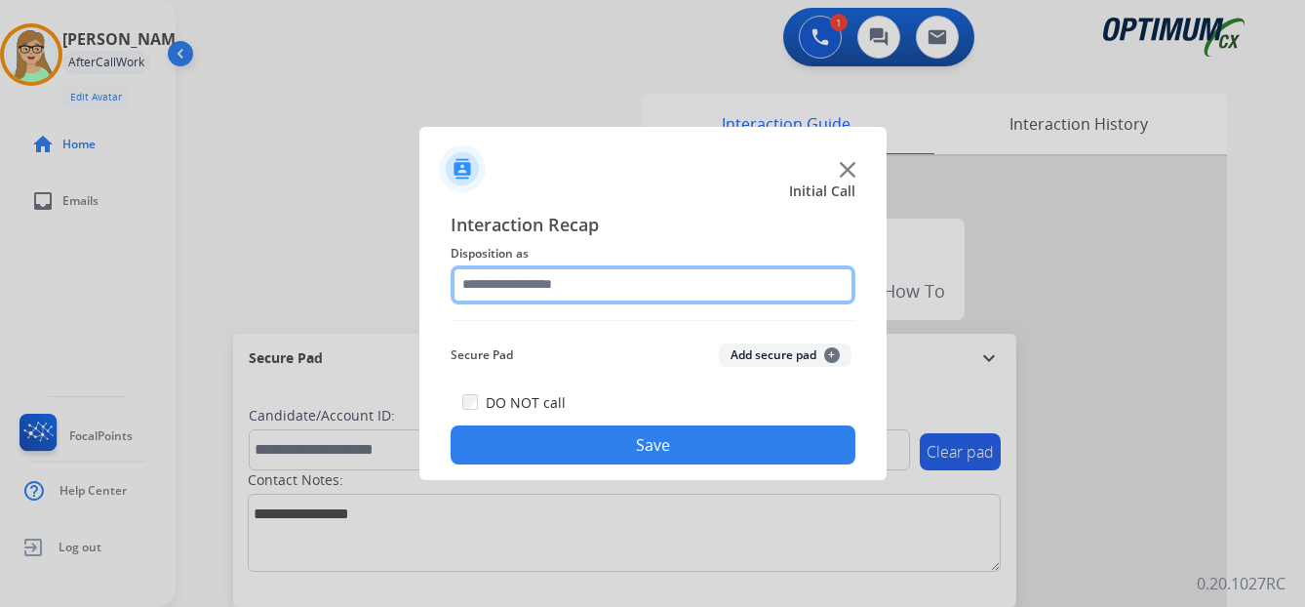
click at [524, 293] on input "text" at bounding box center [652, 284] width 405 height 39
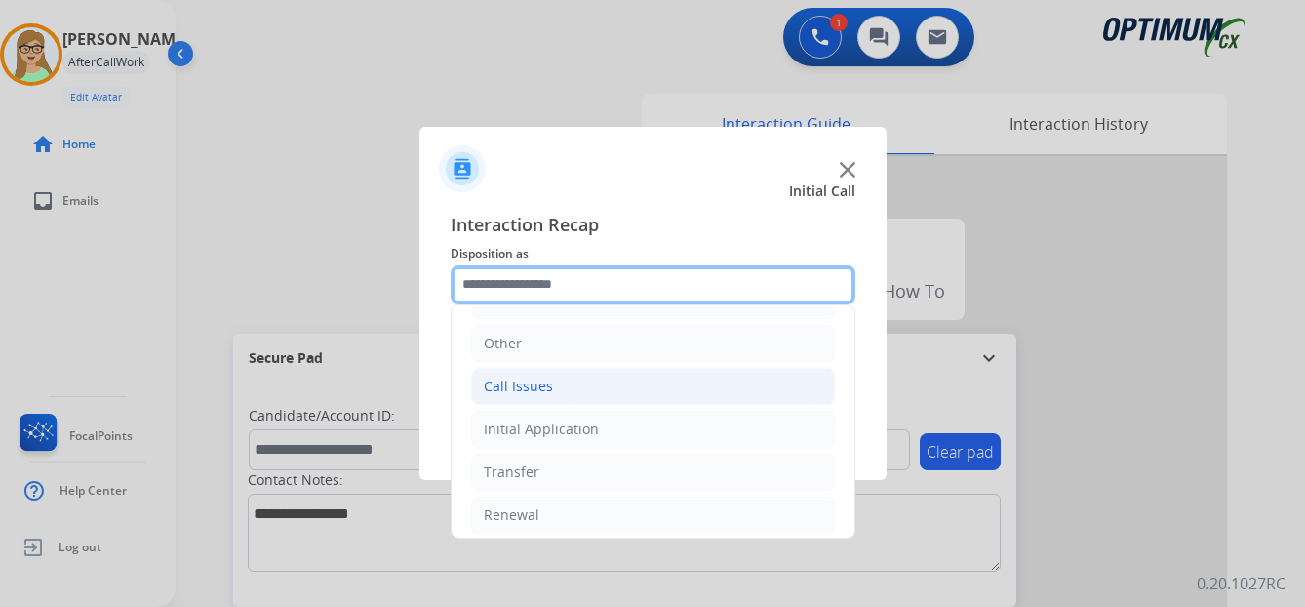
scroll to position [133, 0]
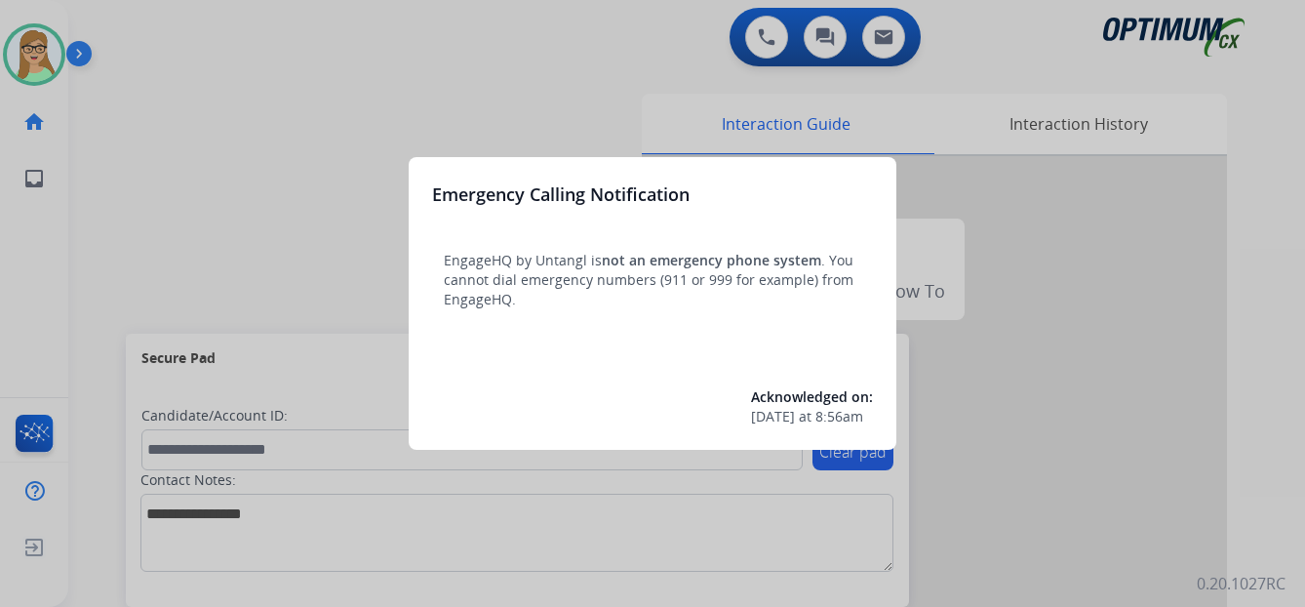
click at [20, 338] on div at bounding box center [652, 303] width 1305 height 607
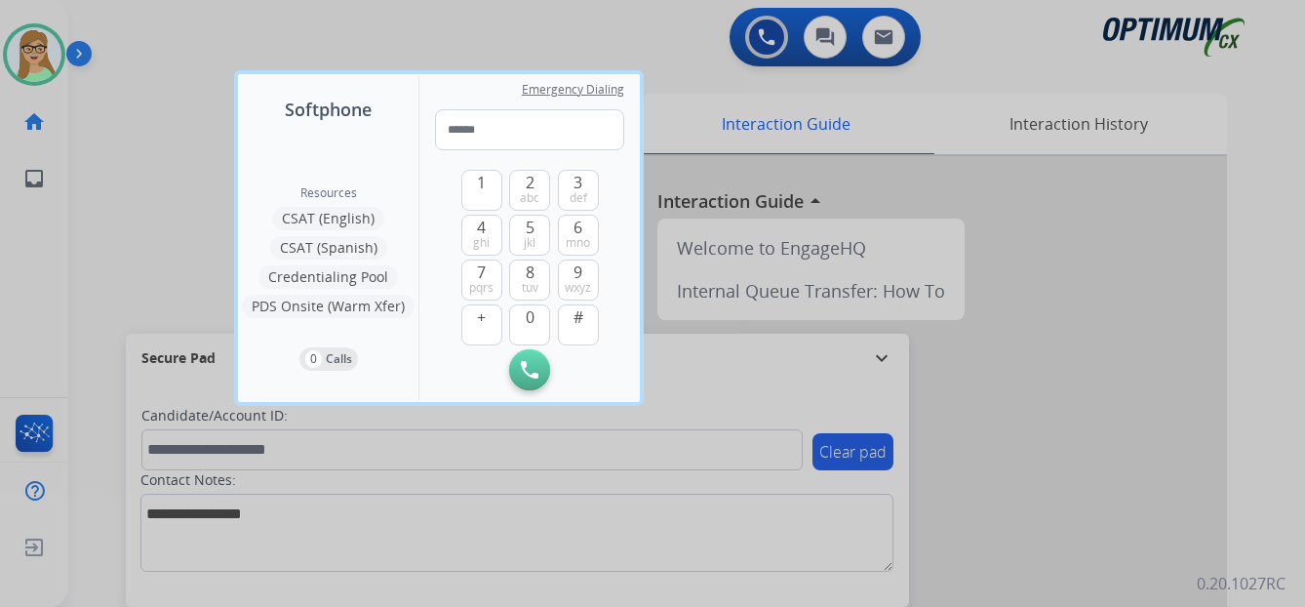
click at [88, 268] on div at bounding box center [652, 303] width 1305 height 607
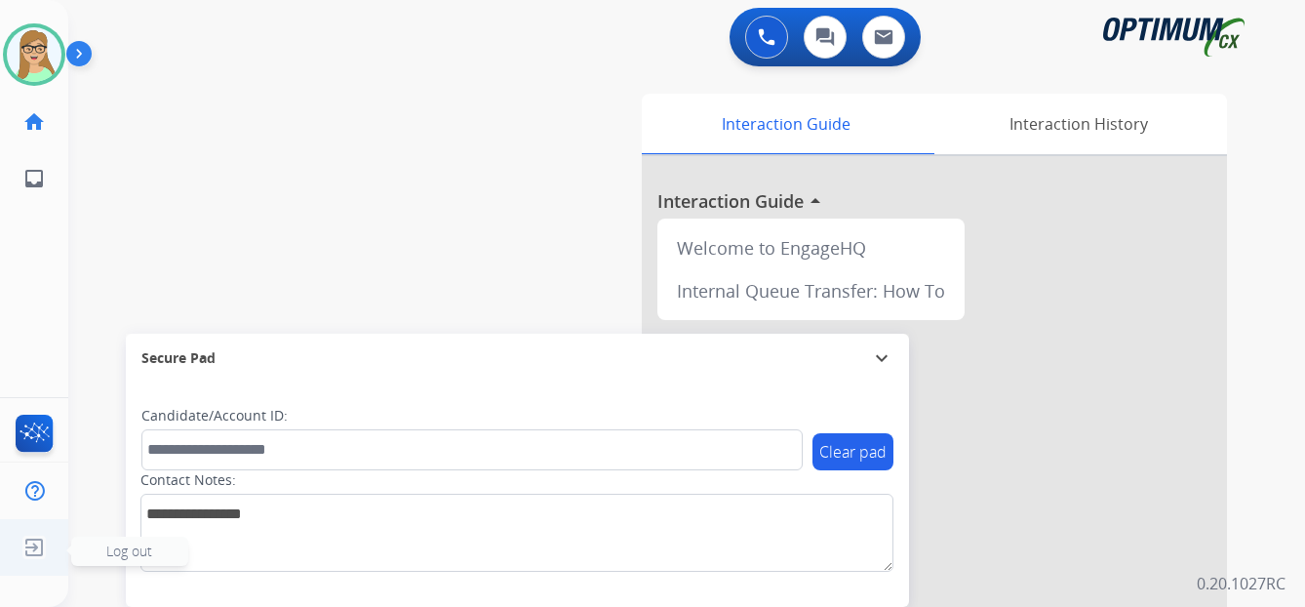
click at [32, 550] on img at bounding box center [34, 547] width 35 height 37
